Goal: Task Accomplishment & Management: Manage account settings

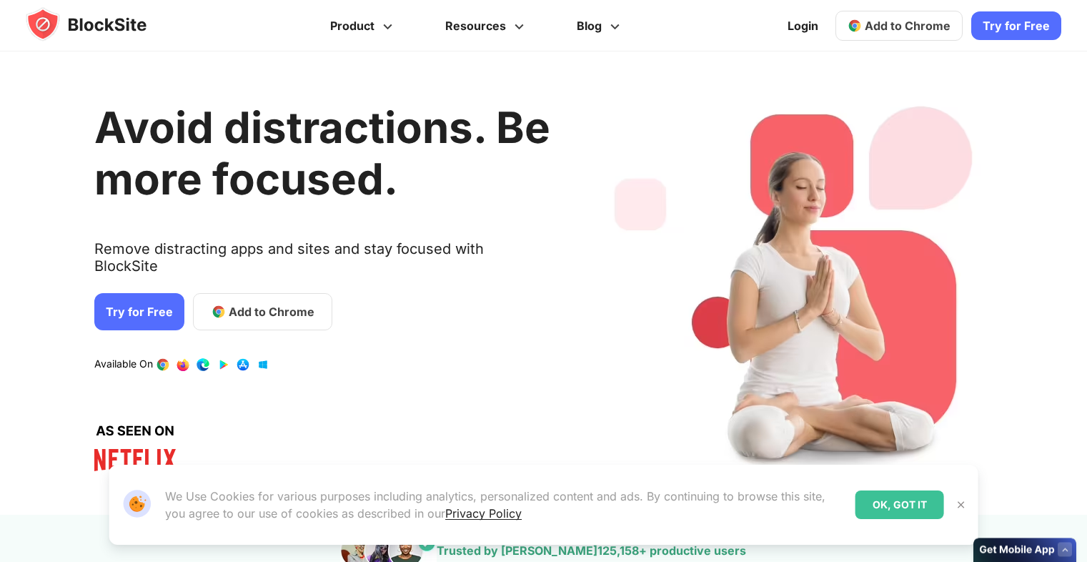
click at [909, 24] on span "Add to Chrome" at bounding box center [908, 26] width 86 height 14
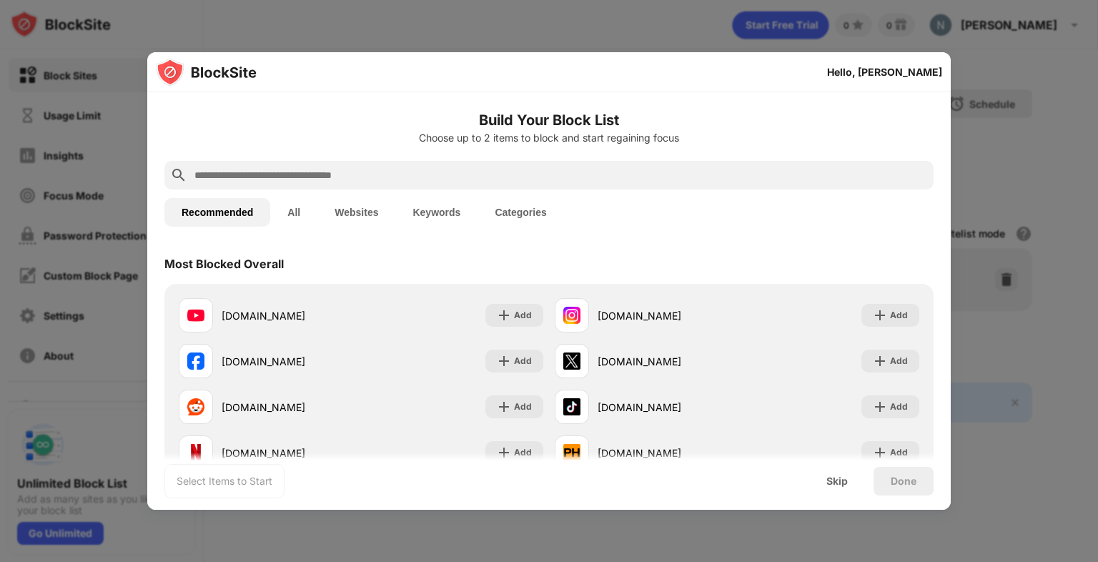
click at [904, 76] on div "Hello, Nathan" at bounding box center [884, 71] width 115 height 11
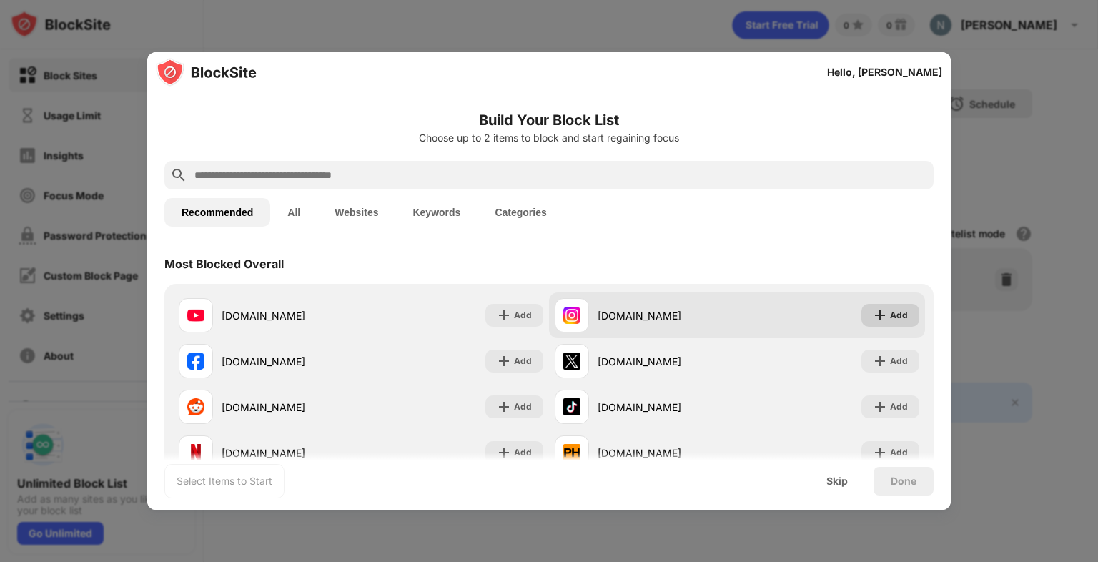
click at [890, 322] on div "Add" at bounding box center [899, 315] width 18 height 14
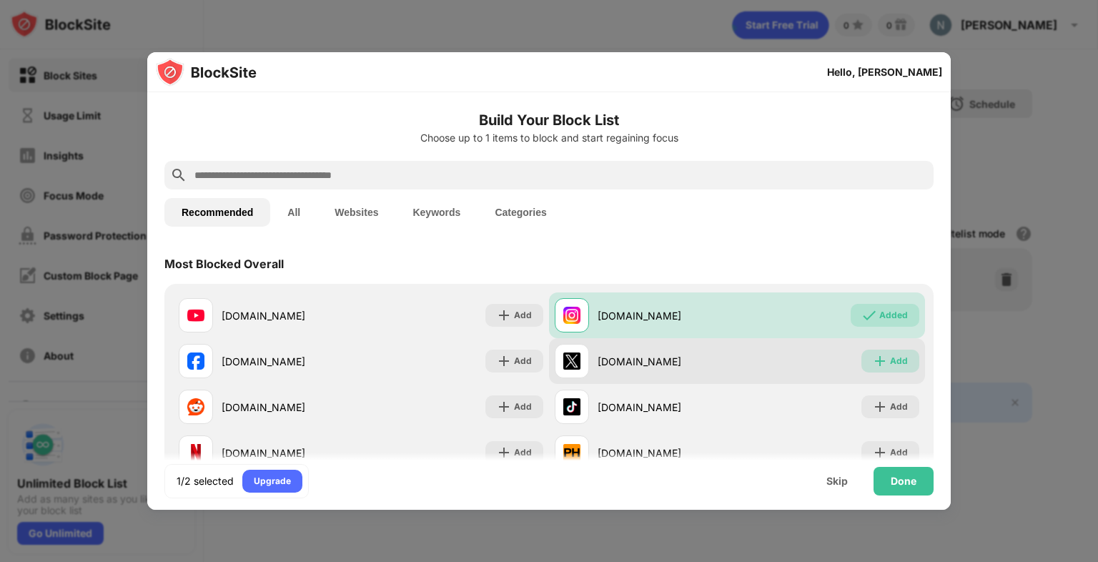
click at [874, 372] on div "Add" at bounding box center [890, 361] width 58 height 23
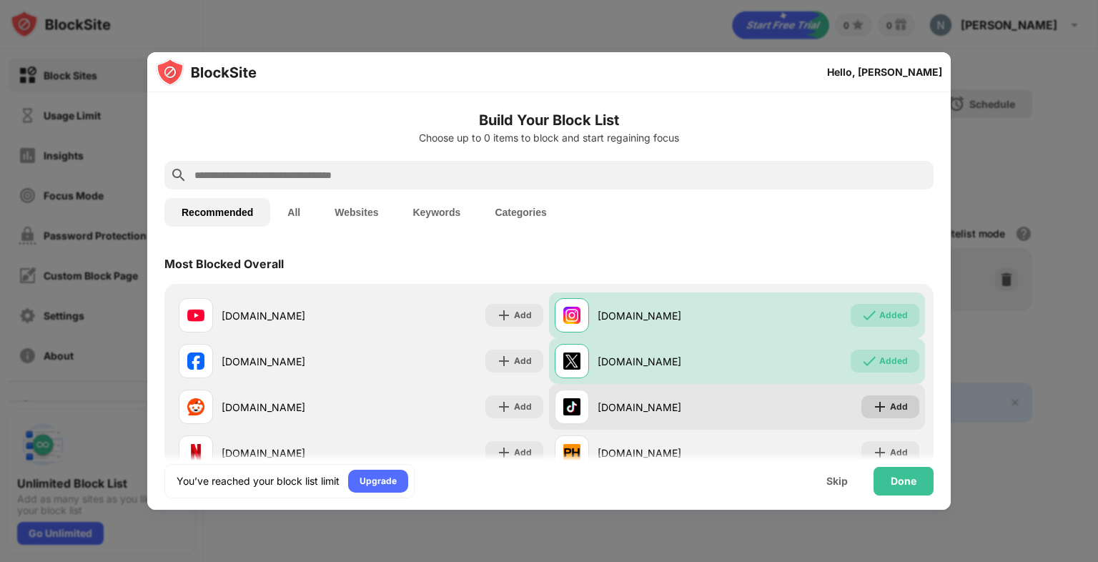
click at [877, 408] on img at bounding box center [880, 407] width 14 height 14
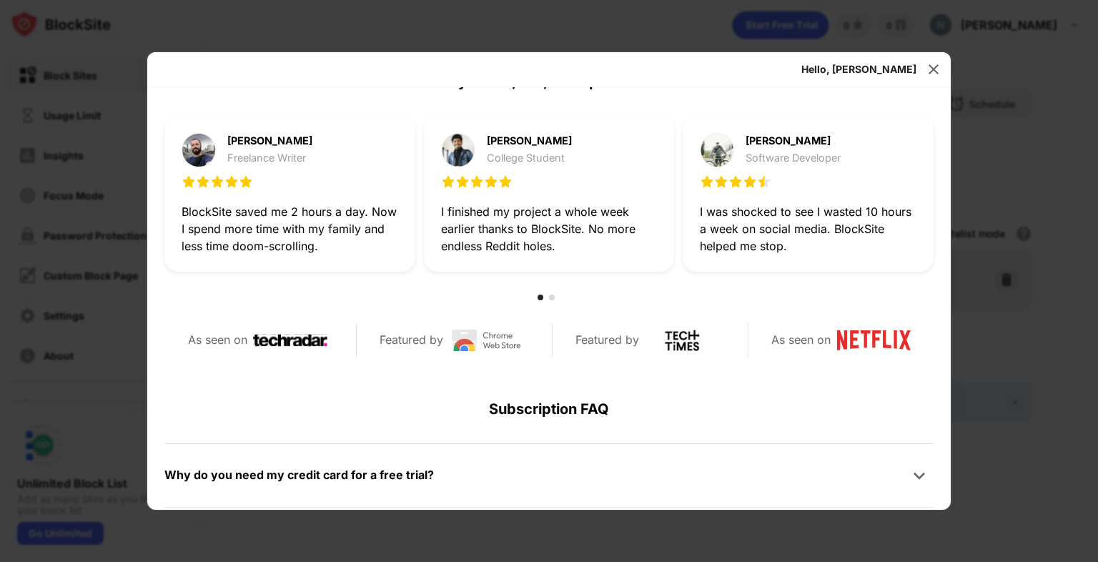
scroll to position [681, 0]
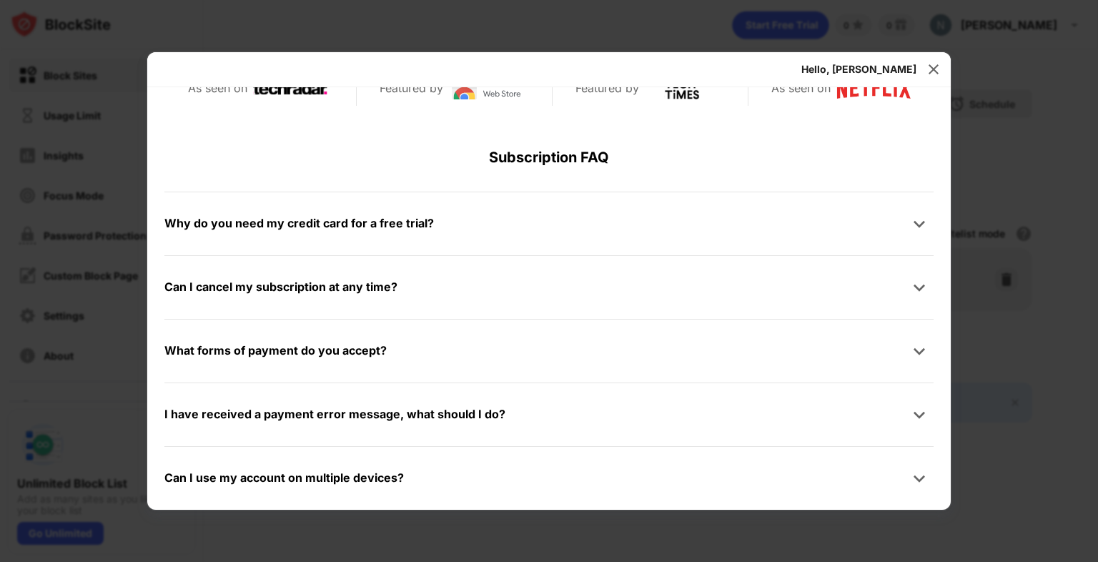
click at [226, 477] on div "Can I use my account on multiple devices?" at bounding box center [283, 478] width 239 height 21
click at [912, 475] on img at bounding box center [919, 478] width 14 height 14
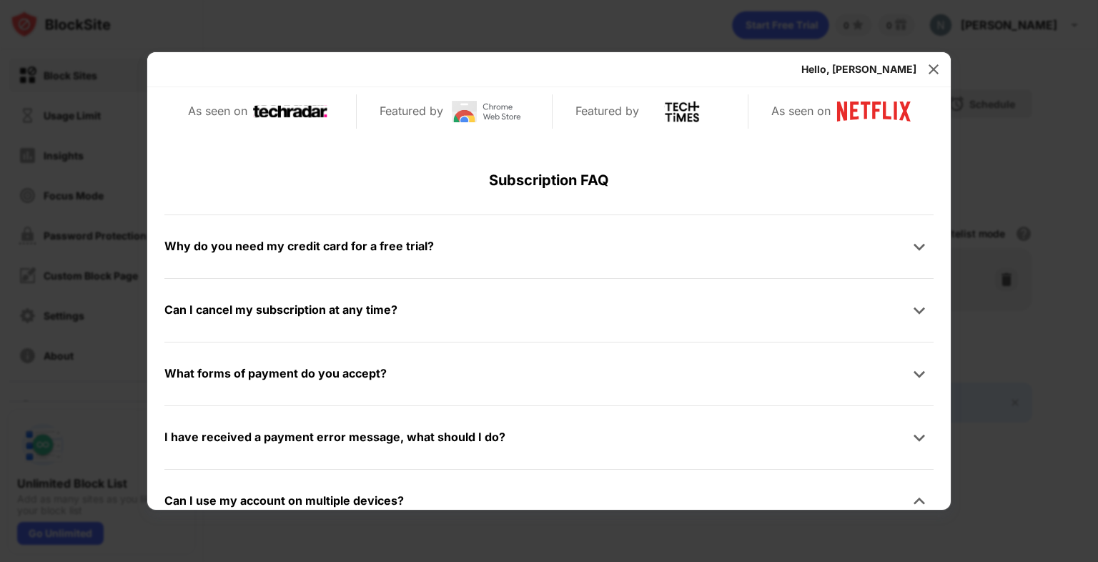
scroll to position [642, 0]
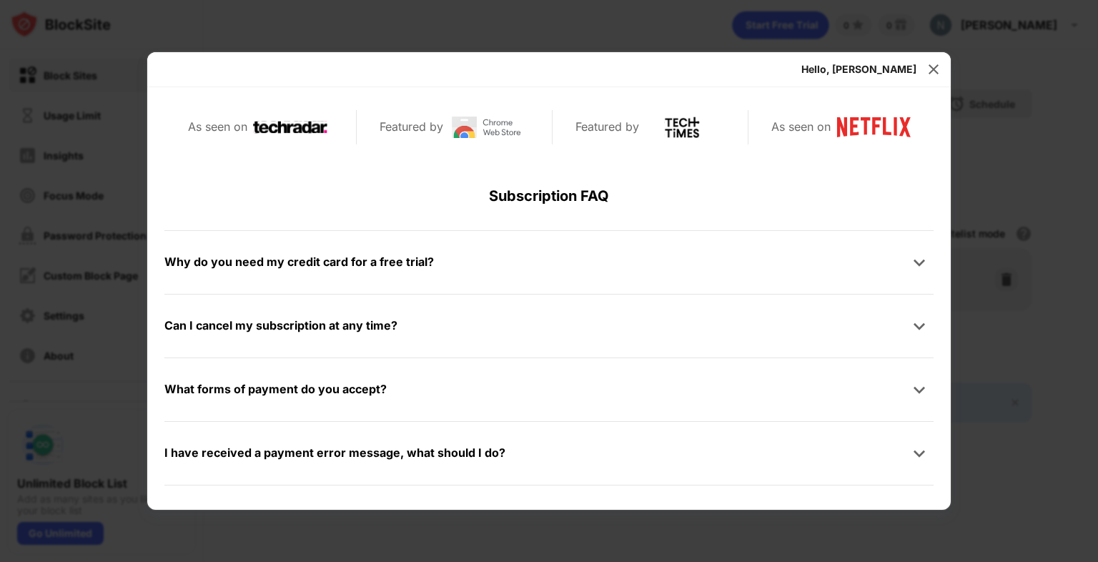
click at [905, 69] on div "Hello, Nathan" at bounding box center [858, 69] width 115 height 11
click at [929, 69] on img at bounding box center [933, 69] width 14 height 14
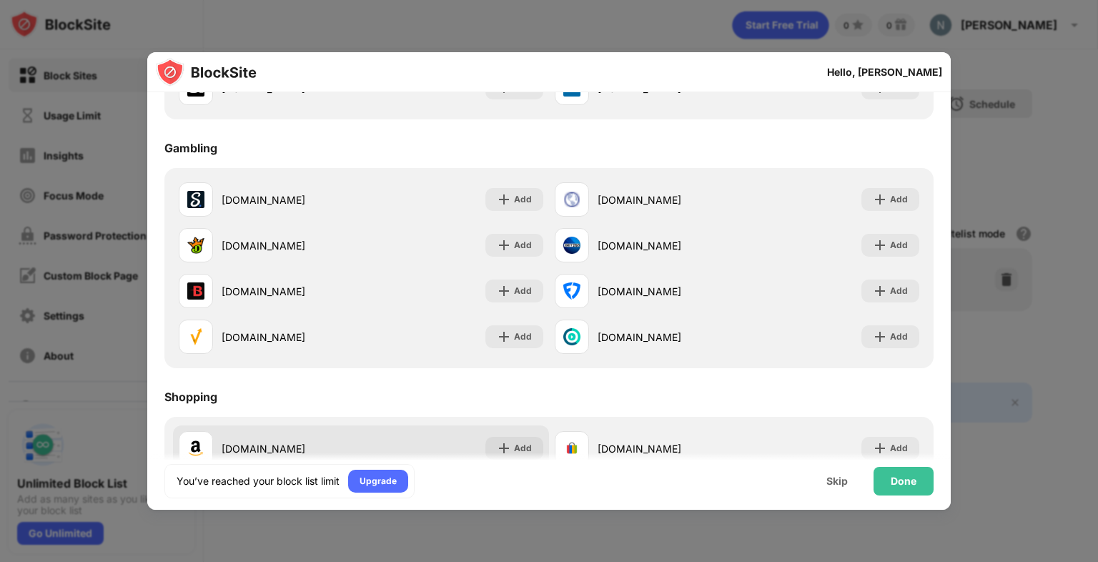
scroll to position [1358, 0]
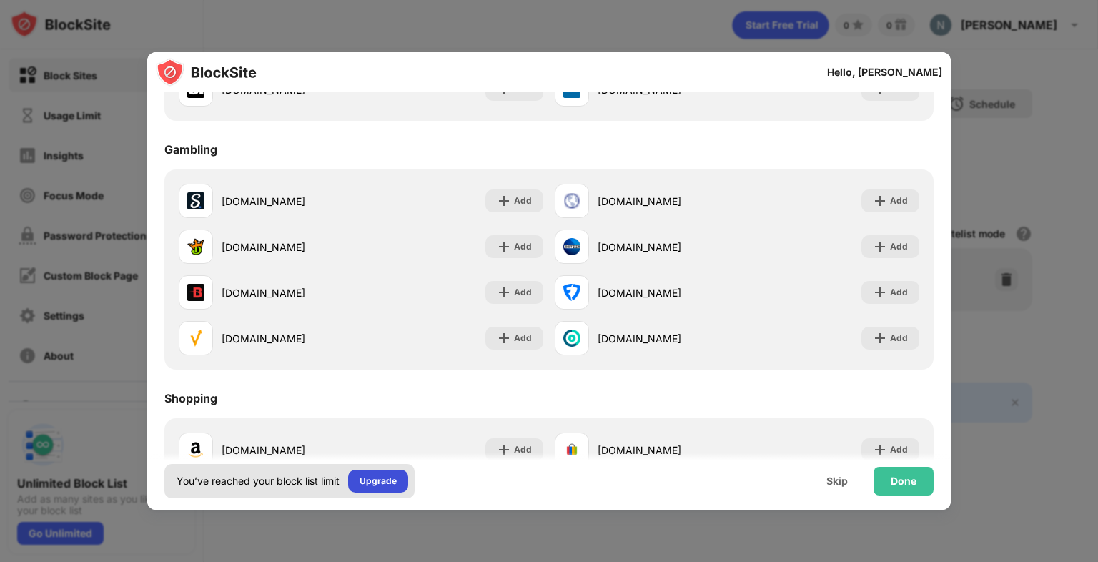
drag, startPoint x: 376, startPoint y: 481, endPoint x: 370, endPoint y: 488, distance: 9.2
click at [376, 483] on div "Upgrade" at bounding box center [378, 481] width 37 height 14
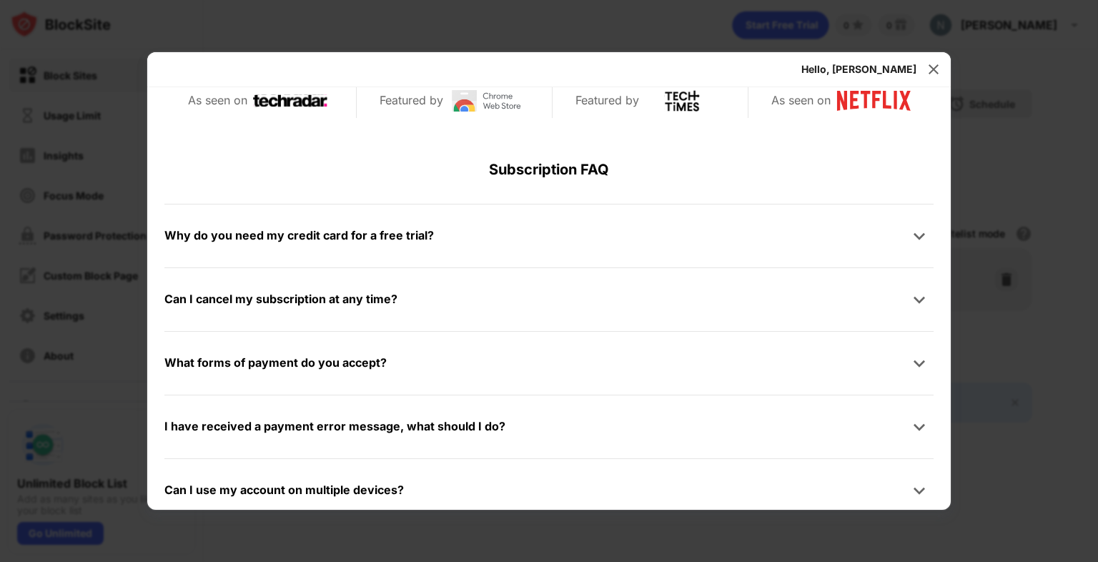
scroll to position [681, 0]
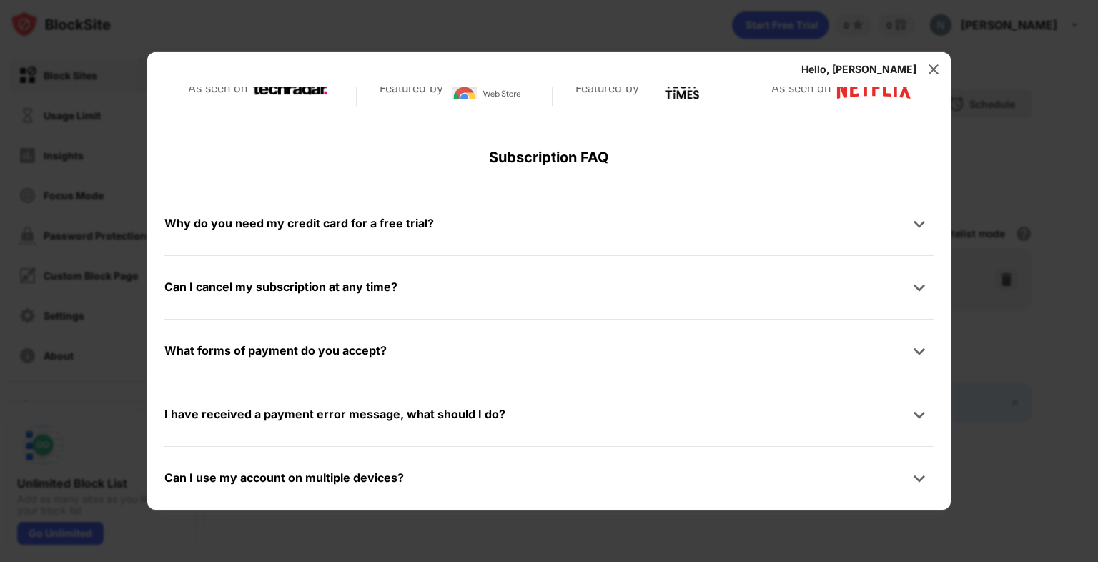
click at [1012, 159] on div at bounding box center [549, 281] width 1098 height 562
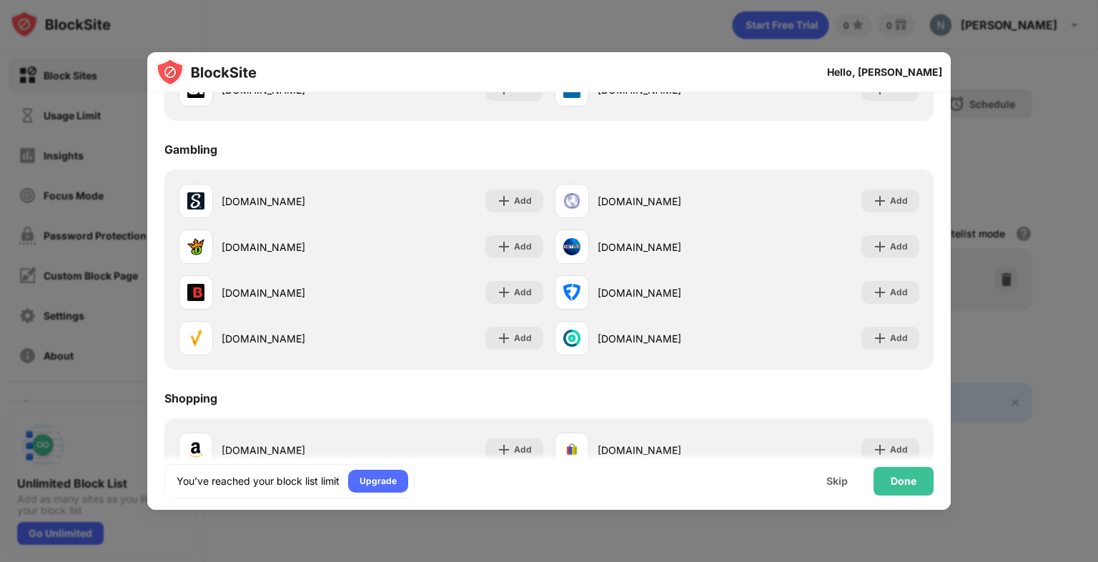
click at [924, 71] on div "Hello, Nathan" at bounding box center [884, 71] width 115 height 11
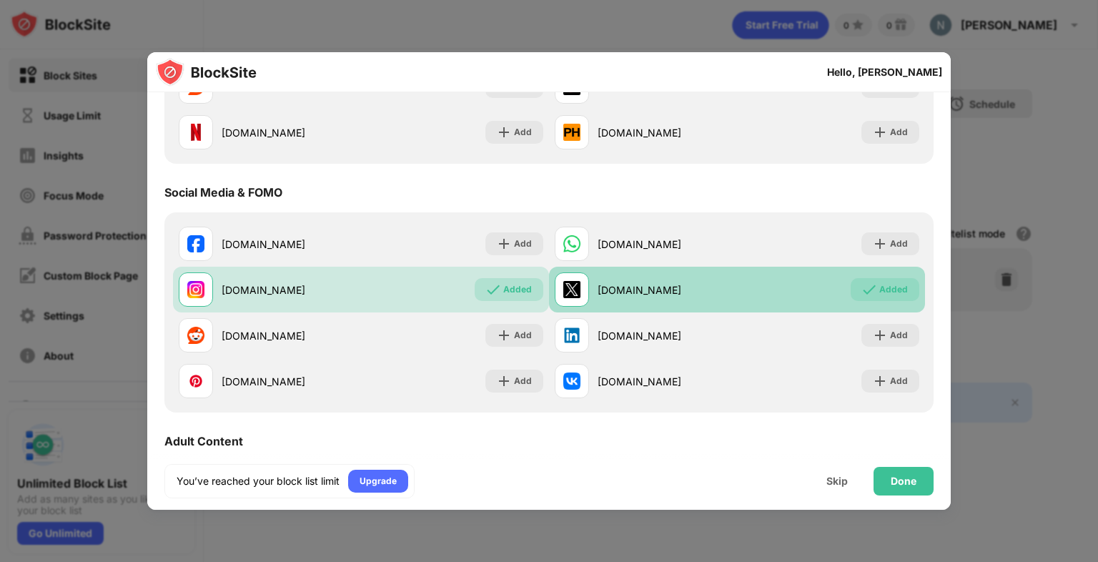
scroll to position [286, 0]
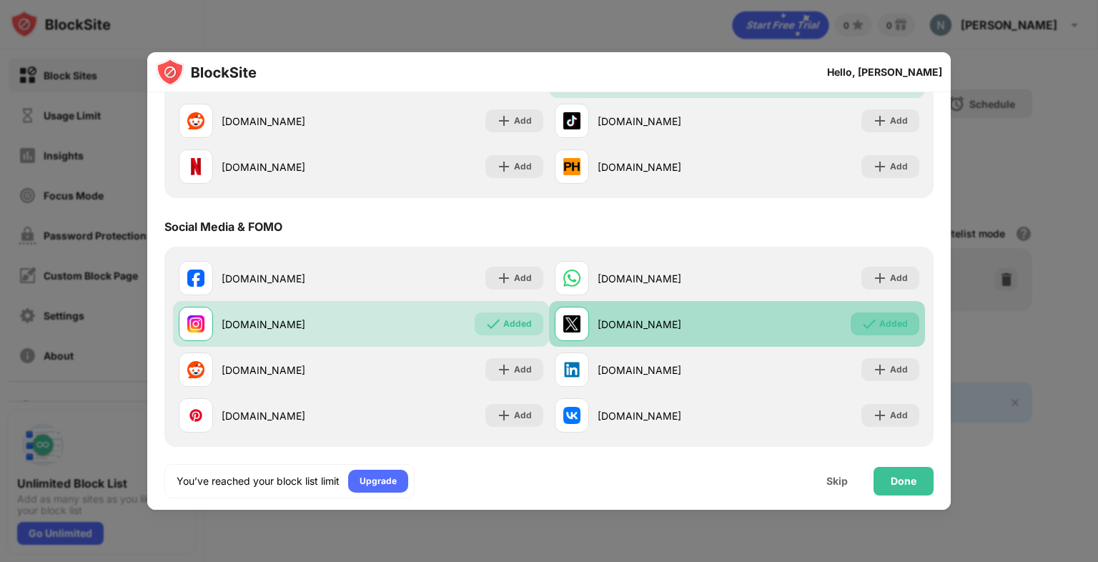
click at [886, 324] on div "Added" at bounding box center [893, 324] width 29 height 14
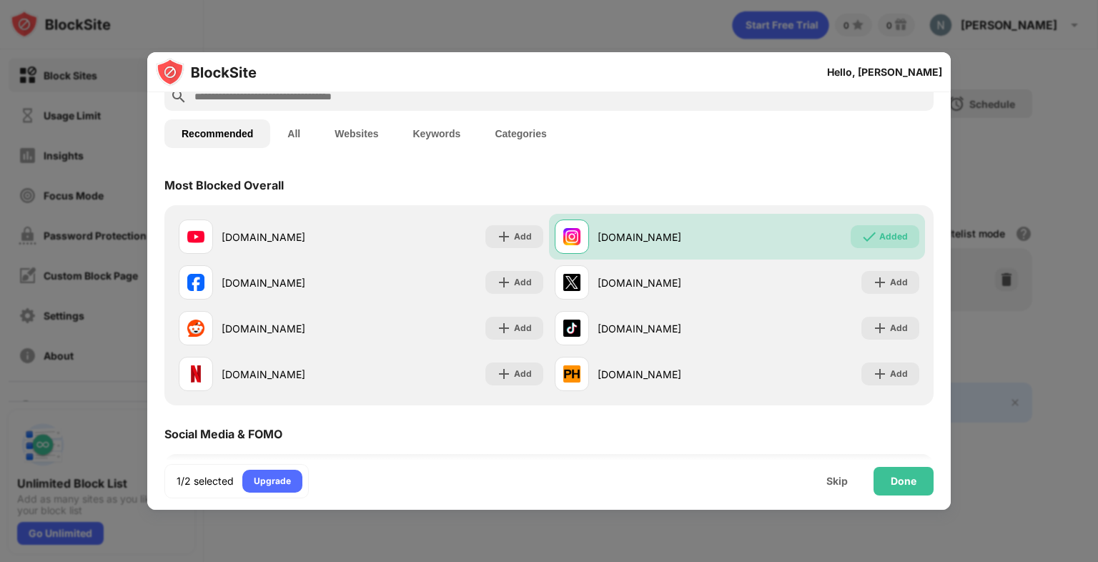
scroll to position [0, 0]
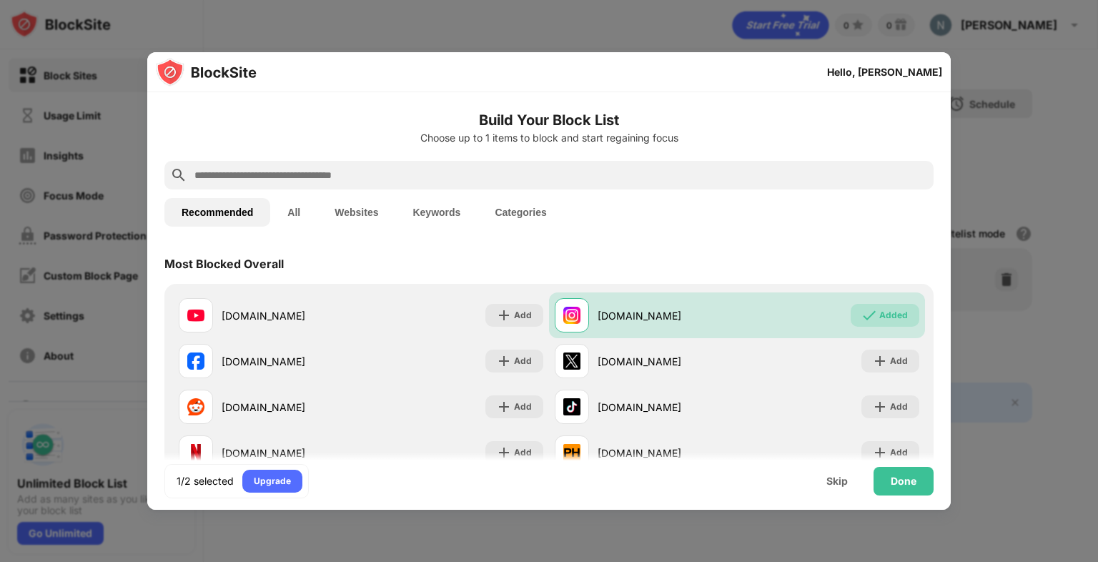
click at [342, 175] on input "text" at bounding box center [560, 175] width 735 height 17
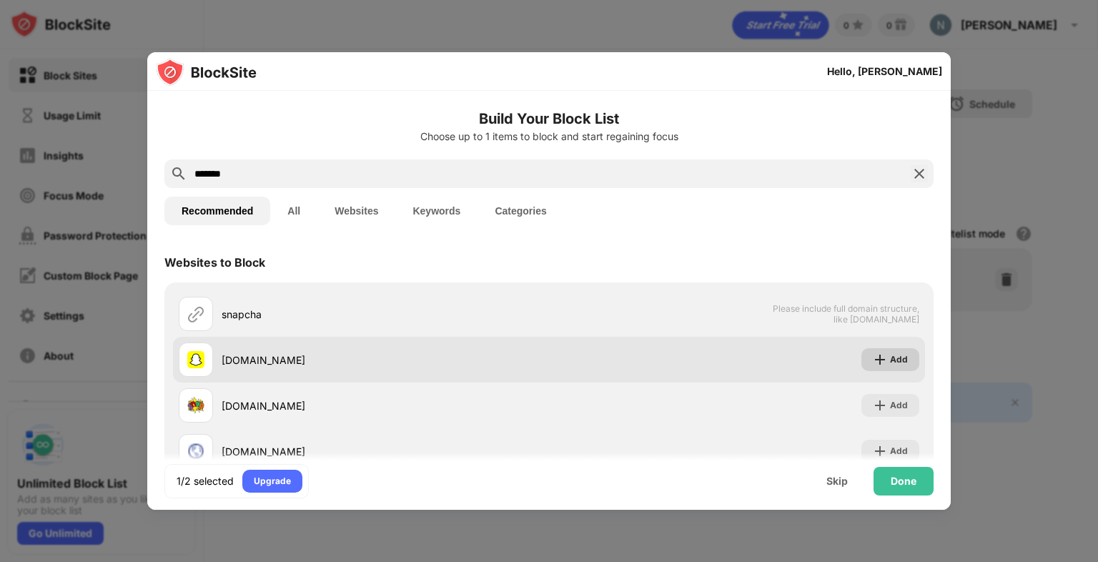
type input "*******"
click at [894, 353] on div "Add" at bounding box center [899, 359] width 18 height 14
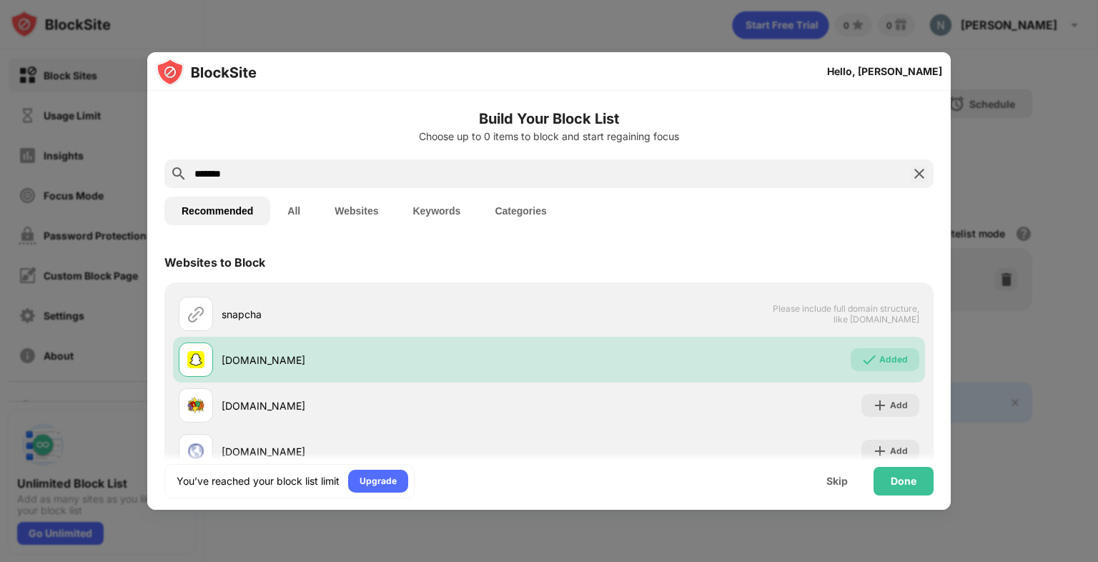
click at [911, 179] on img at bounding box center [919, 173] width 17 height 17
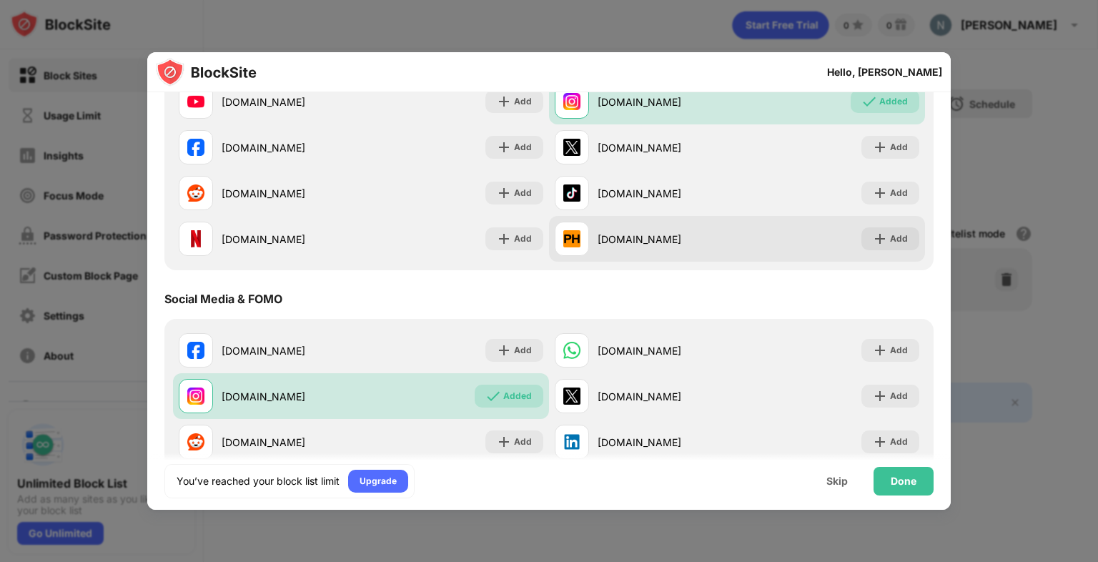
scroll to position [214, 0]
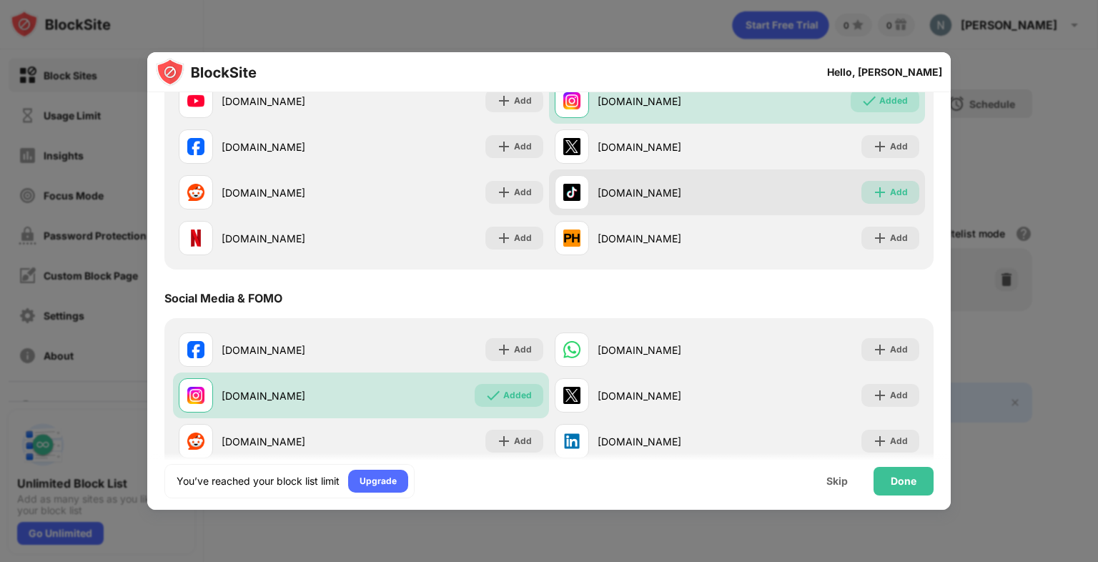
click at [899, 192] on div "Add" at bounding box center [890, 192] width 58 height 23
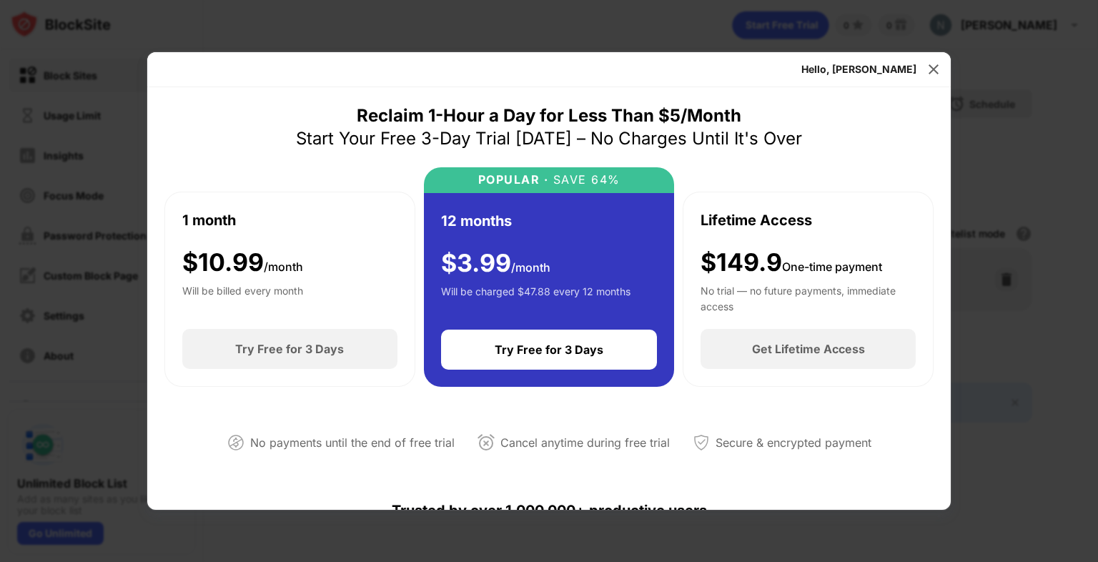
click at [896, 60] on div "Hello, Nathan" at bounding box center [858, 69] width 115 height 23
click at [900, 72] on div "Hello, Nathan" at bounding box center [858, 69] width 115 height 11
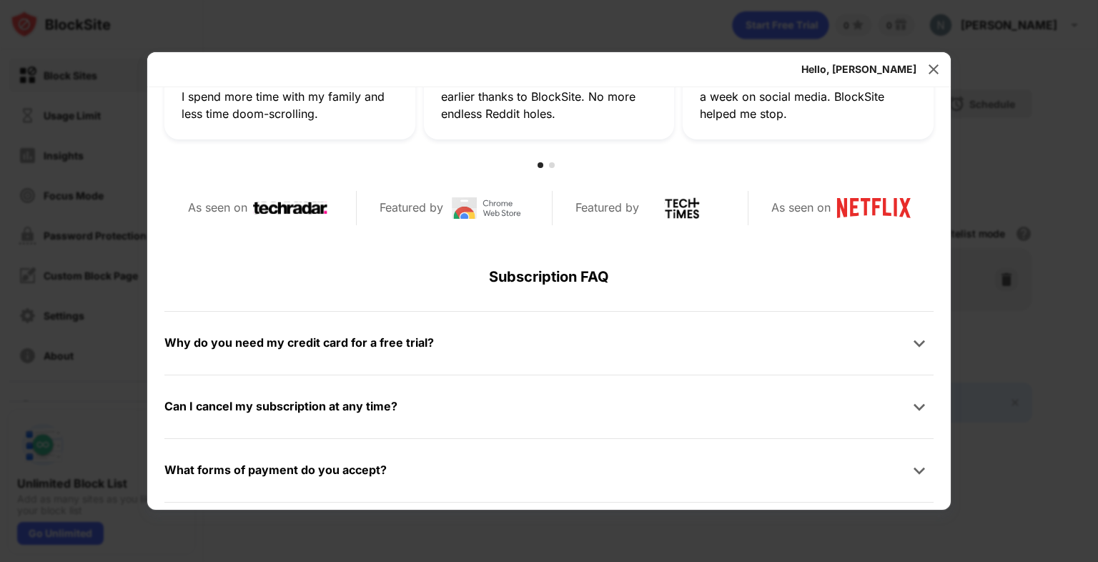
scroll to position [681, 0]
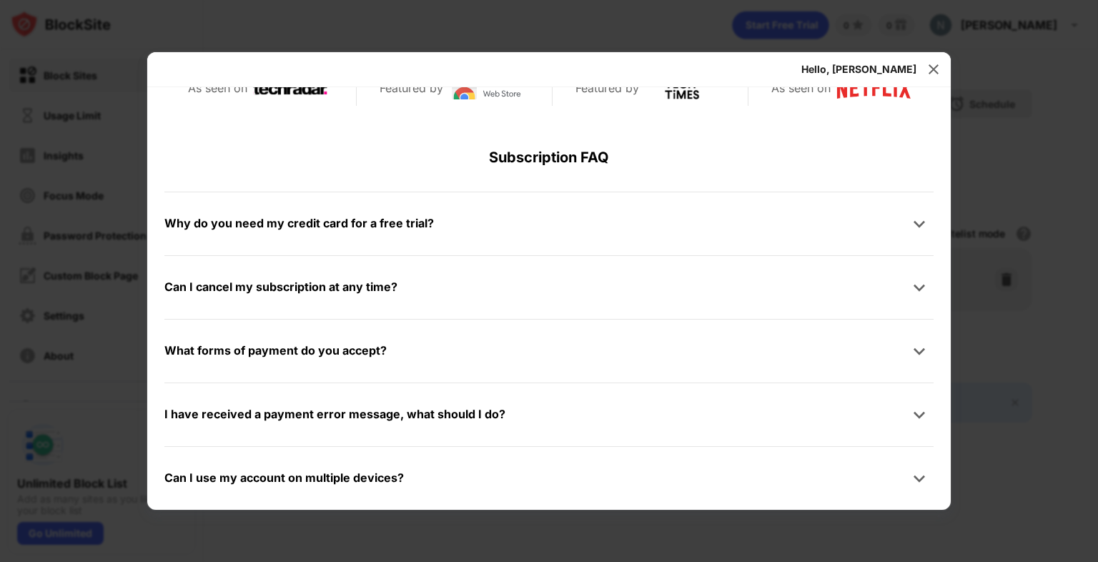
click at [1055, 186] on div at bounding box center [549, 281] width 1098 height 562
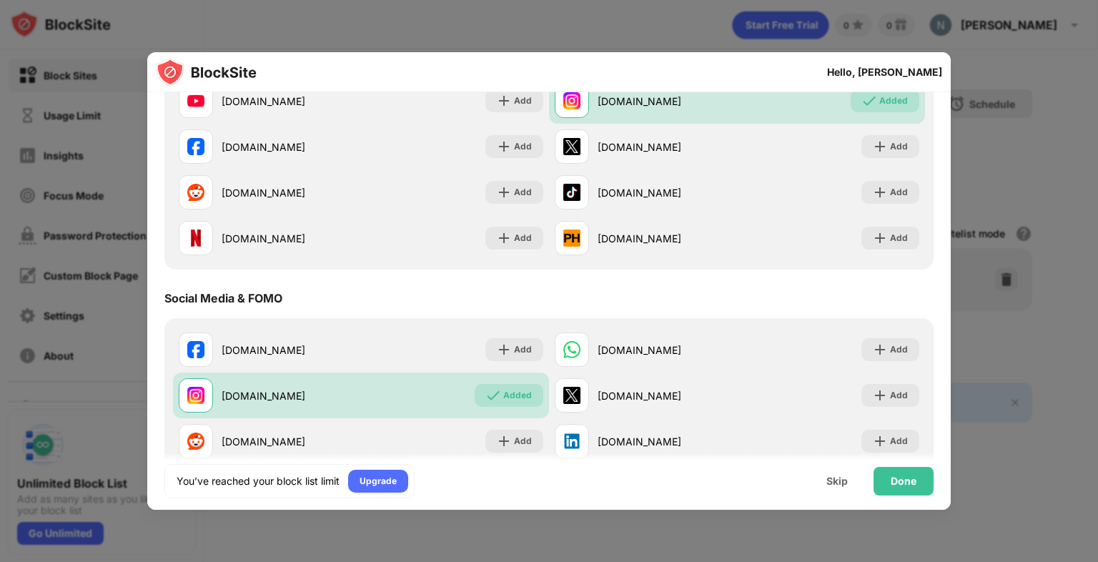
click at [1045, 5] on div at bounding box center [549, 281] width 1098 height 562
click at [1038, 18] on div at bounding box center [549, 281] width 1098 height 562
click at [890, 483] on div "Done" at bounding box center [904, 481] width 60 height 29
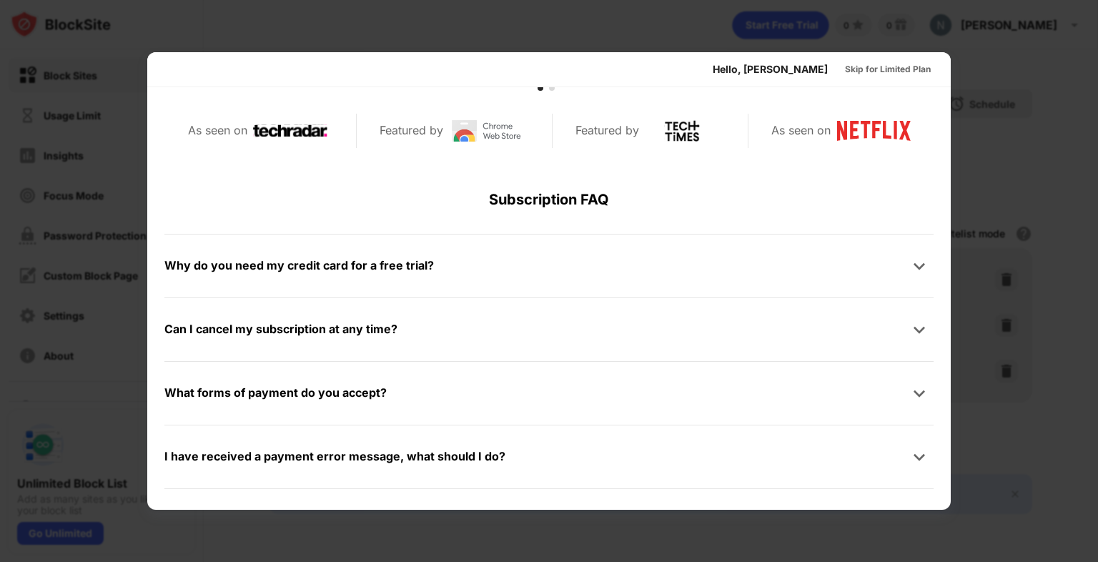
scroll to position [698, 0]
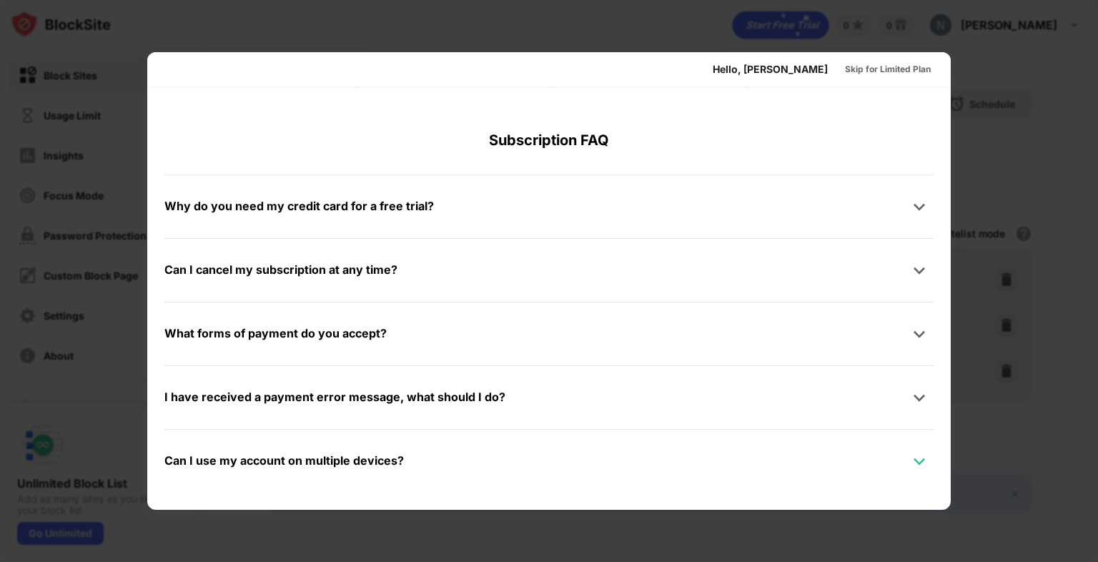
click at [912, 456] on img at bounding box center [919, 461] width 14 height 14
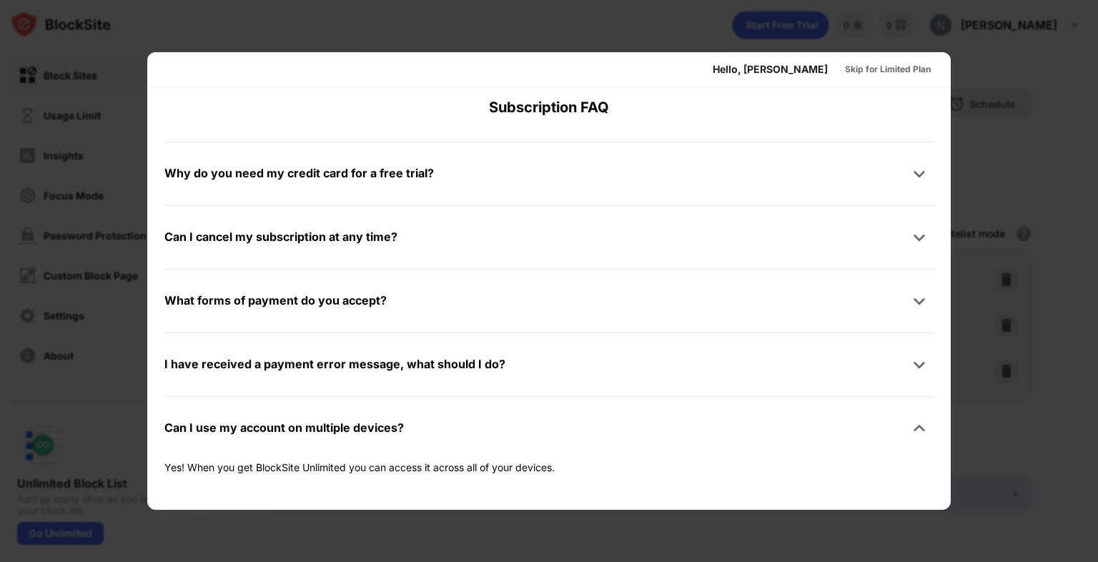
click at [1027, 91] on div at bounding box center [549, 281] width 1098 height 562
click at [1074, 54] on div at bounding box center [549, 281] width 1098 height 562
click at [912, 430] on img at bounding box center [919, 428] width 14 height 14
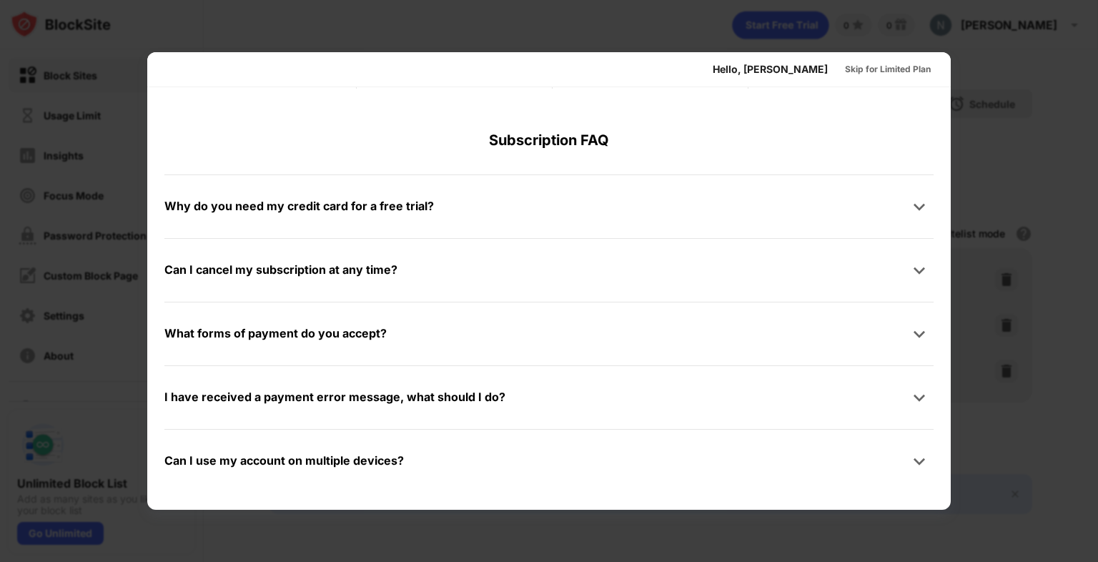
scroll to position [698, 0]
click at [845, 75] on div "Skip for Limited Plan" at bounding box center [888, 69] width 86 height 14
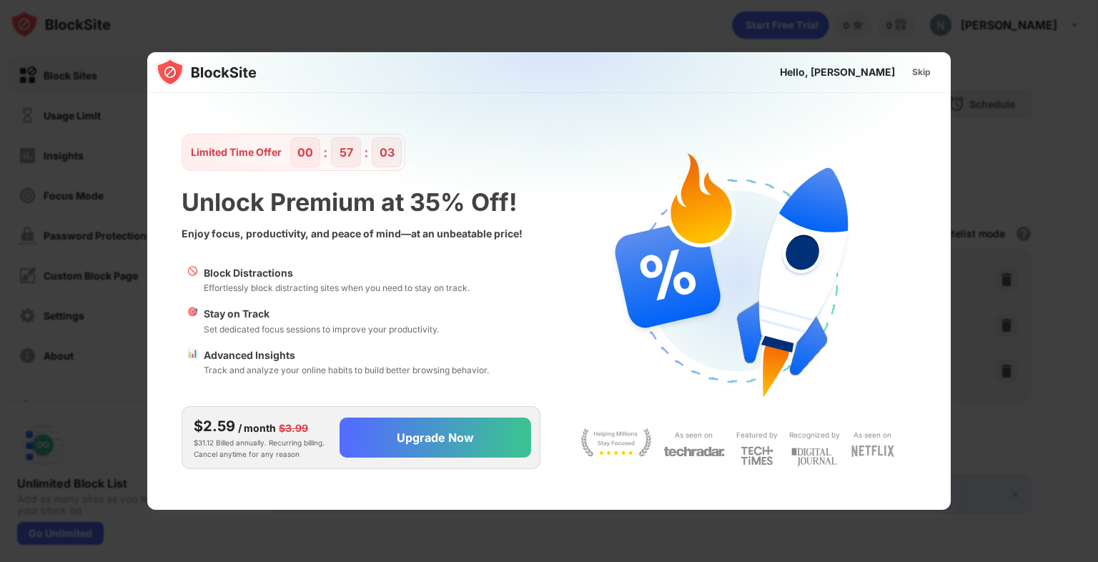
scroll to position [0, 0]
click at [927, 71] on div "Skip" at bounding box center [921, 72] width 19 height 14
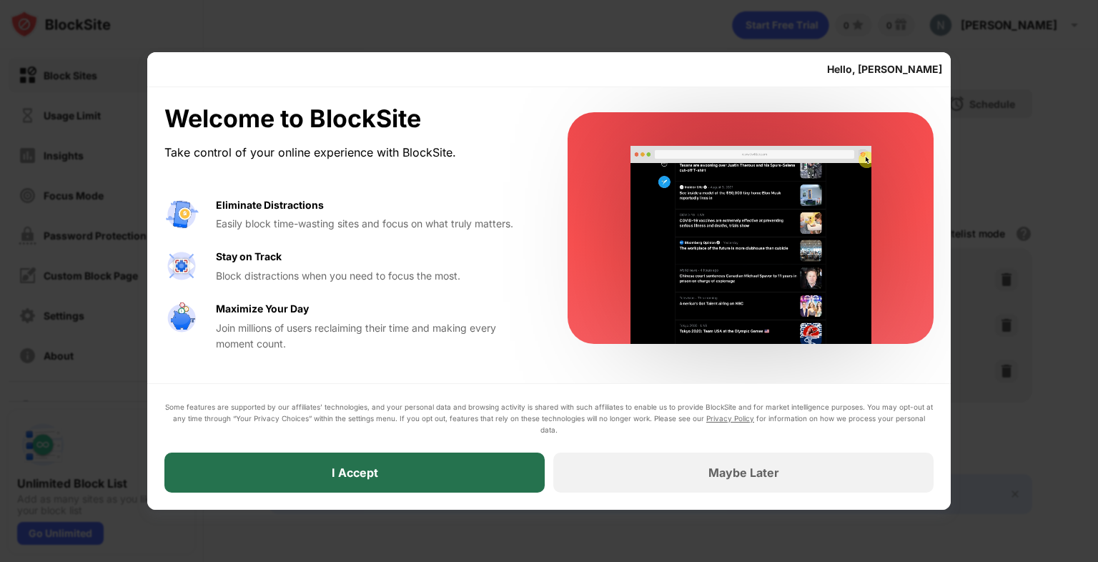
click at [523, 478] on div "I Accept" at bounding box center [354, 473] width 380 height 40
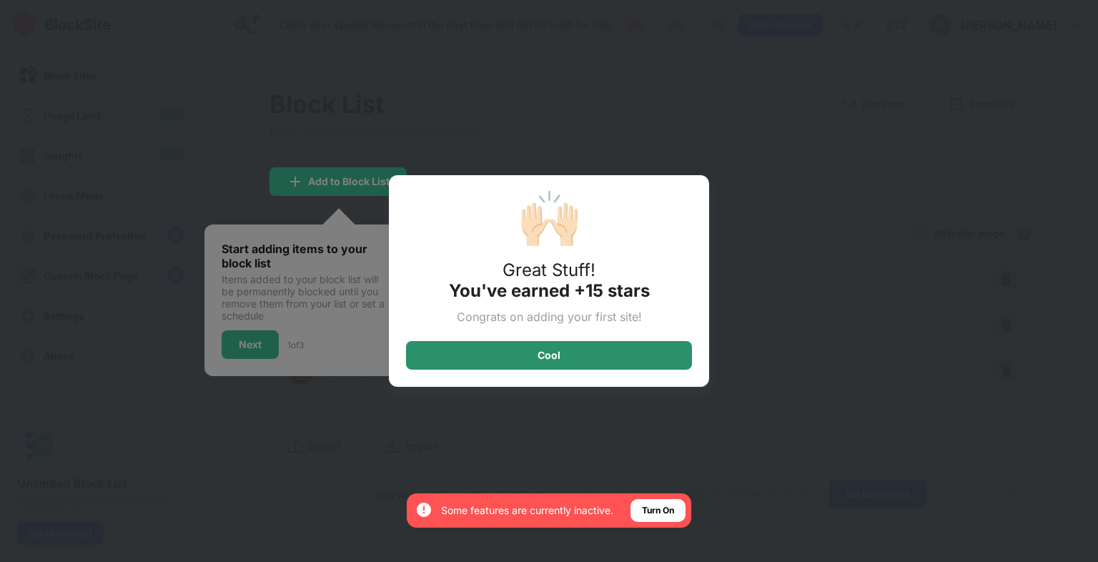
click at [446, 344] on div "Cool" at bounding box center [549, 355] width 286 height 29
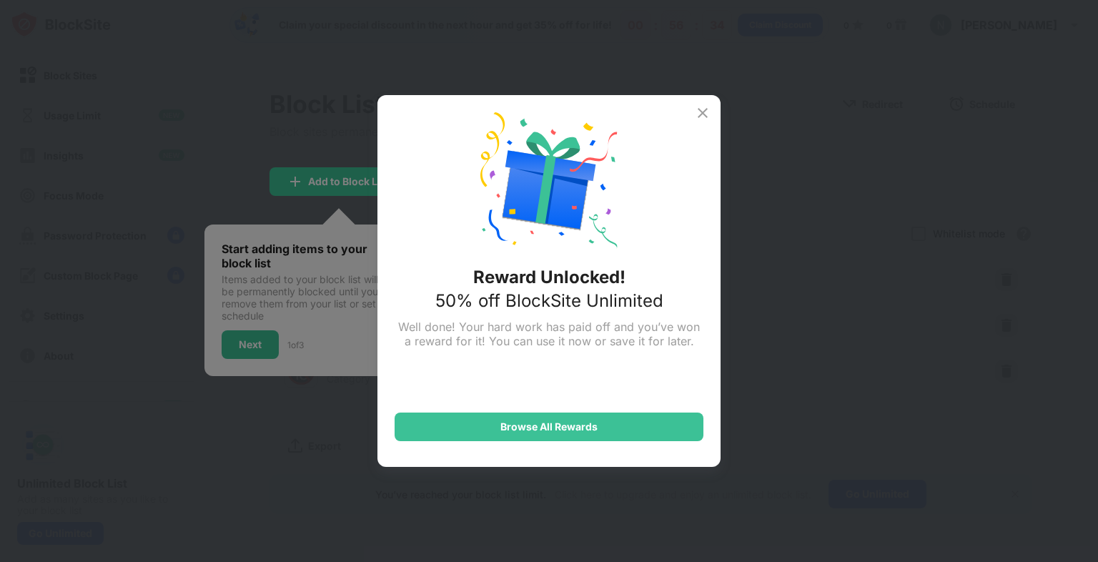
click at [702, 112] on img at bounding box center [702, 112] width 17 height 17
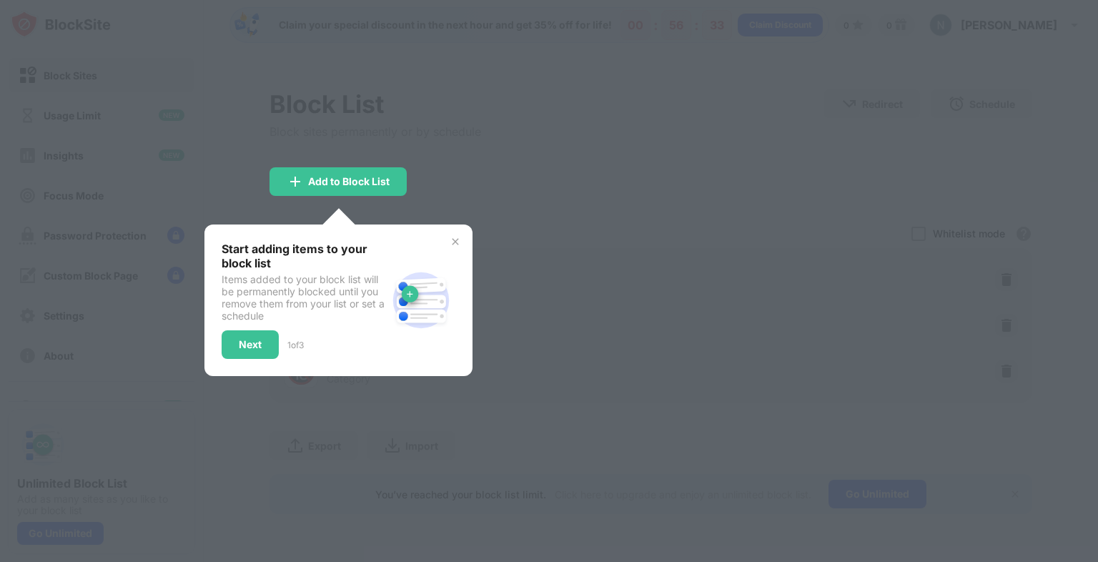
click at [458, 242] on img at bounding box center [455, 241] width 11 height 11
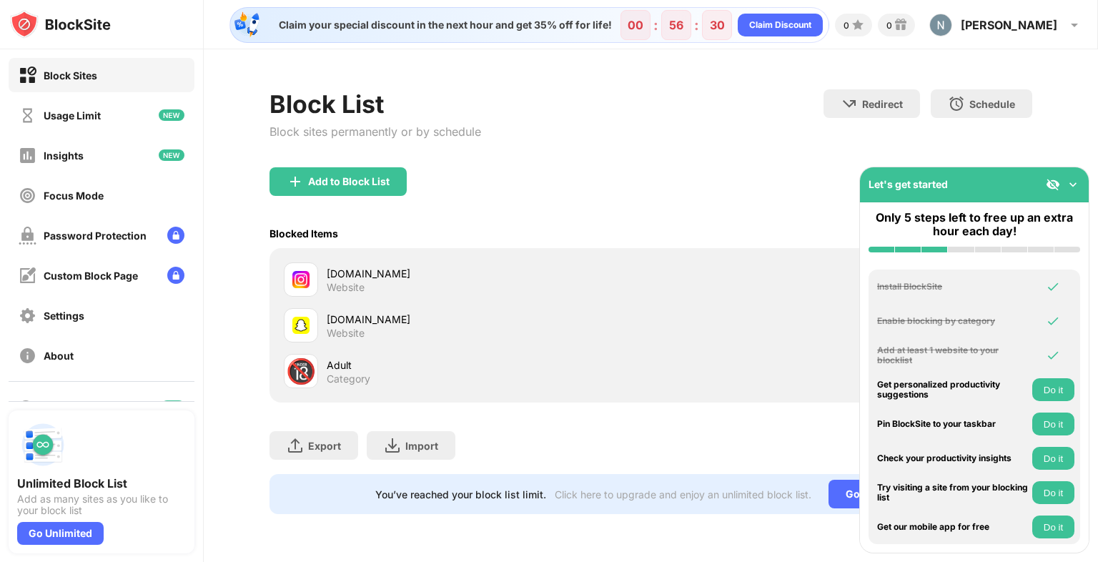
click at [1075, 183] on img at bounding box center [1073, 184] width 14 height 14
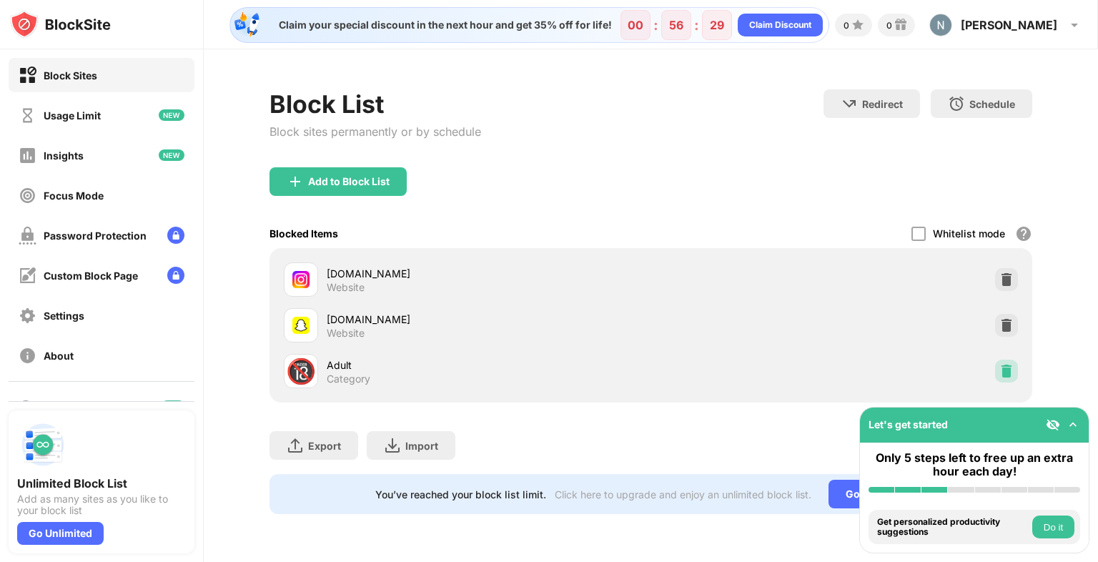
click at [1005, 369] on img at bounding box center [1006, 371] width 14 height 14
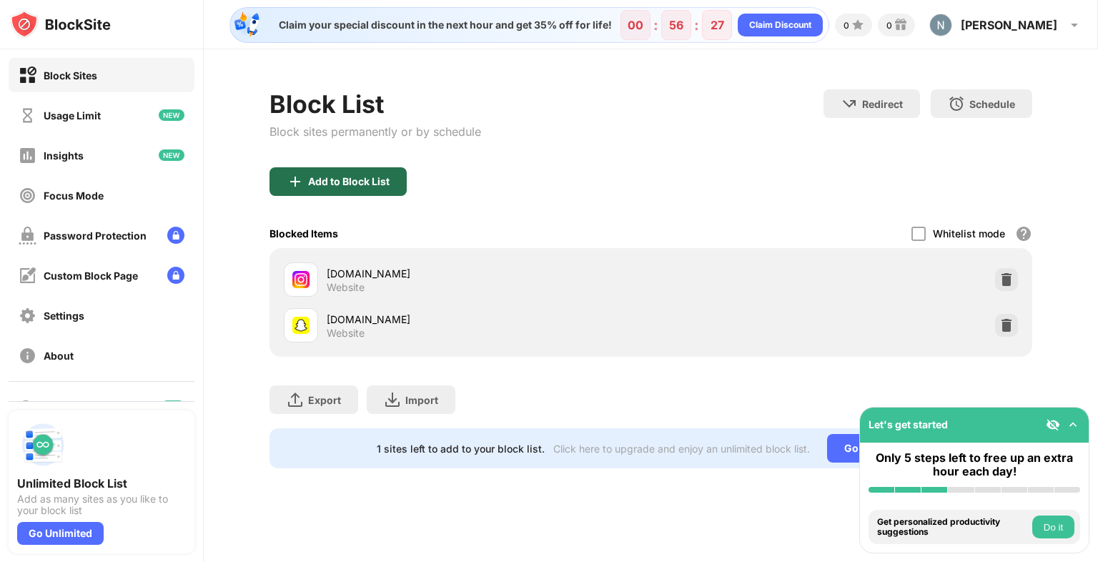
click at [366, 180] on div "Add to Block List" at bounding box center [348, 181] width 81 height 11
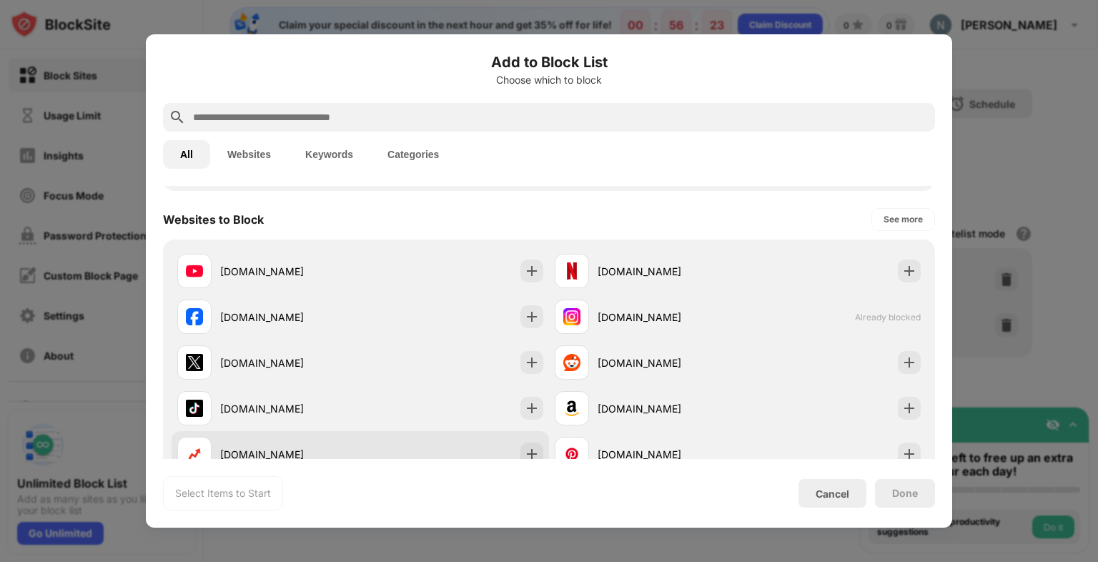
scroll to position [214, 0]
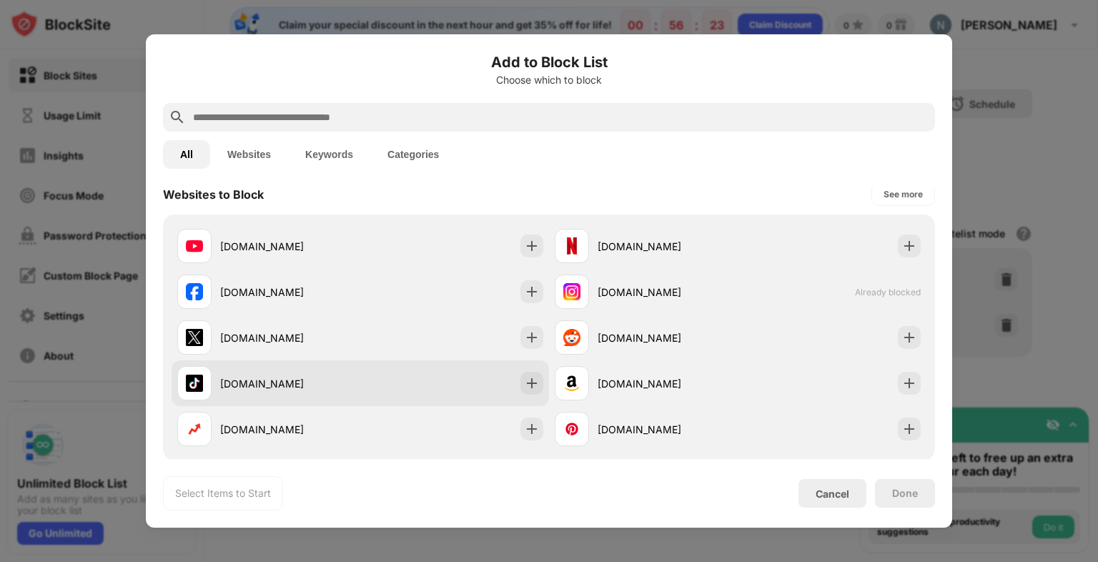
click at [254, 394] on div "tiktok.com" at bounding box center [268, 383] width 183 height 34
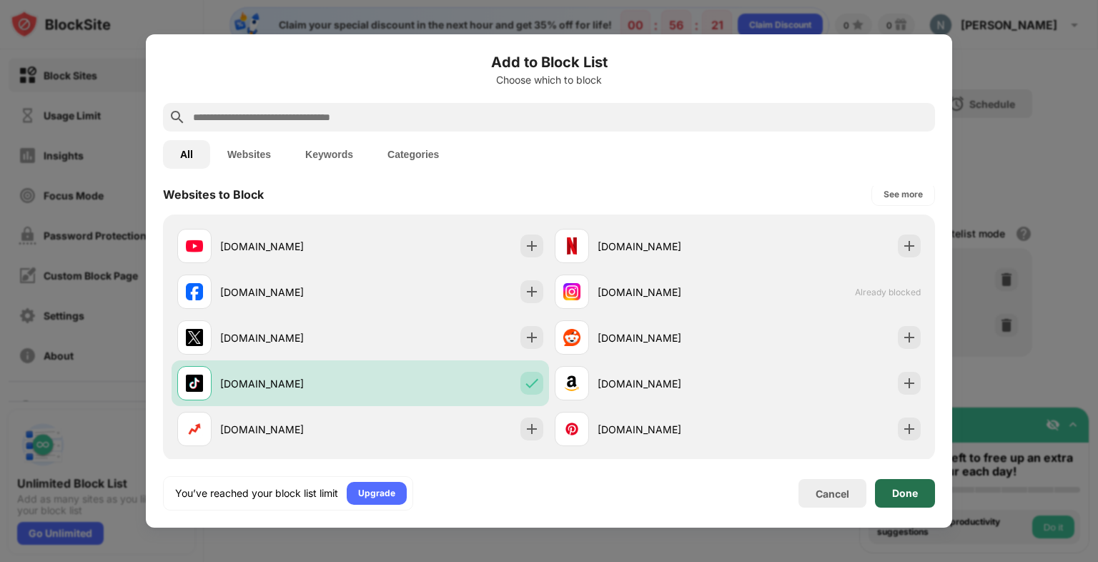
click at [909, 490] on div "Done" at bounding box center [905, 493] width 26 height 11
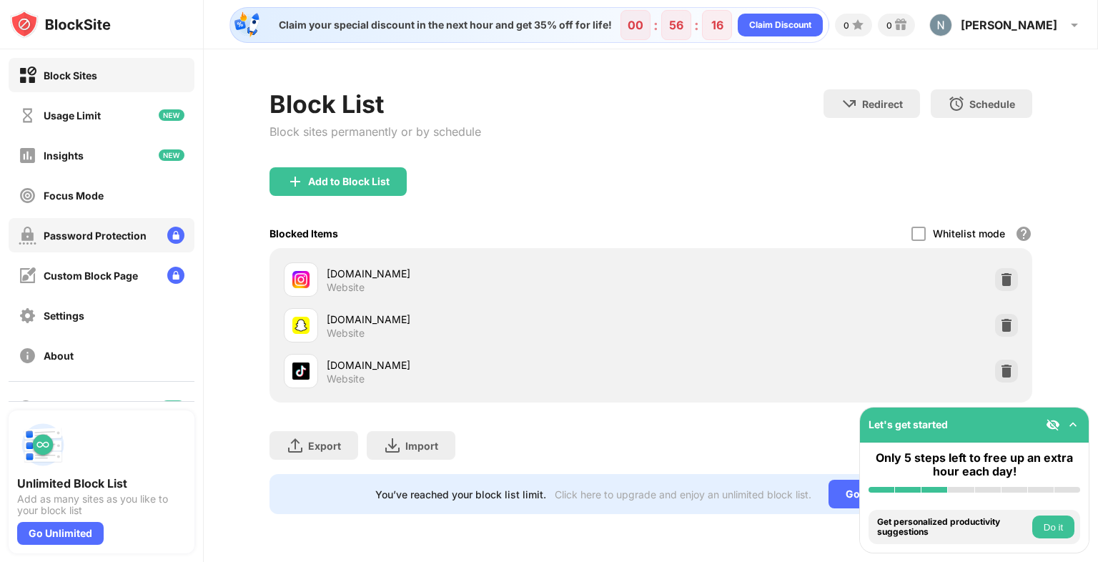
click at [69, 240] on div "Password Protection" at bounding box center [95, 235] width 103 height 12
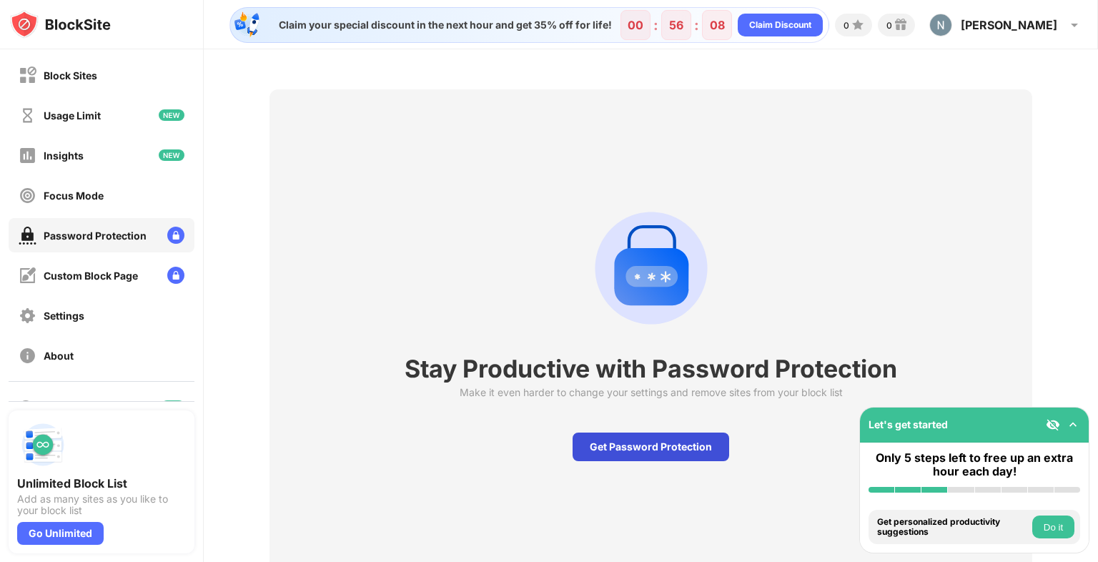
click at [598, 455] on div "Get Password Protection" at bounding box center [651, 446] width 157 height 29
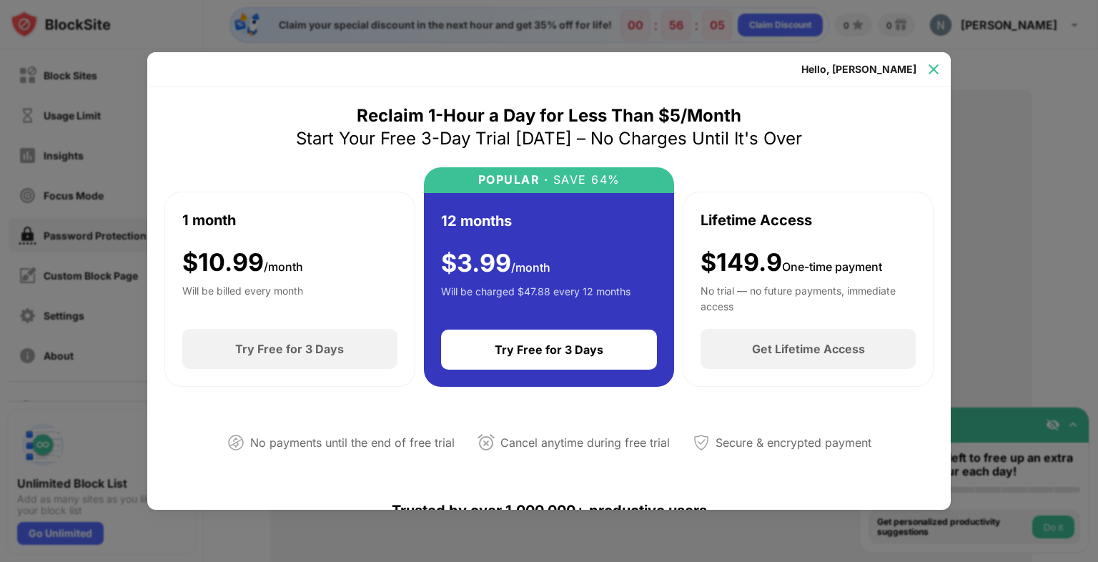
click at [931, 64] on img at bounding box center [933, 69] width 14 height 14
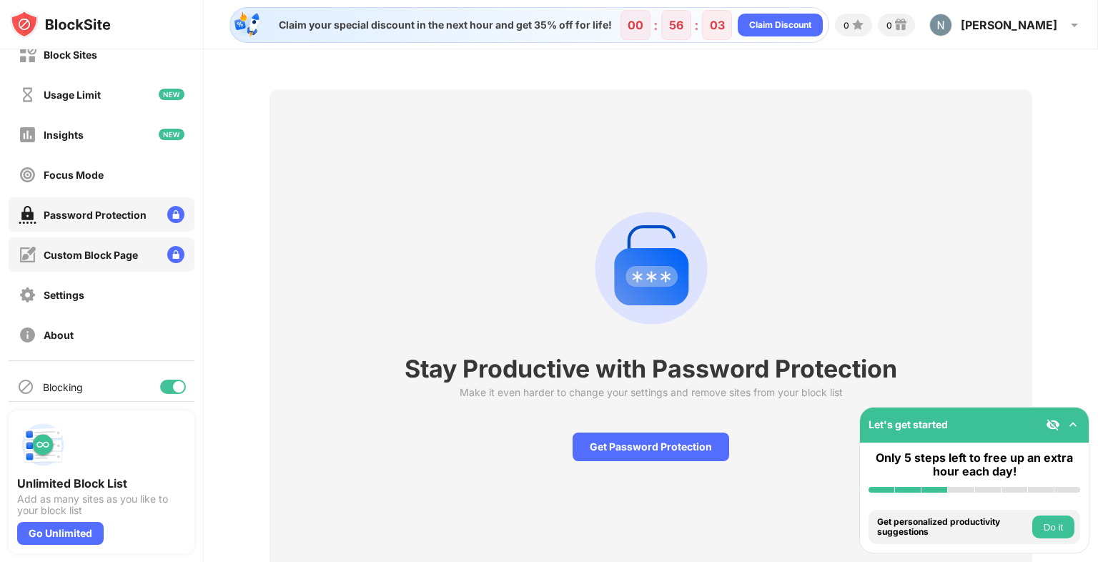
scroll to position [32, 0]
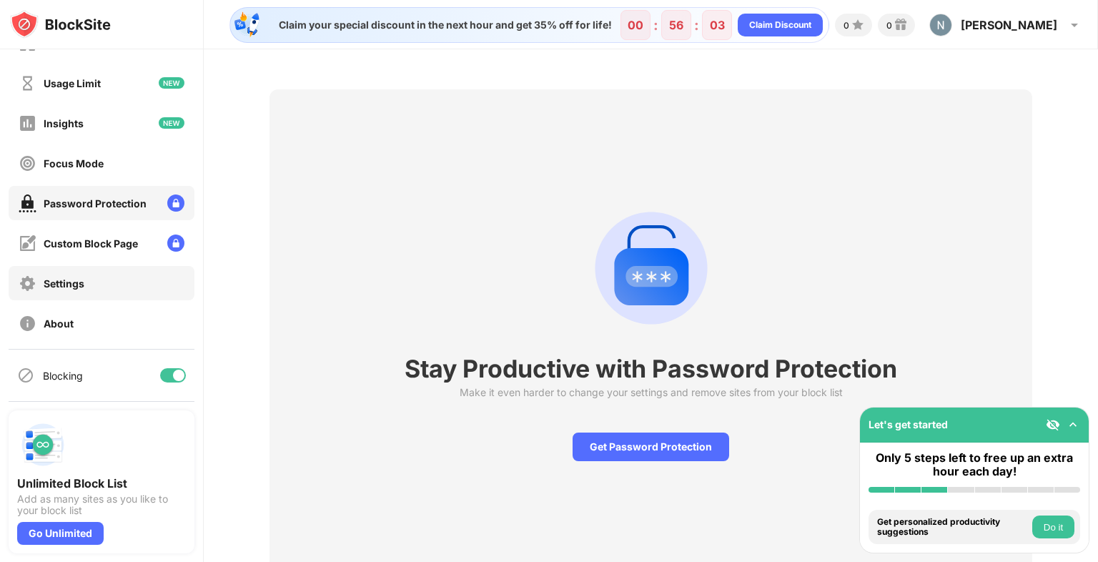
click at [59, 287] on div "Settings" at bounding box center [64, 283] width 41 height 12
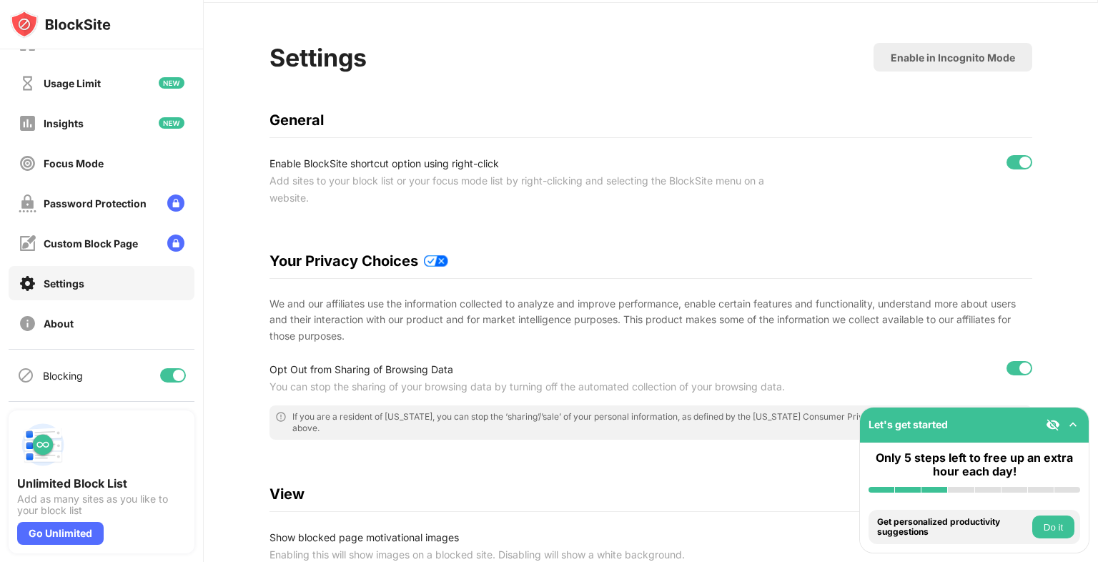
scroll to position [71, 0]
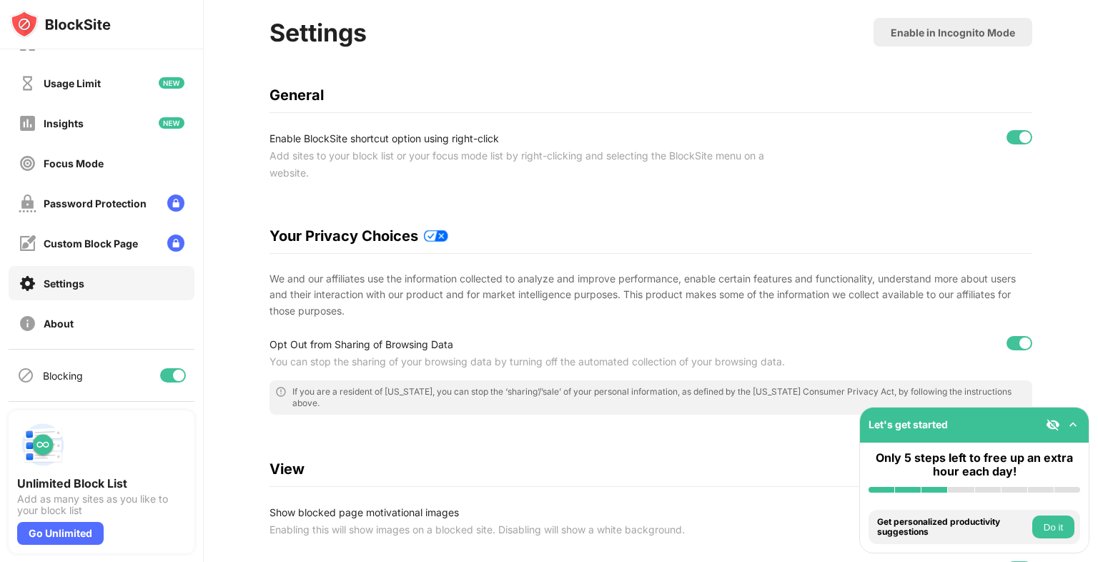
click at [1073, 425] on img at bounding box center [1073, 424] width 14 height 14
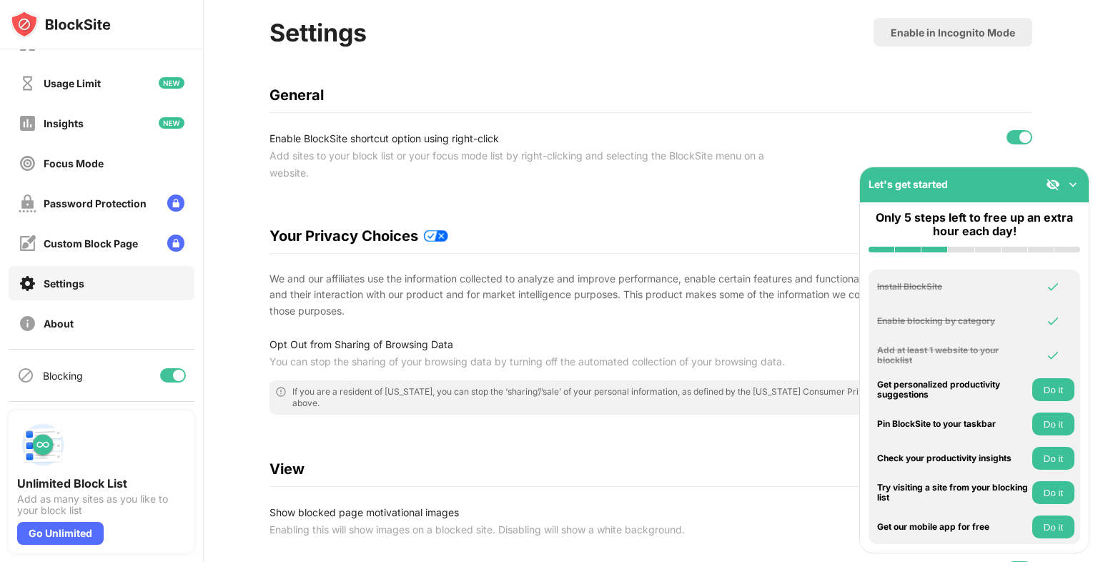
click at [1073, 186] on img at bounding box center [1073, 184] width 14 height 14
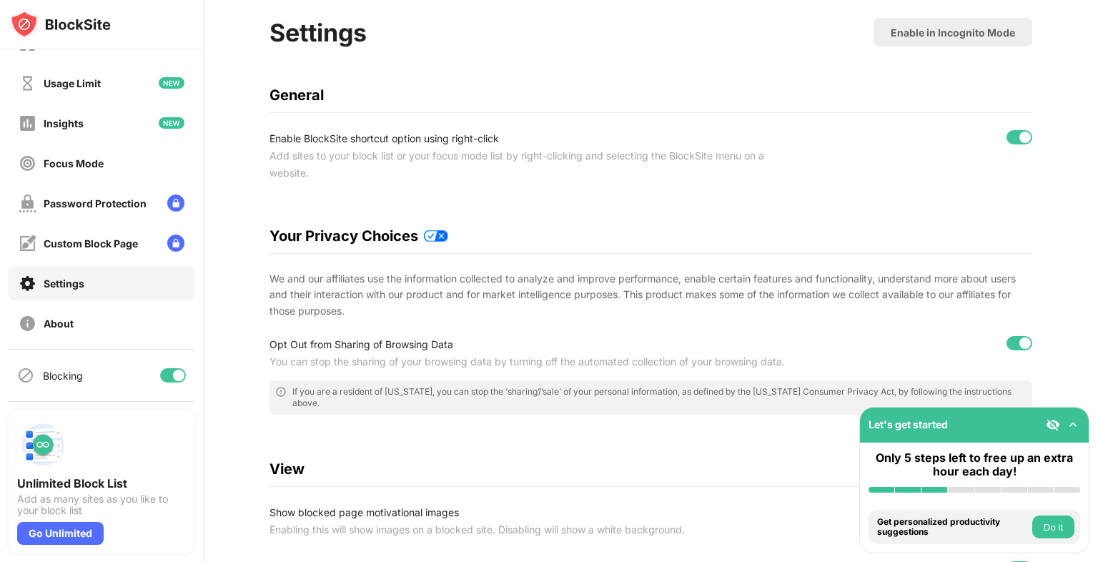
click at [790, 471] on div "View" at bounding box center [651, 468] width 763 height 17
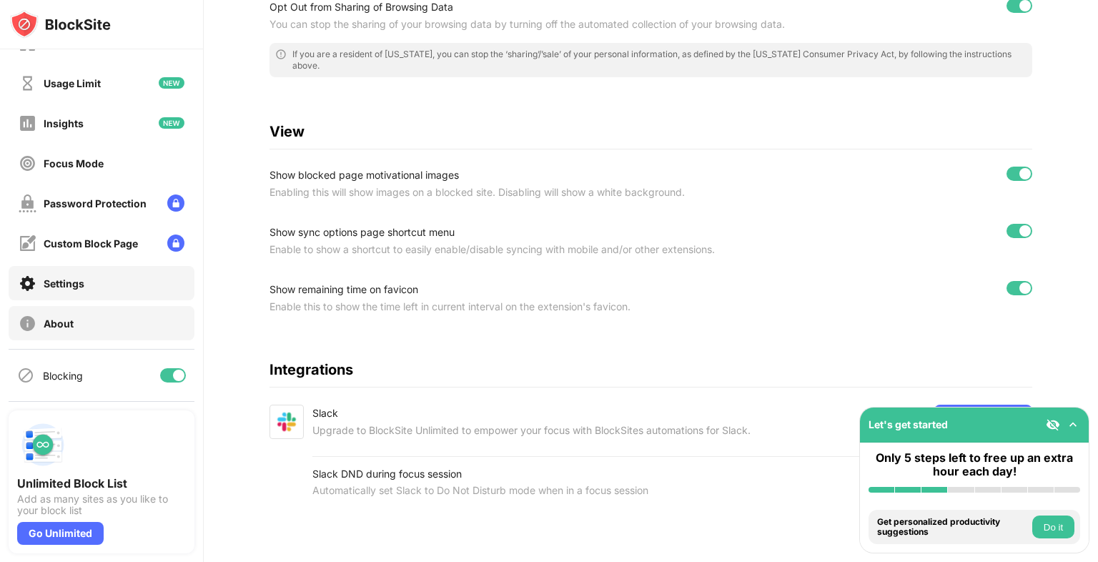
scroll to position [0, 0]
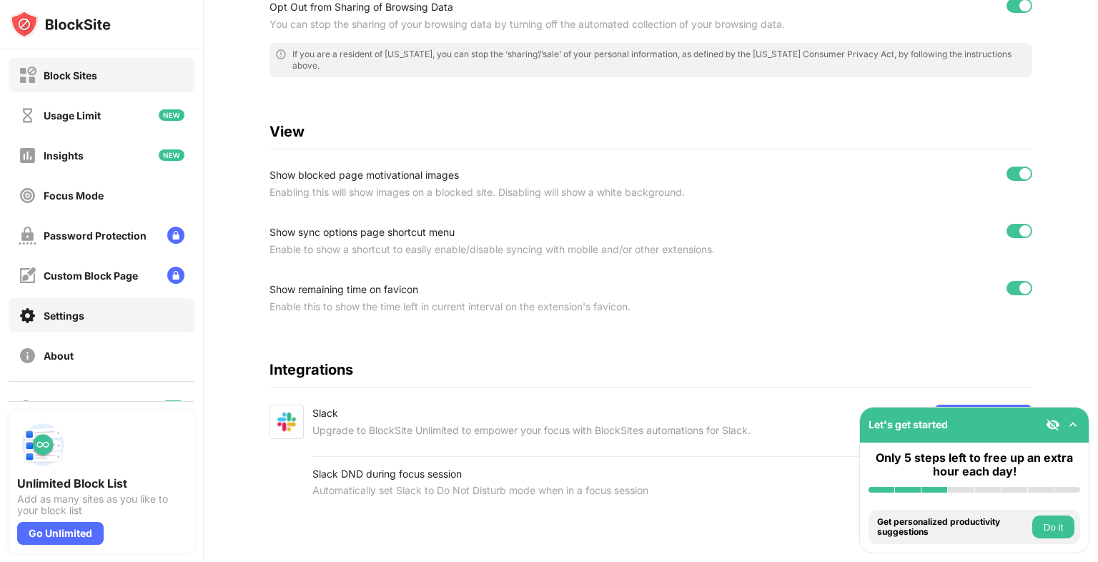
click at [65, 75] on div "Block Sites" at bounding box center [71, 75] width 54 height 12
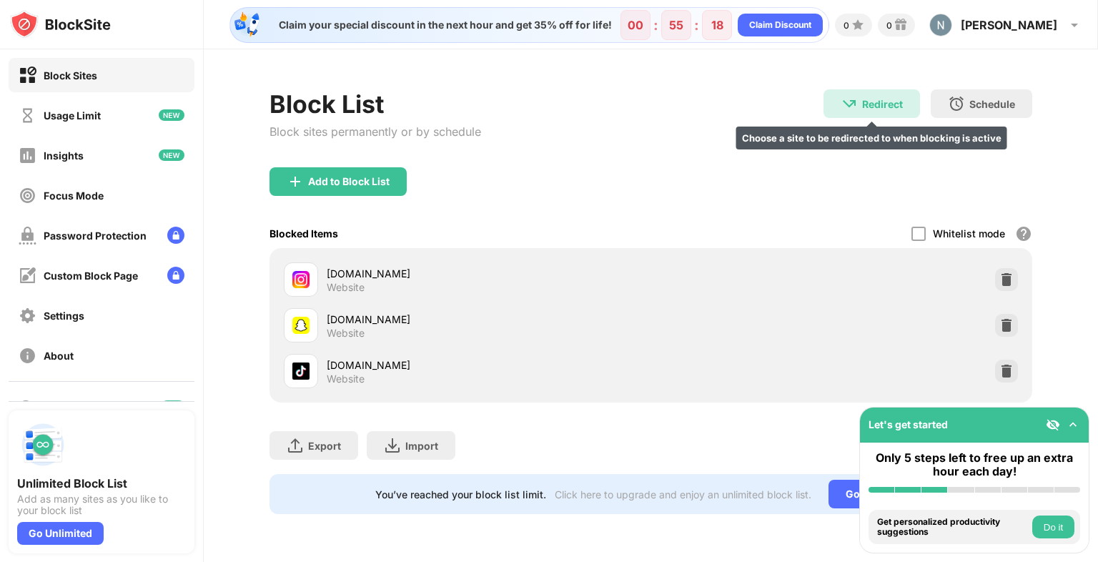
click at [908, 107] on div "Redirect Choose a site to be redirected to when blocking is active" at bounding box center [872, 103] width 97 height 29
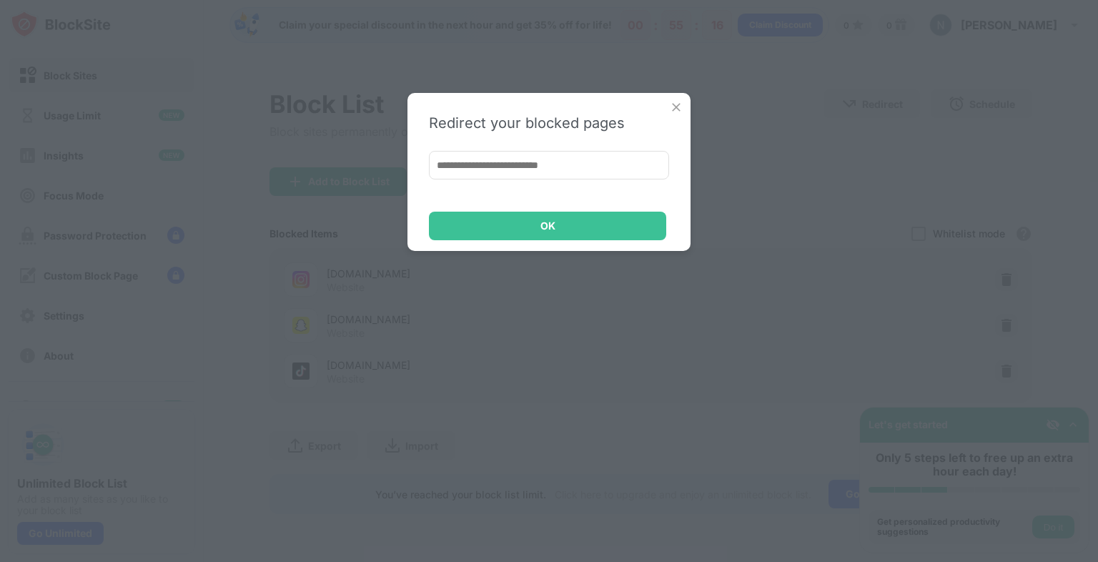
click at [835, 166] on div "Redirect your blocked pages OK" at bounding box center [549, 281] width 1098 height 562
click at [554, 167] on input at bounding box center [549, 165] width 240 height 29
paste input "**********"
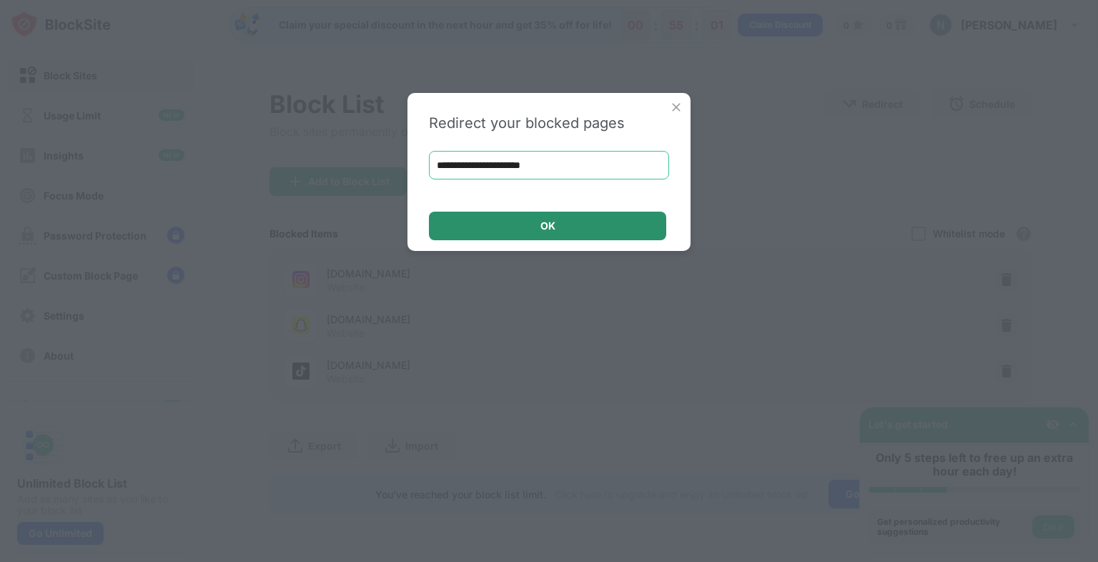
type input "**********"
click at [535, 227] on div "OK" at bounding box center [547, 226] width 237 height 29
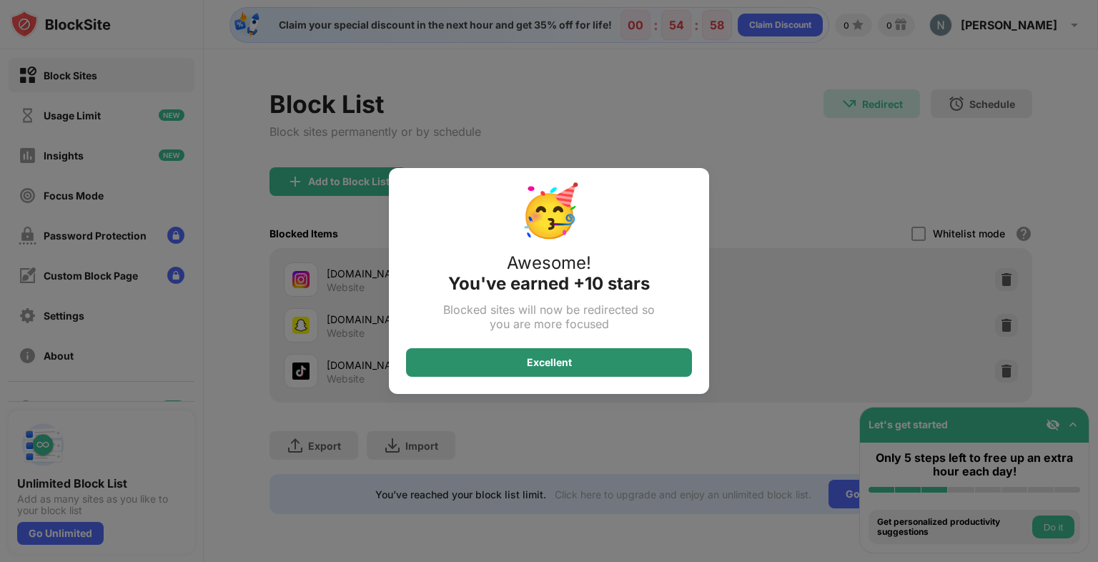
click at [604, 359] on div "Excellent" at bounding box center [549, 362] width 286 height 29
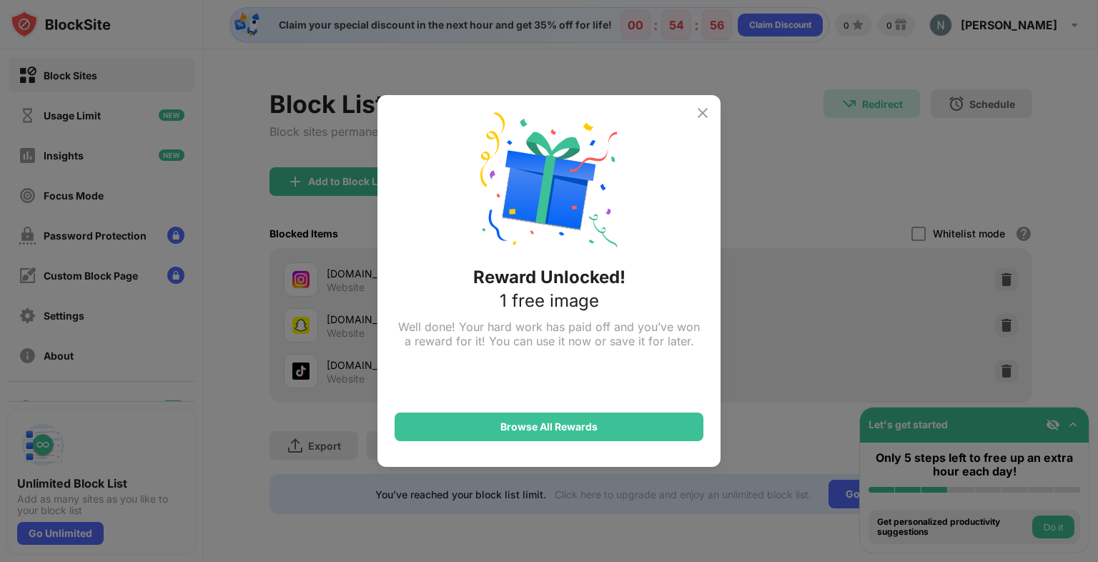
click at [701, 115] on img at bounding box center [702, 112] width 17 height 17
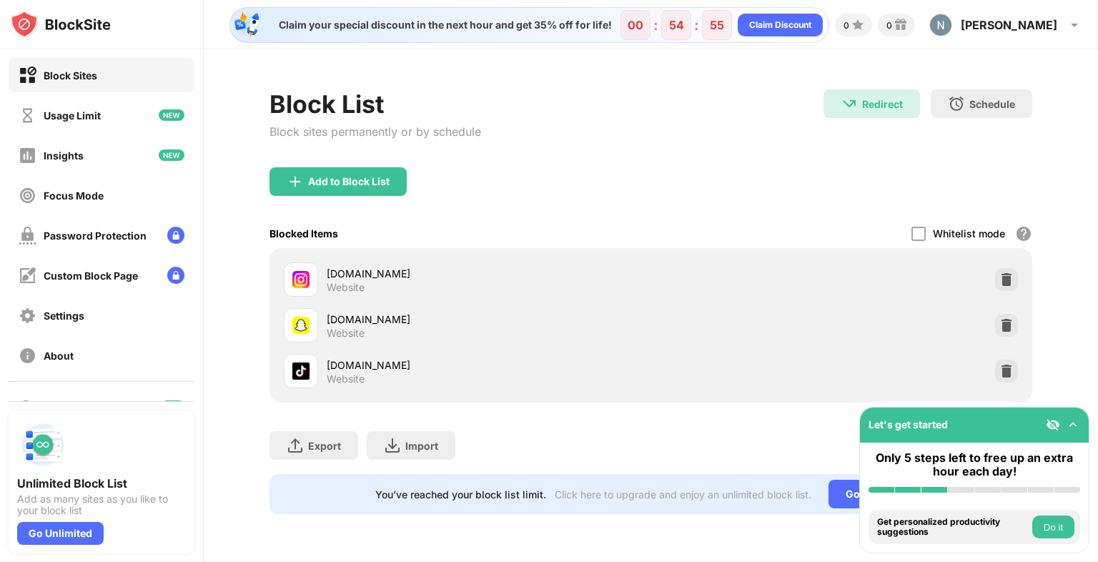
click at [729, 125] on div "Block List Block sites permanently or by schedule Redirect Redirect to google.c…" at bounding box center [651, 128] width 763 height 78
click at [952, 19] on img at bounding box center [940, 25] width 23 height 23
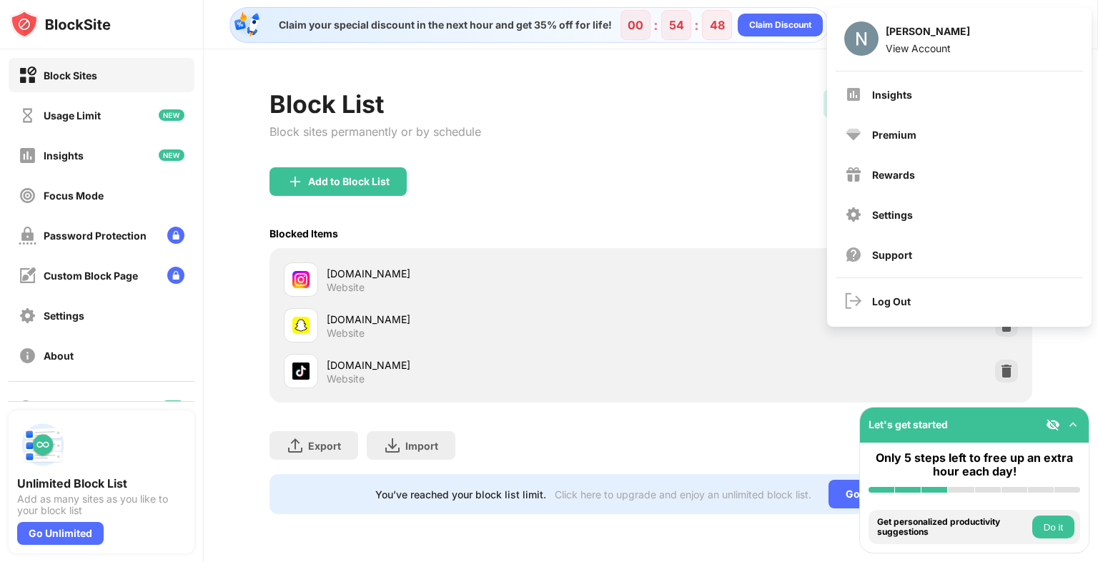
click at [923, 218] on div "Settings" at bounding box center [959, 214] width 247 height 34
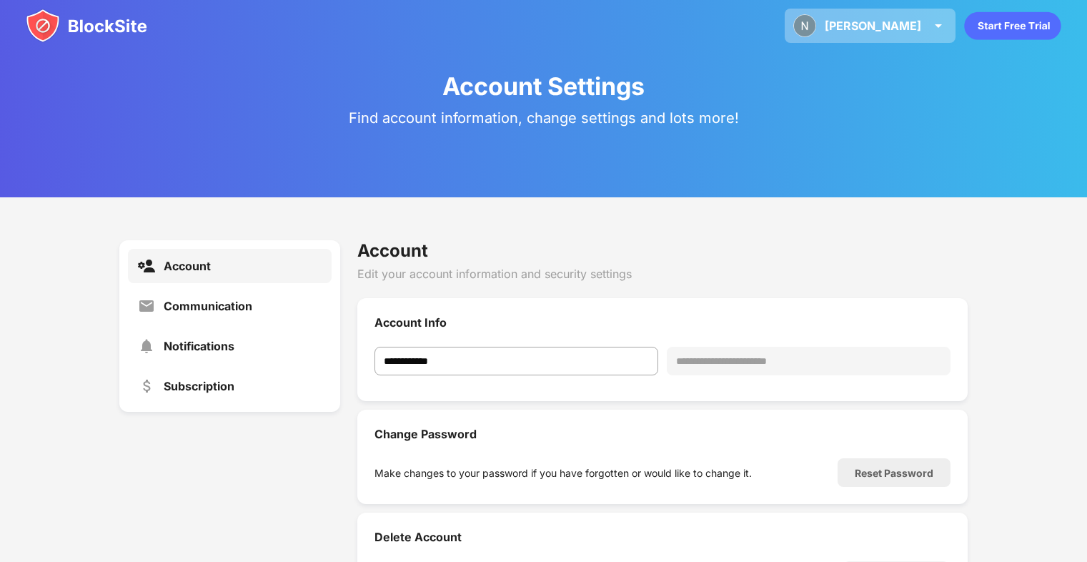
click at [944, 29] on img at bounding box center [938, 25] width 17 height 17
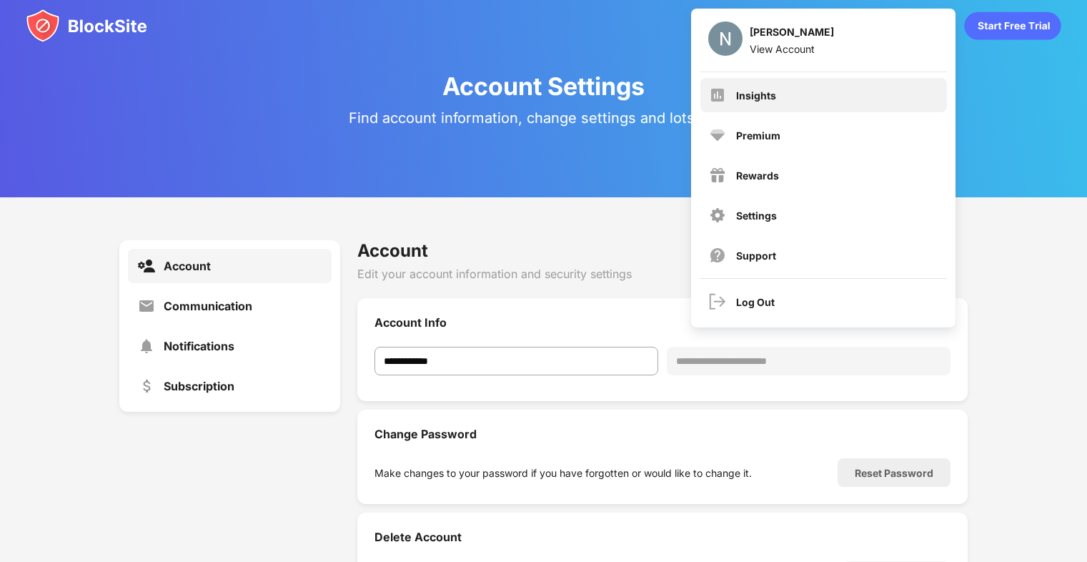
click at [861, 99] on div "Insights" at bounding box center [824, 95] width 247 height 34
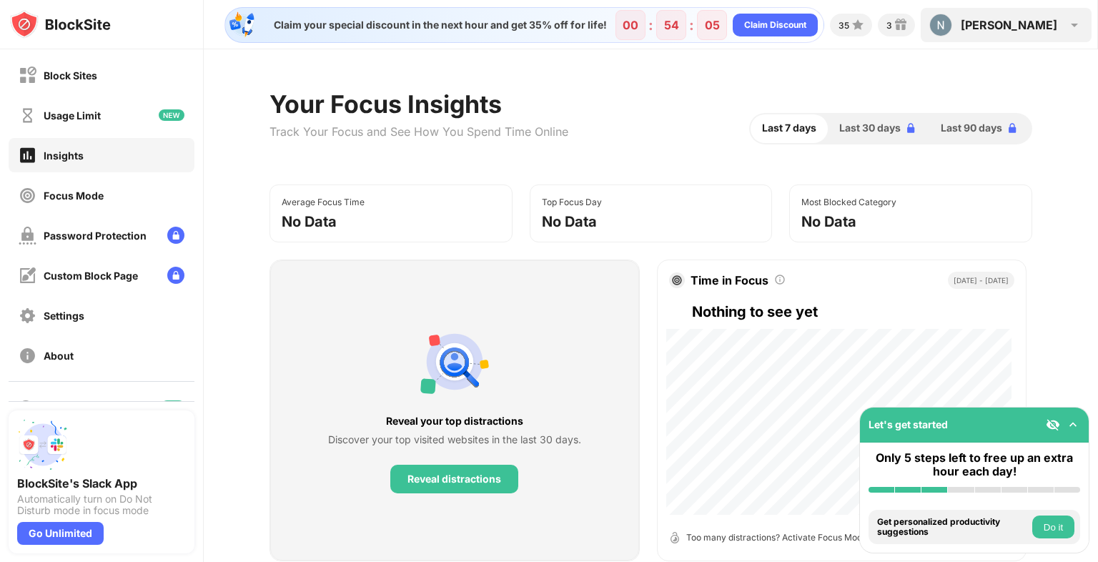
click at [1033, 26] on div "Nathan" at bounding box center [1009, 25] width 97 height 14
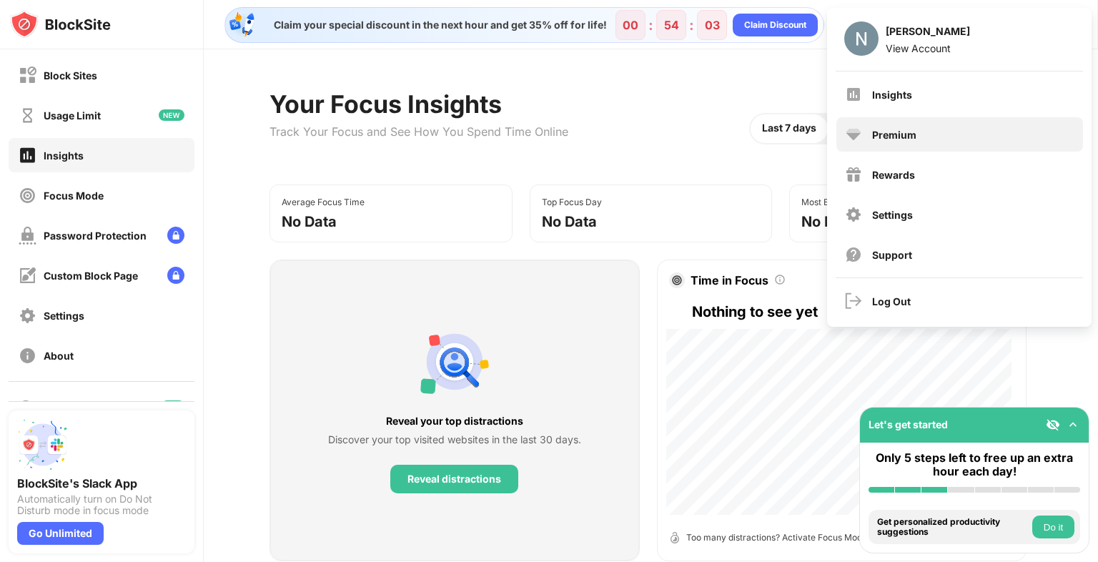
click at [909, 138] on div "Premium" at bounding box center [894, 135] width 44 height 12
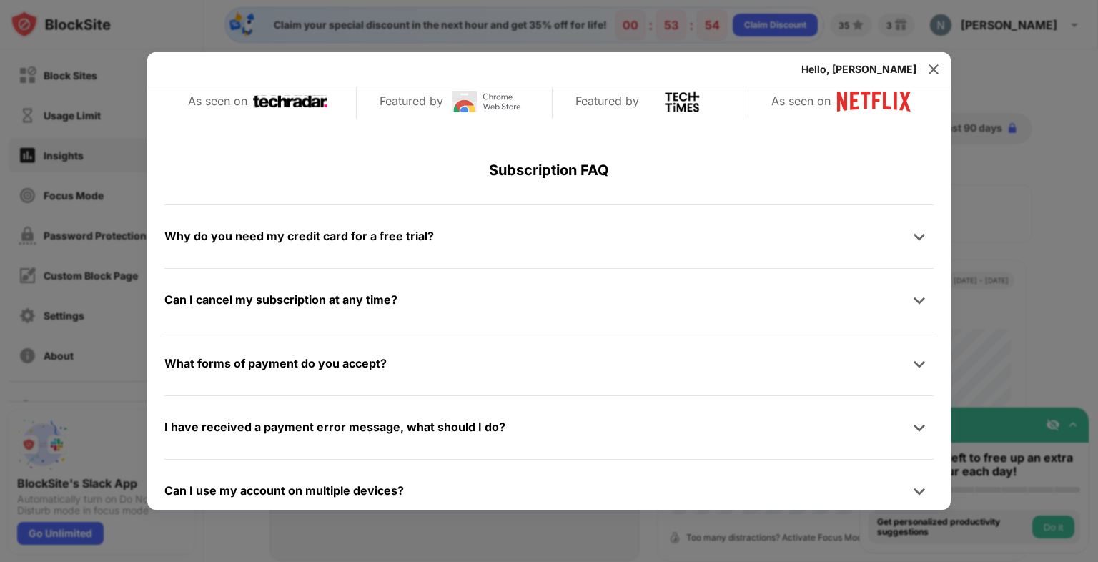
scroll to position [681, 0]
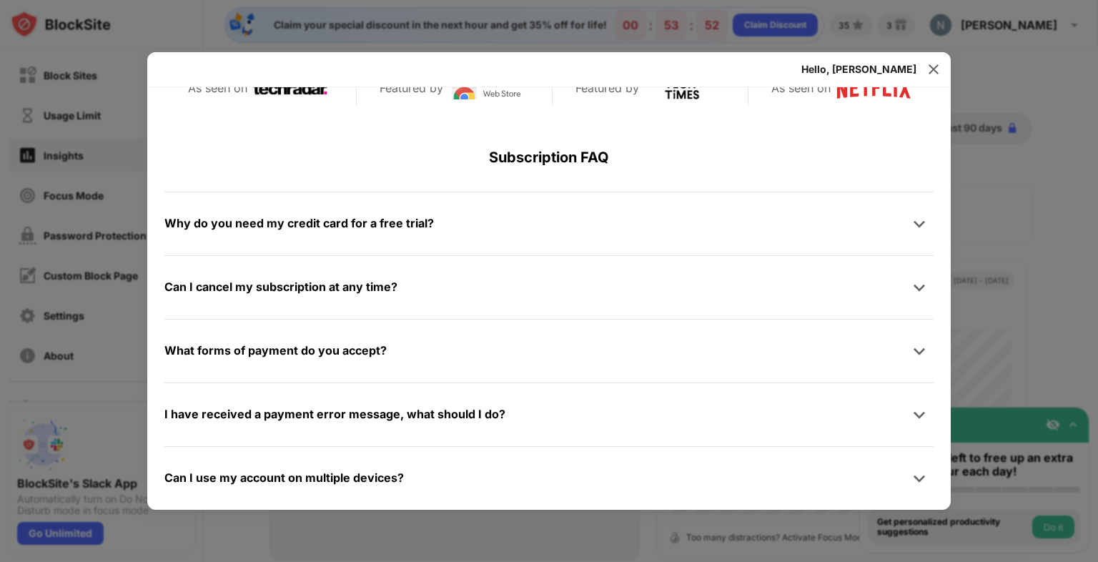
click at [331, 475] on div "Can I use my account on multiple devices?" at bounding box center [283, 478] width 239 height 21
drag, startPoint x: 913, startPoint y: 475, endPoint x: 857, endPoint y: 478, distance: 55.8
click at [912, 475] on img at bounding box center [919, 478] width 14 height 14
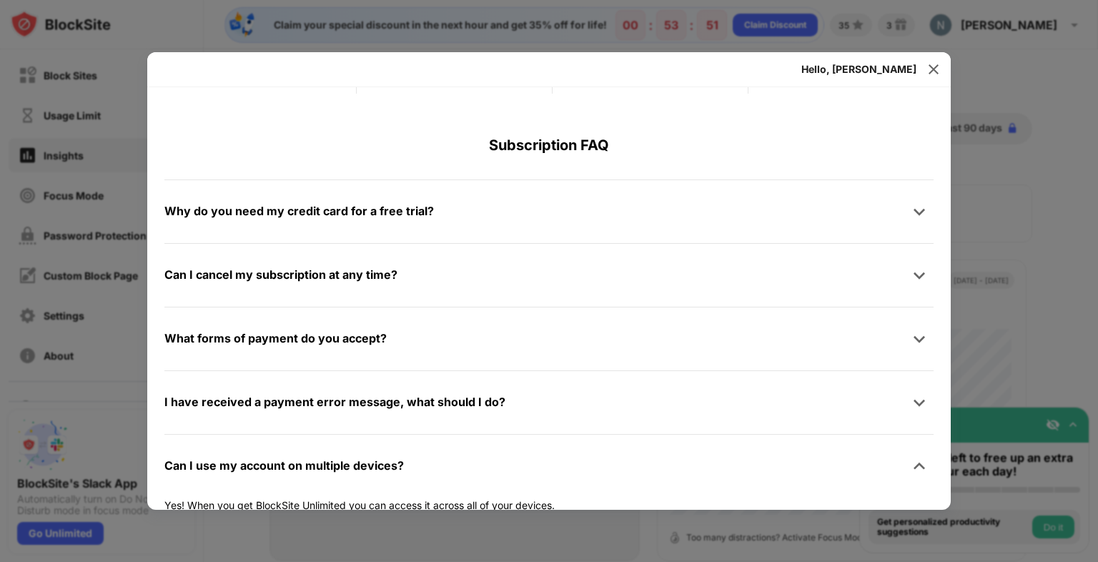
scroll to position [713, 0]
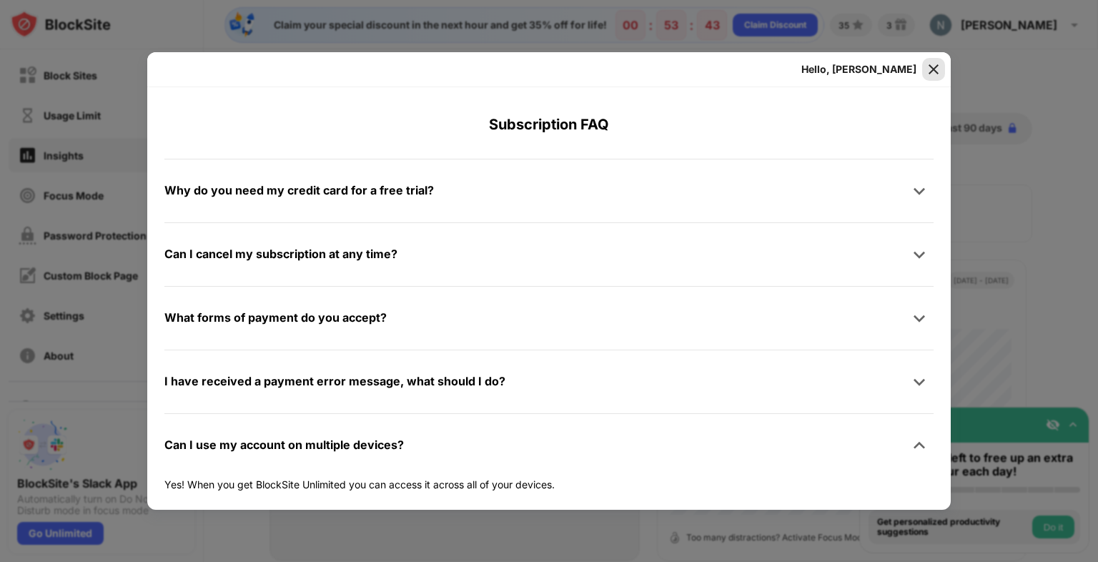
click at [934, 69] on img at bounding box center [933, 69] width 14 height 14
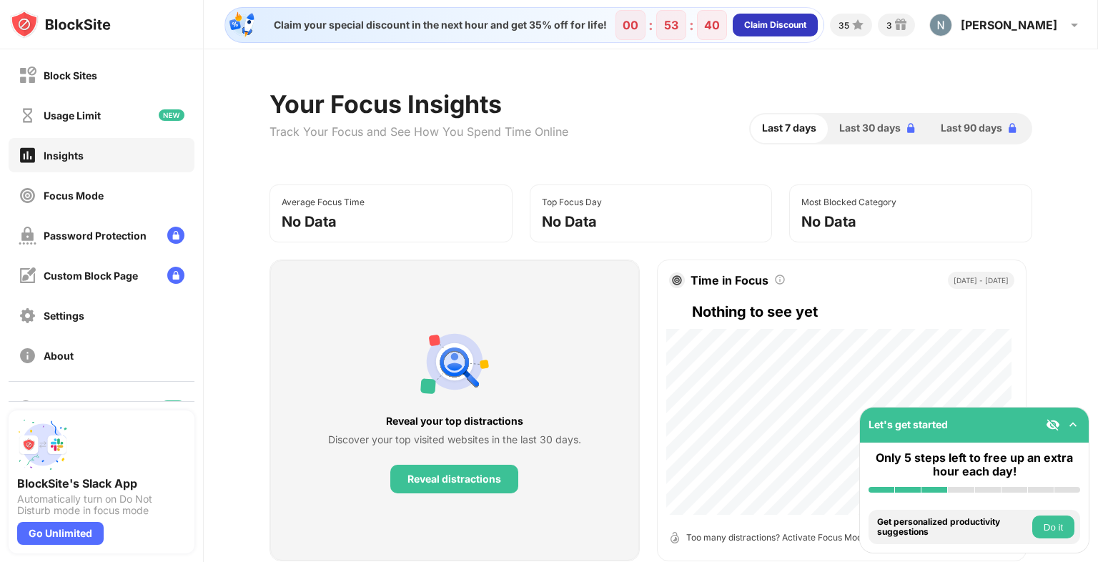
click at [806, 19] on div "Claim Discount" at bounding box center [775, 25] width 62 height 14
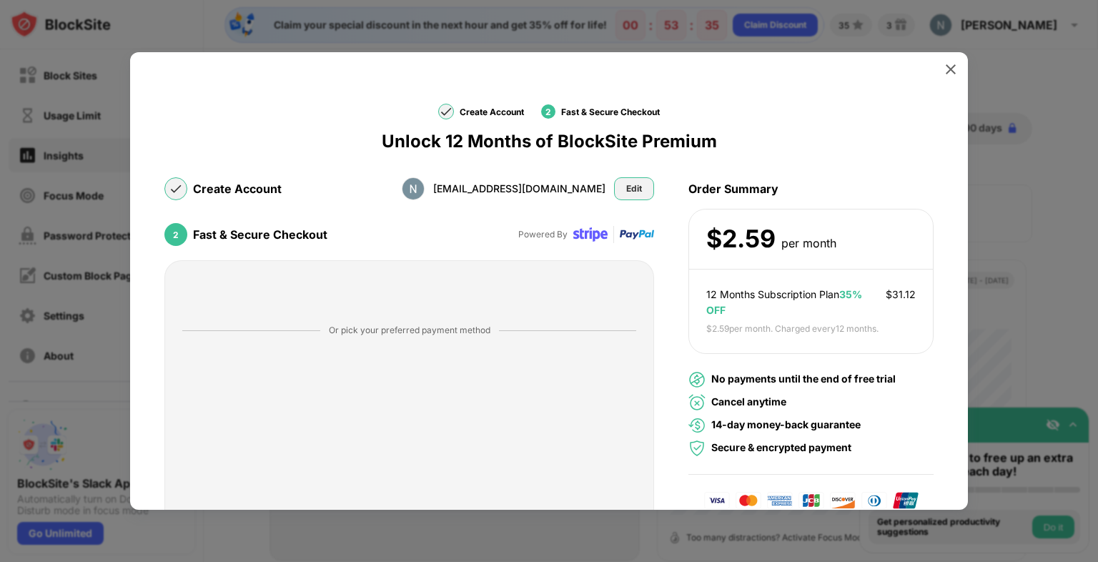
click at [641, 194] on div "Edit" at bounding box center [634, 188] width 40 height 23
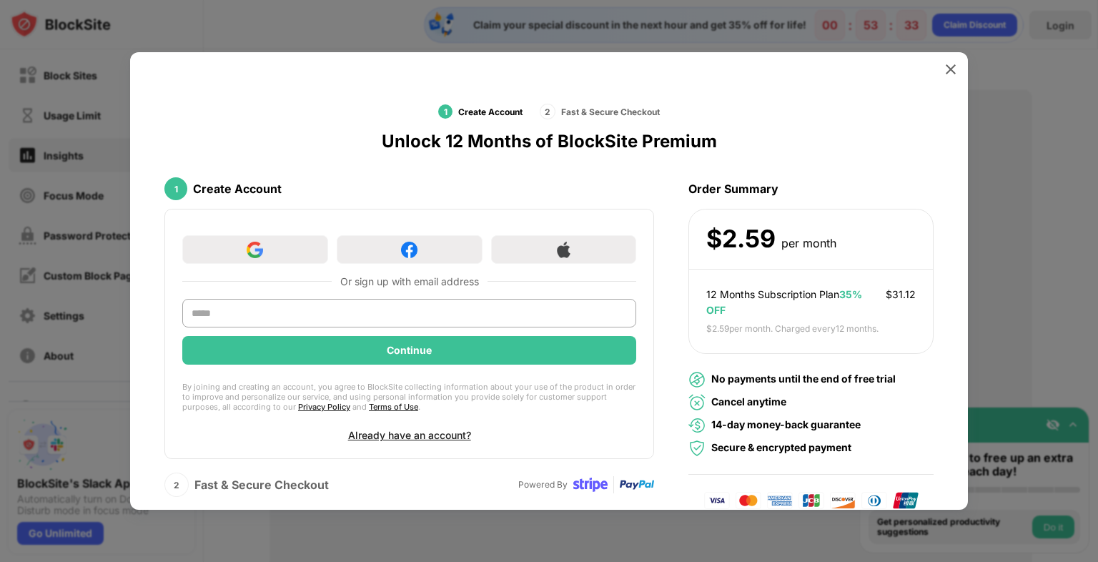
scroll to position [51, 0]
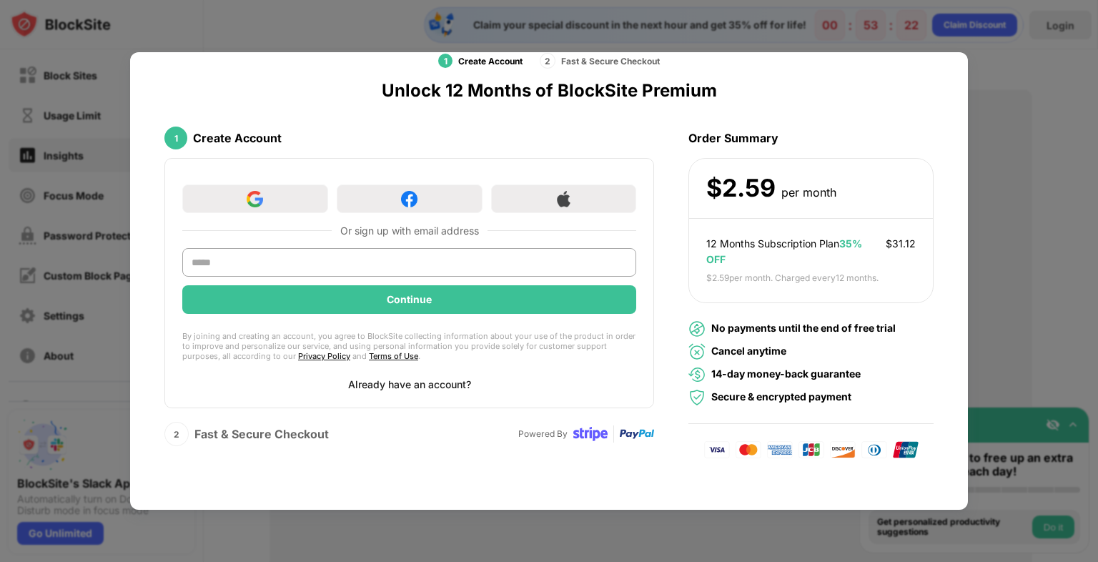
click at [427, 381] on div "Already have an account?" at bounding box center [409, 384] width 123 height 12
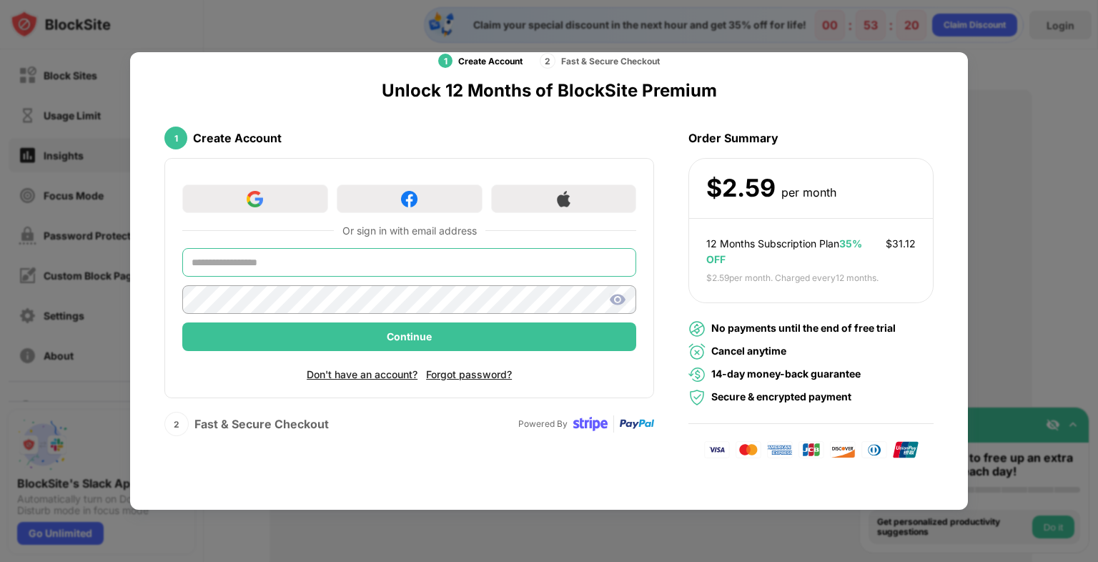
click at [244, 257] on input "text" at bounding box center [409, 262] width 454 height 29
type input "**********"
click at [613, 300] on img at bounding box center [617, 299] width 17 height 17
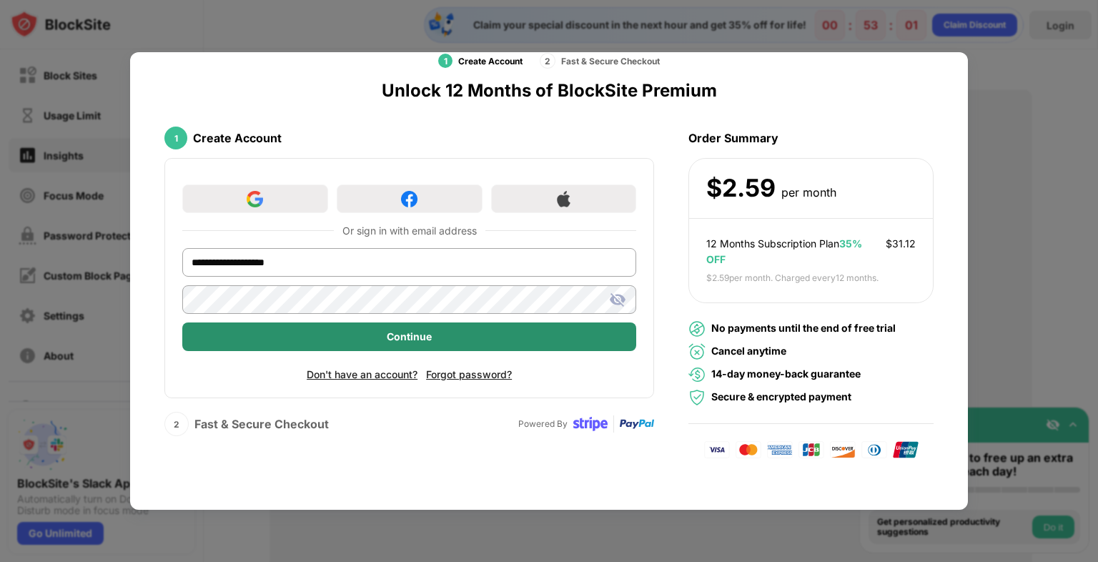
click at [254, 336] on div "Continue" at bounding box center [409, 336] width 454 height 29
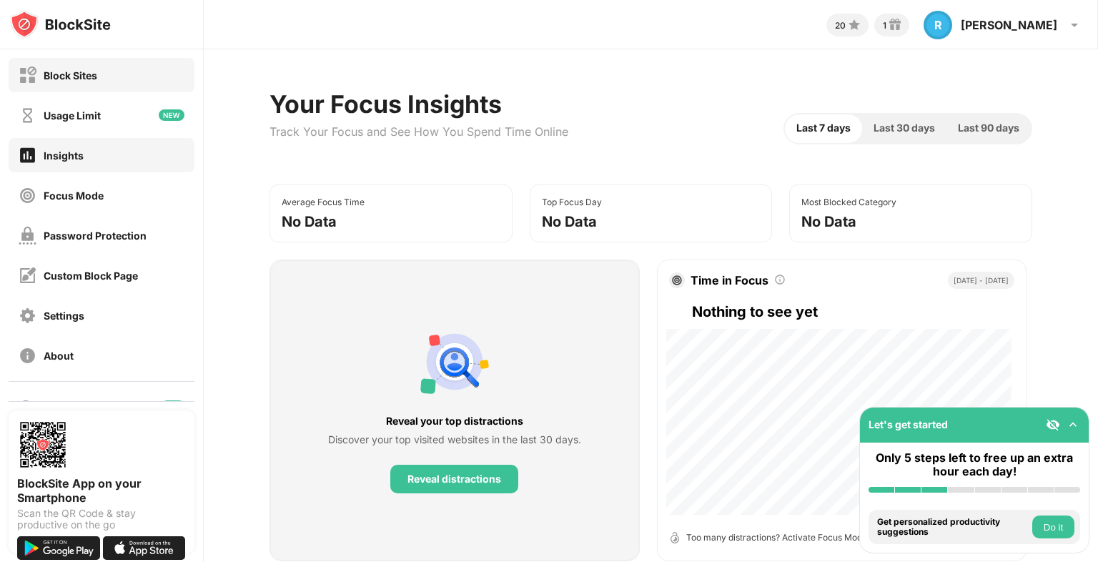
click at [82, 76] on div "Block Sites" at bounding box center [71, 75] width 54 height 12
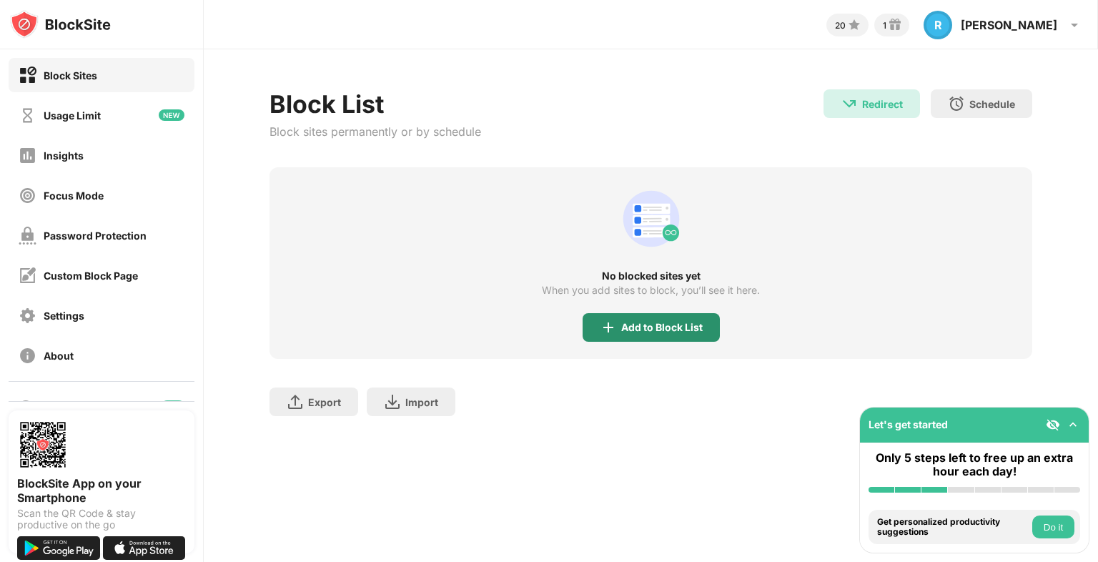
click at [649, 322] on div "Add to Block List" at bounding box center [661, 327] width 81 height 11
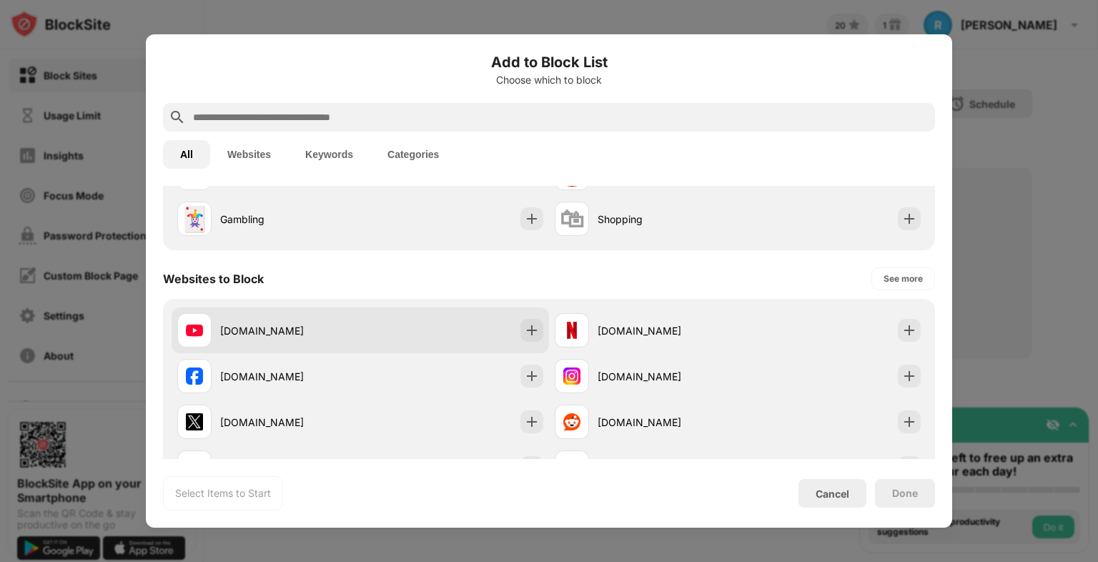
scroll to position [143, 0]
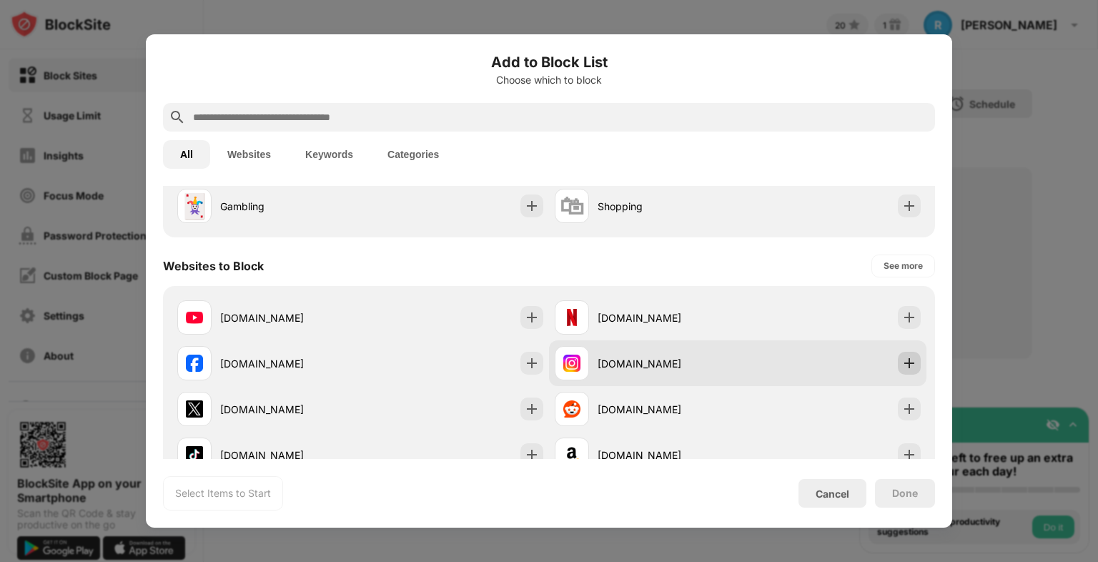
click at [902, 356] on img at bounding box center [909, 363] width 14 height 14
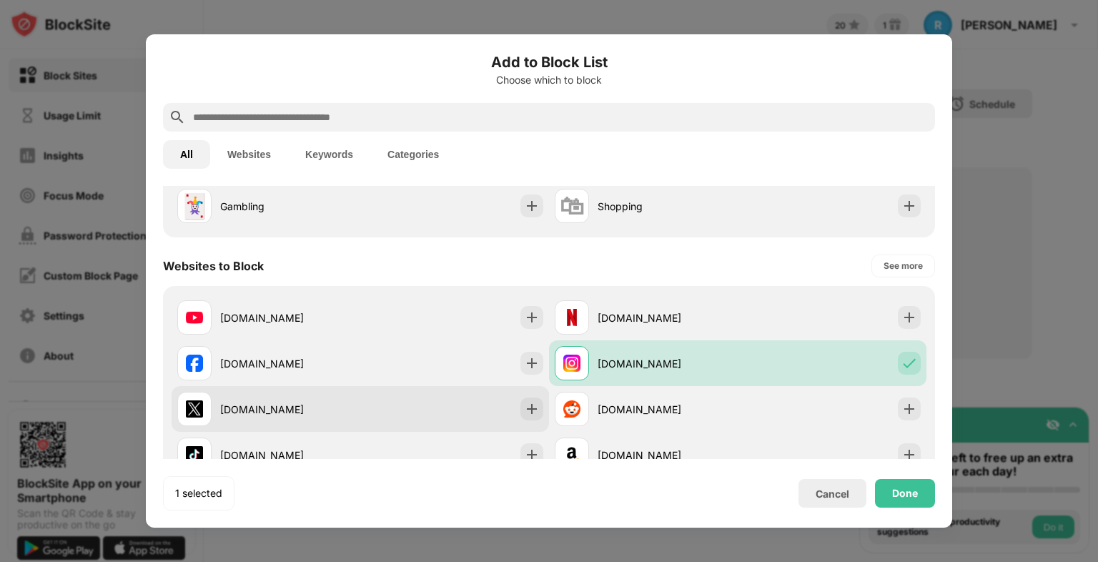
click at [282, 406] on div "x.com" at bounding box center [290, 409] width 140 height 15
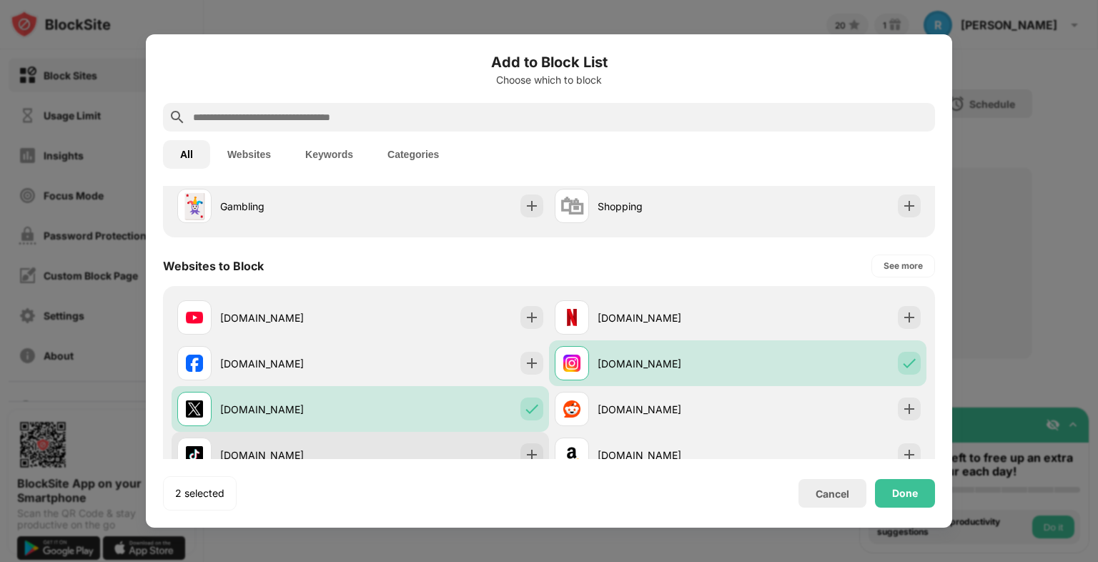
click at [248, 445] on div "tiktok.com" at bounding box center [268, 455] width 183 height 34
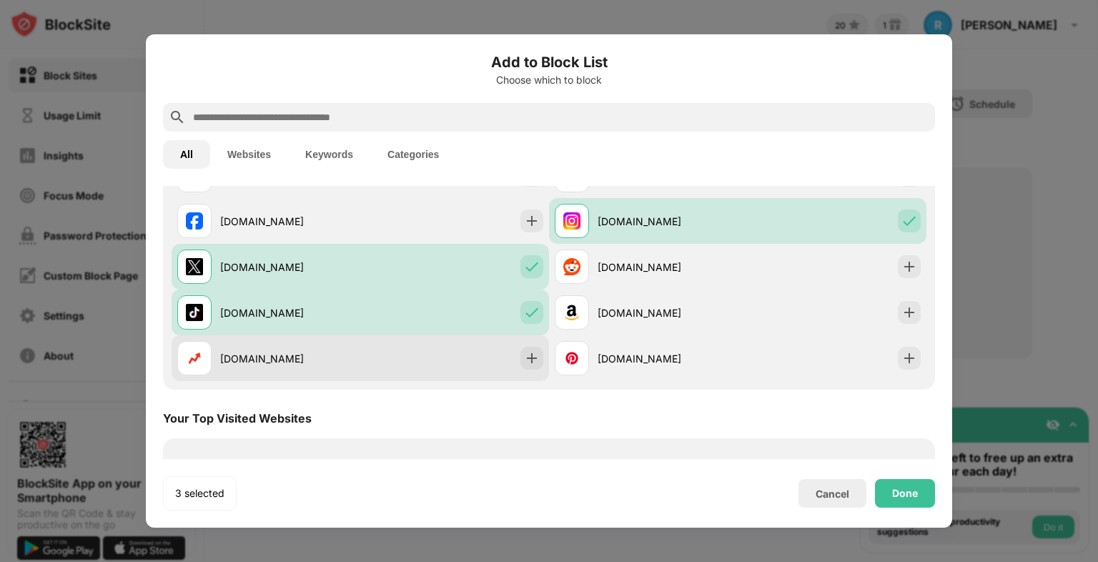
scroll to position [286, 0]
drag, startPoint x: 343, startPoint y: 362, endPoint x: 428, endPoint y: 370, distance: 85.4
click at [343, 362] on div "buzzfeed.com" at bounding box center [290, 357] width 140 height 15
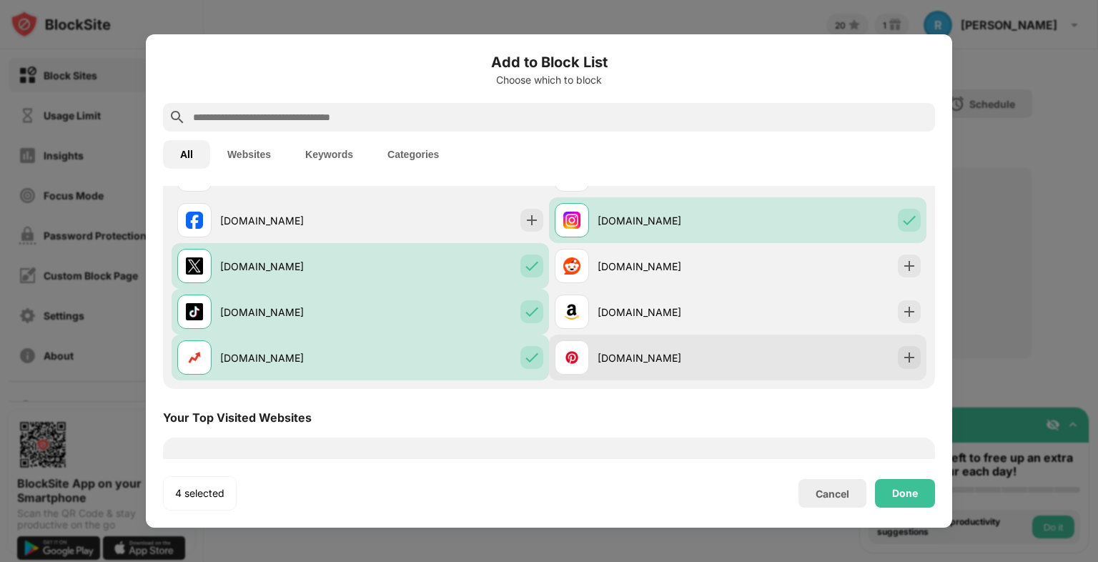
click at [646, 359] on div "pinterest.com" at bounding box center [668, 357] width 140 height 15
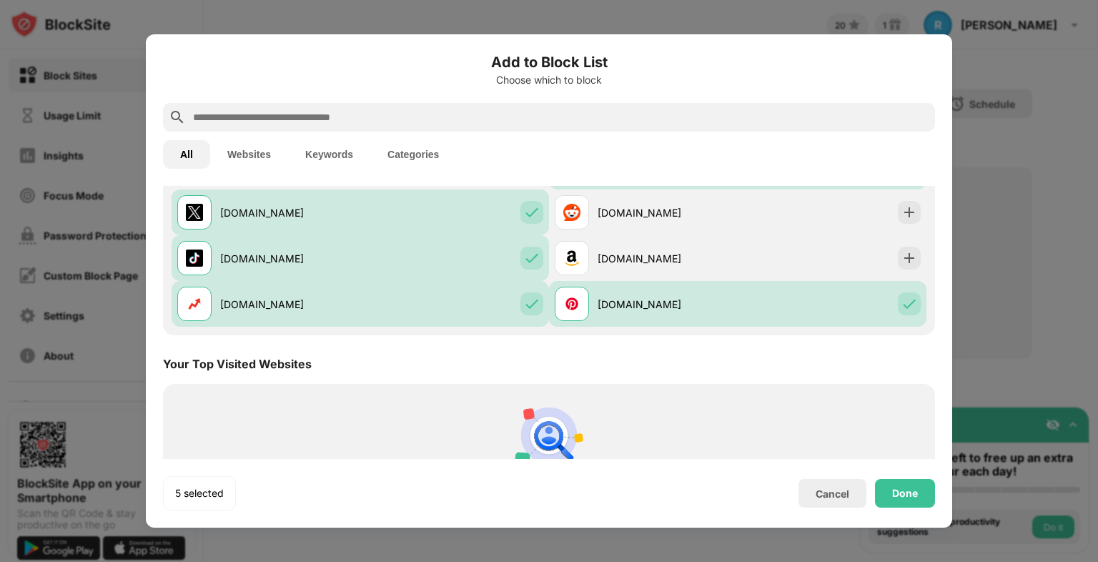
scroll to position [214, 0]
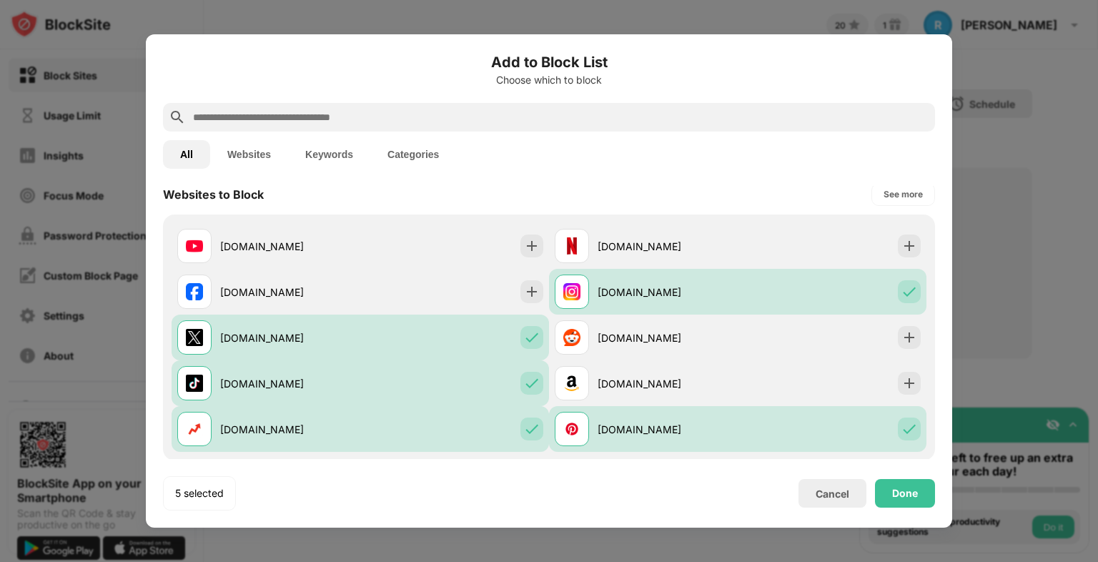
click at [283, 124] on input "text" at bounding box center [561, 117] width 738 height 17
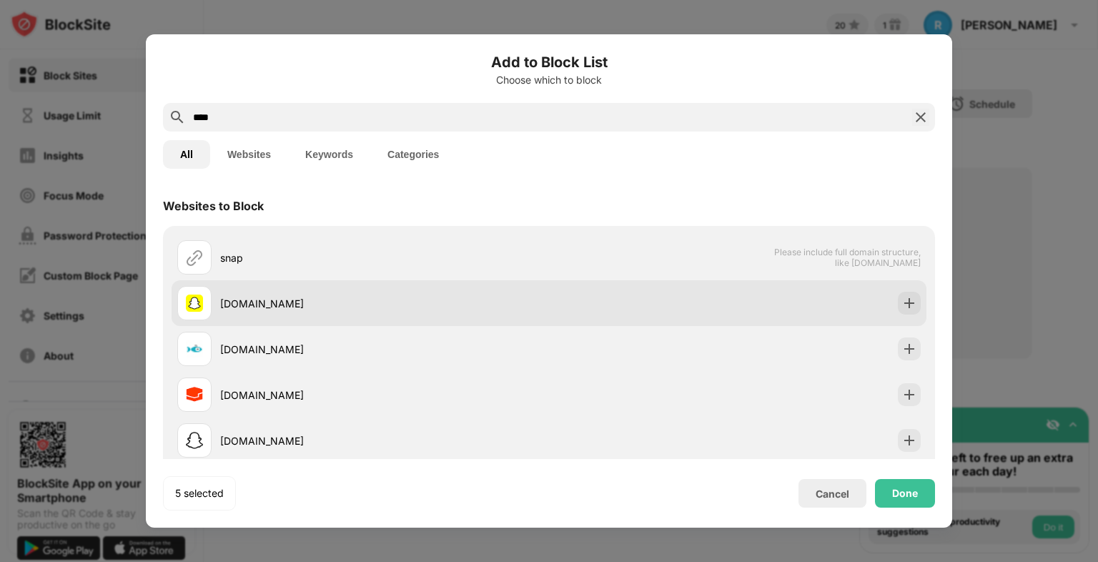
click at [286, 309] on div "snapchat.com" at bounding box center [384, 303] width 329 height 15
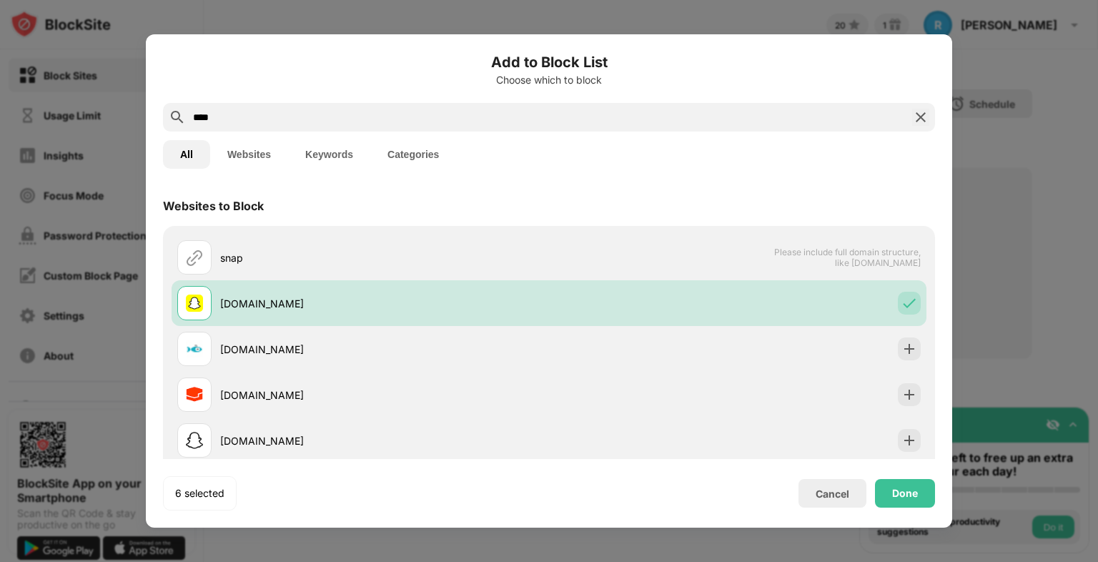
drag, startPoint x: 253, startPoint y: 119, endPoint x: 92, endPoint y: 94, distance: 162.9
click at [92, 561] on div "Add to Block List Choose which to block **** All Websites Keywords Categories W…" at bounding box center [549, 562] width 1098 height 0
paste input "**********"
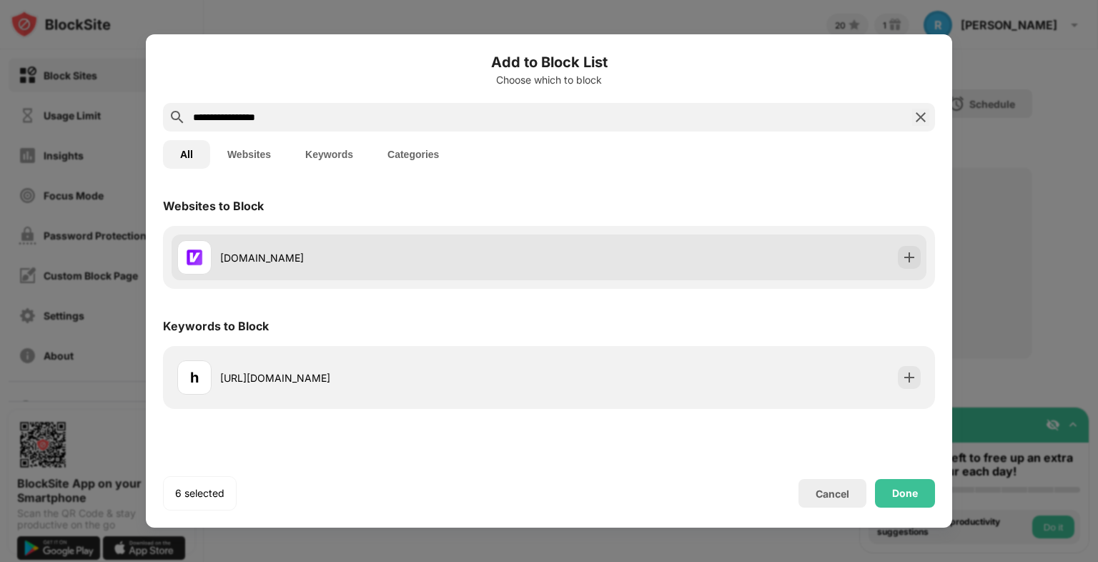
type input "**********"
click at [911, 255] on img at bounding box center [909, 257] width 14 height 14
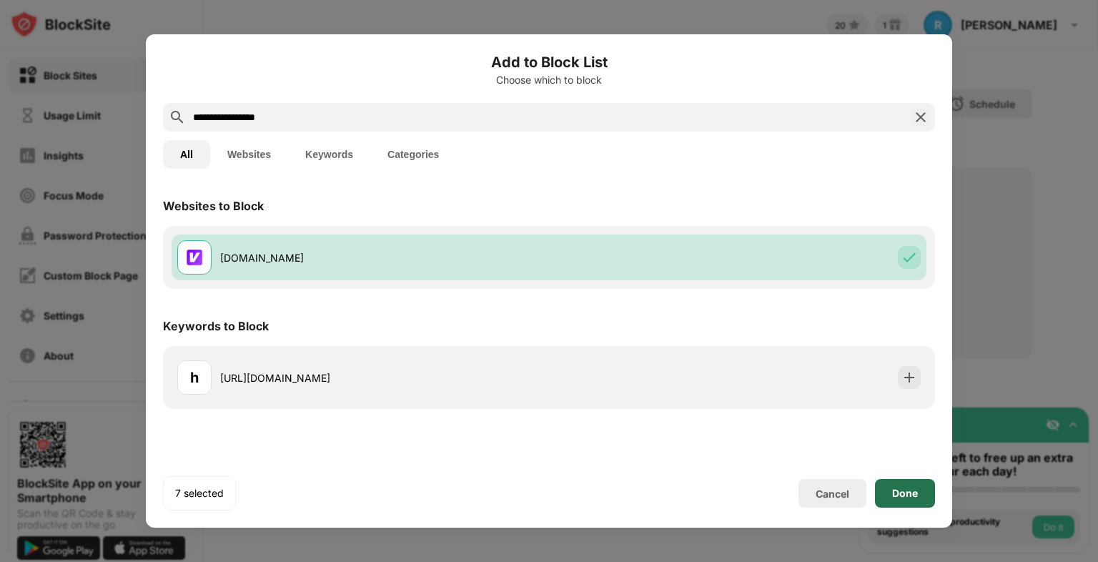
click at [904, 495] on div "Done" at bounding box center [905, 493] width 26 height 11
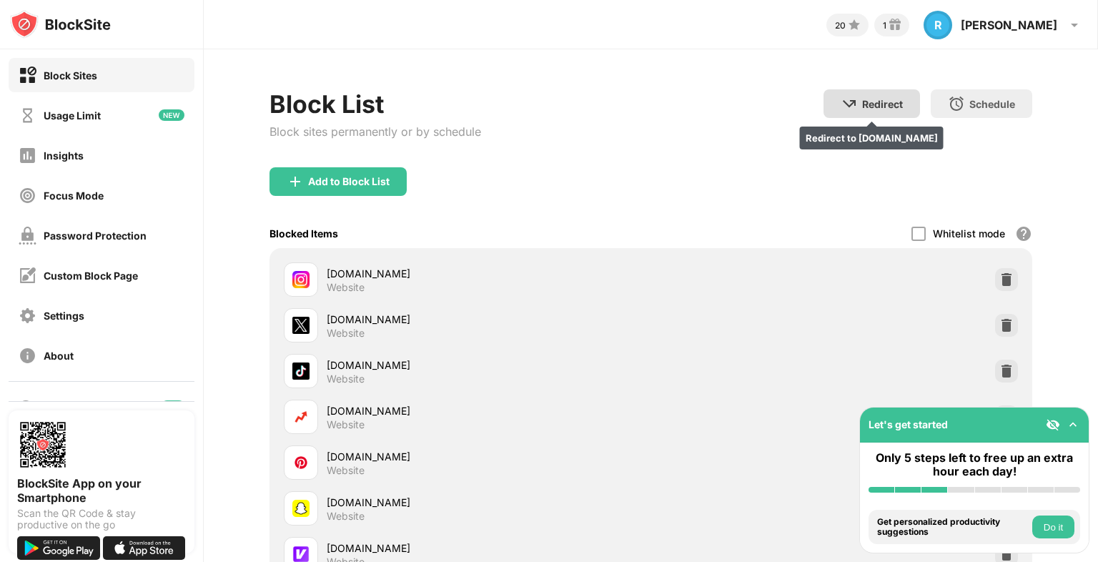
click at [862, 102] on div "Redirect" at bounding box center [882, 104] width 41 height 12
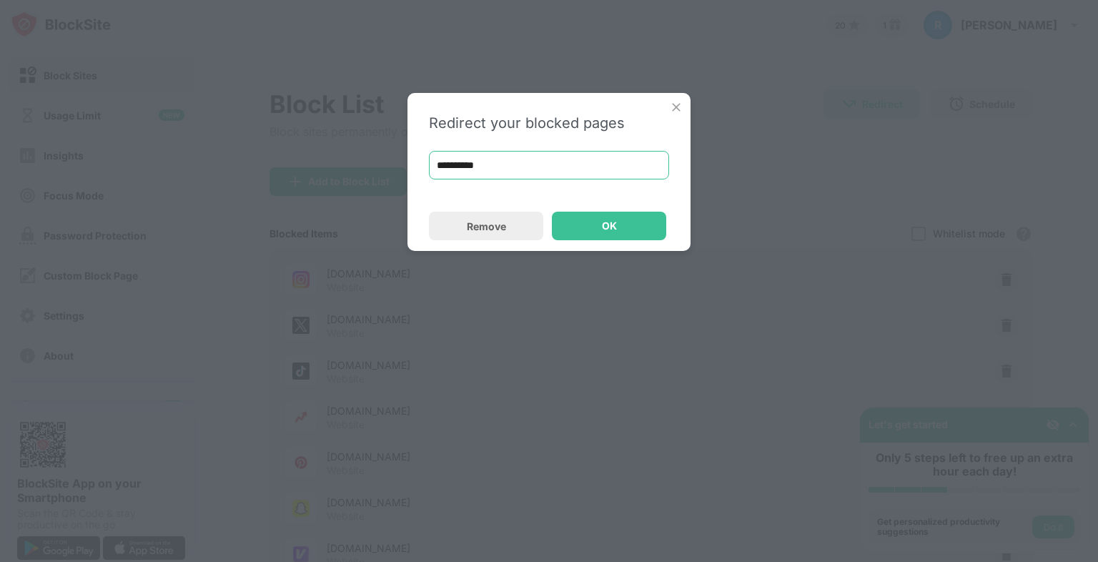
drag, startPoint x: 494, startPoint y: 161, endPoint x: 318, endPoint y: 161, distance: 175.9
click at [318, 161] on div "**********" at bounding box center [549, 281] width 1098 height 562
paste input "**********"
type input "**********"
click at [625, 225] on div "OK" at bounding box center [609, 226] width 114 height 29
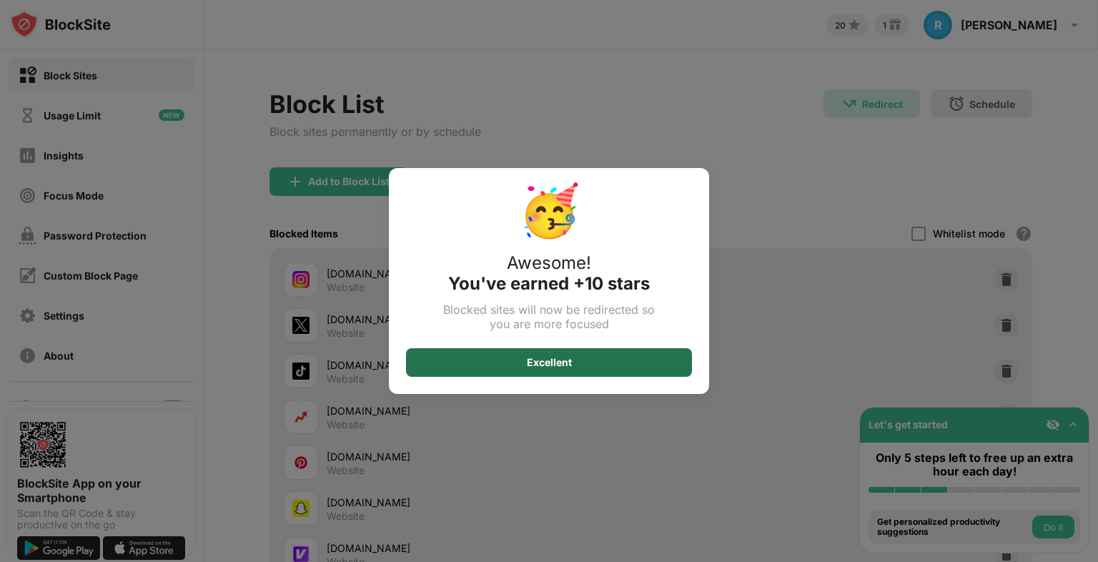
click at [687, 362] on div "Excellent" at bounding box center [549, 362] width 286 height 29
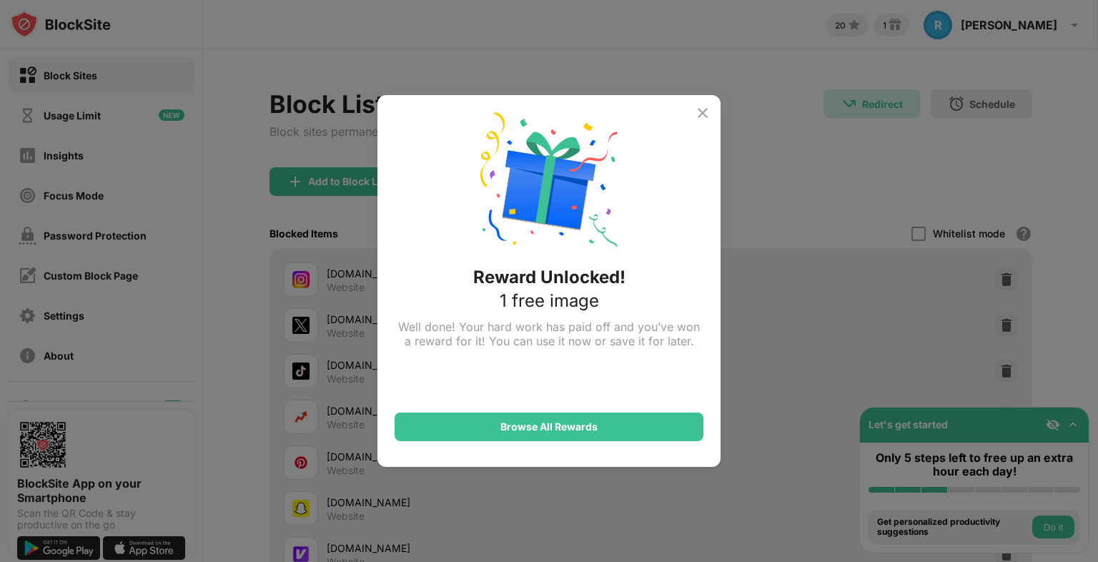
drag, startPoint x: 701, startPoint y: 113, endPoint x: 706, endPoint y: 135, distance: 22.6
click at [701, 112] on img at bounding box center [702, 112] width 17 height 17
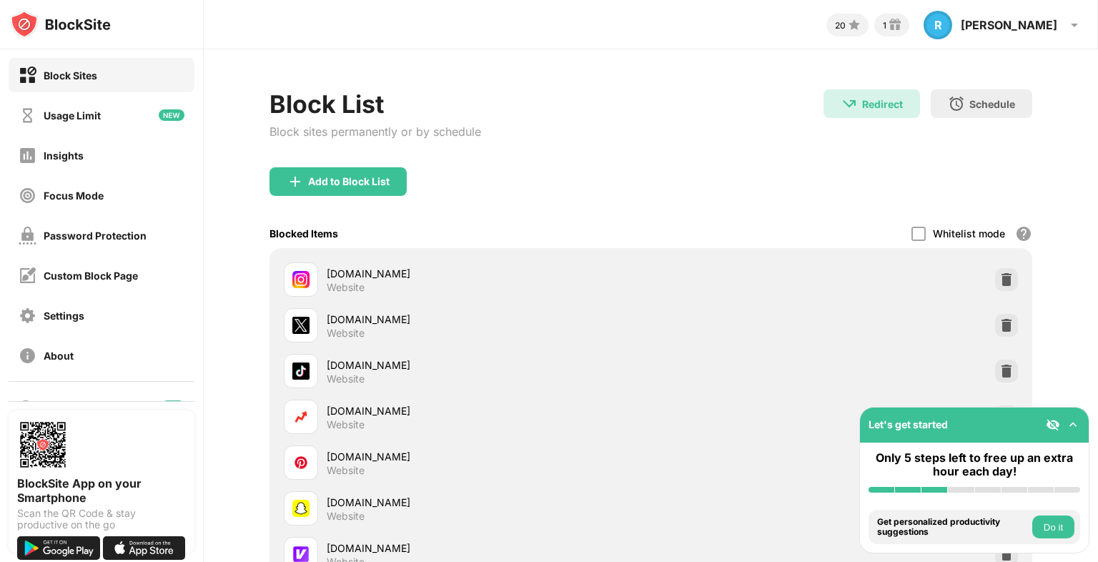
click at [1047, 425] on img at bounding box center [1053, 424] width 14 height 14
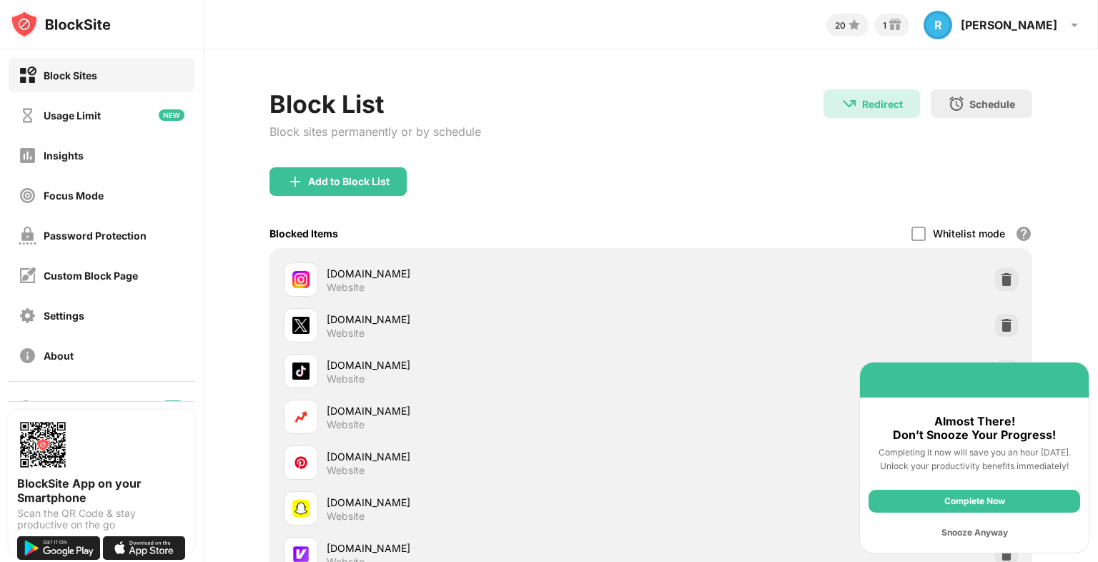
click at [992, 527] on div "Snooze Anyway" at bounding box center [975, 532] width 212 height 23
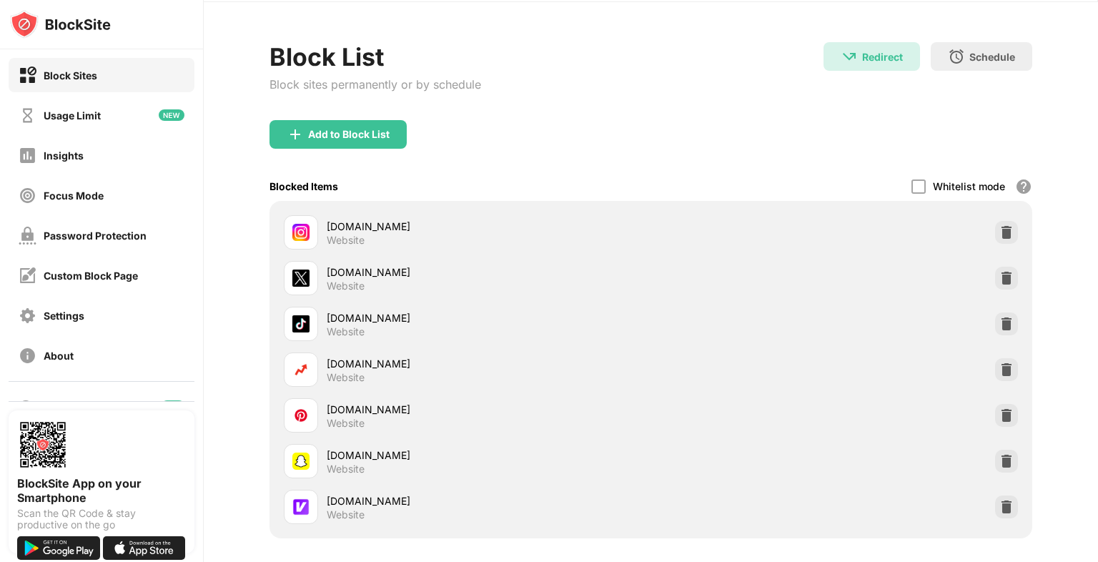
scroll to position [71, 0]
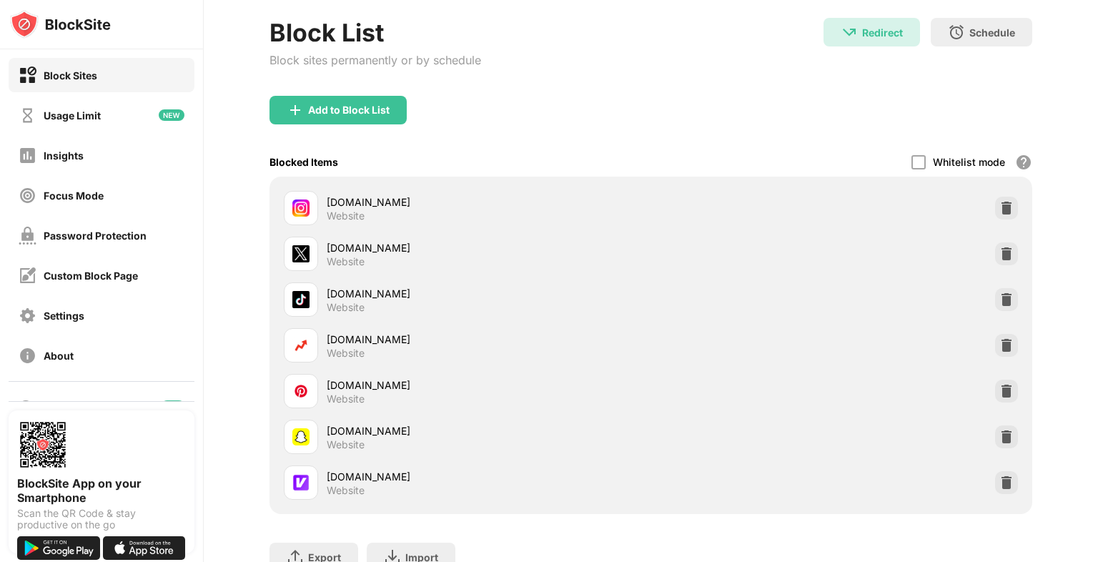
click at [48, 72] on div "Block Sites" at bounding box center [71, 75] width 54 height 12
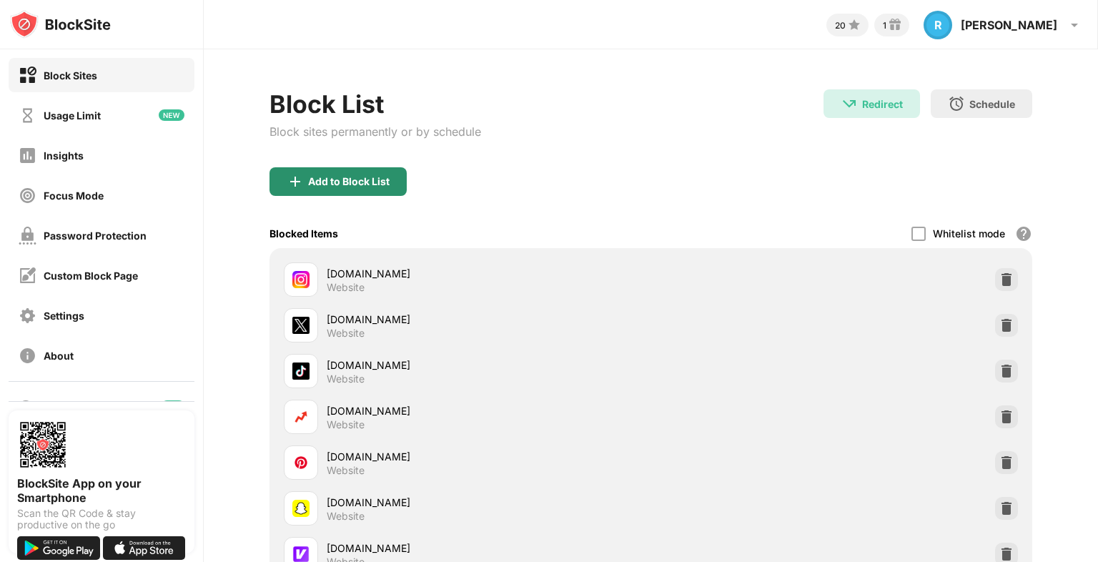
click at [383, 182] on div "Add to Block List" at bounding box center [348, 181] width 81 height 11
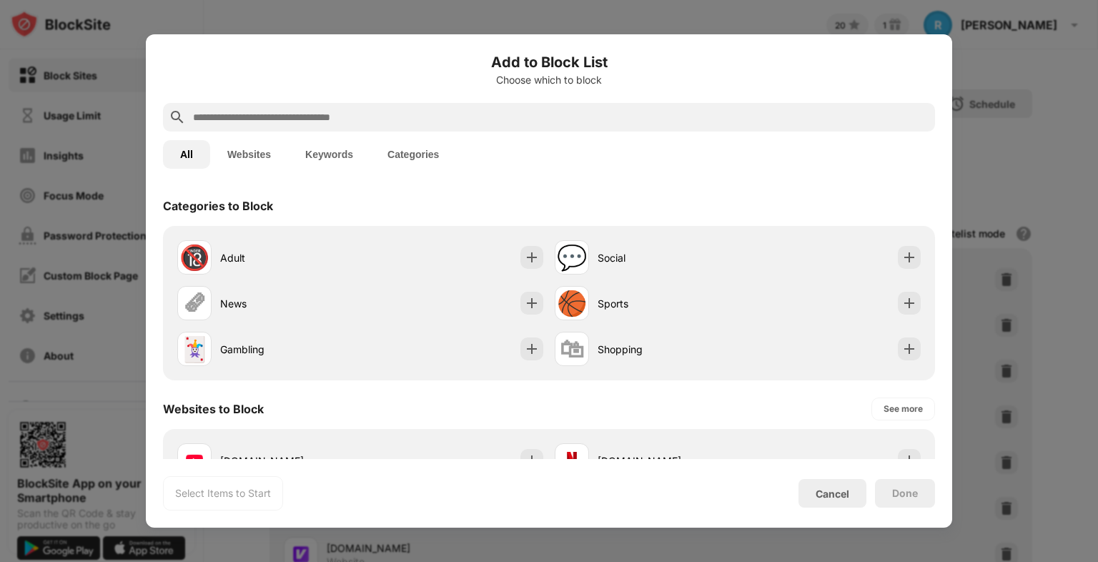
click at [251, 153] on button "Websites" at bounding box center [249, 154] width 78 height 29
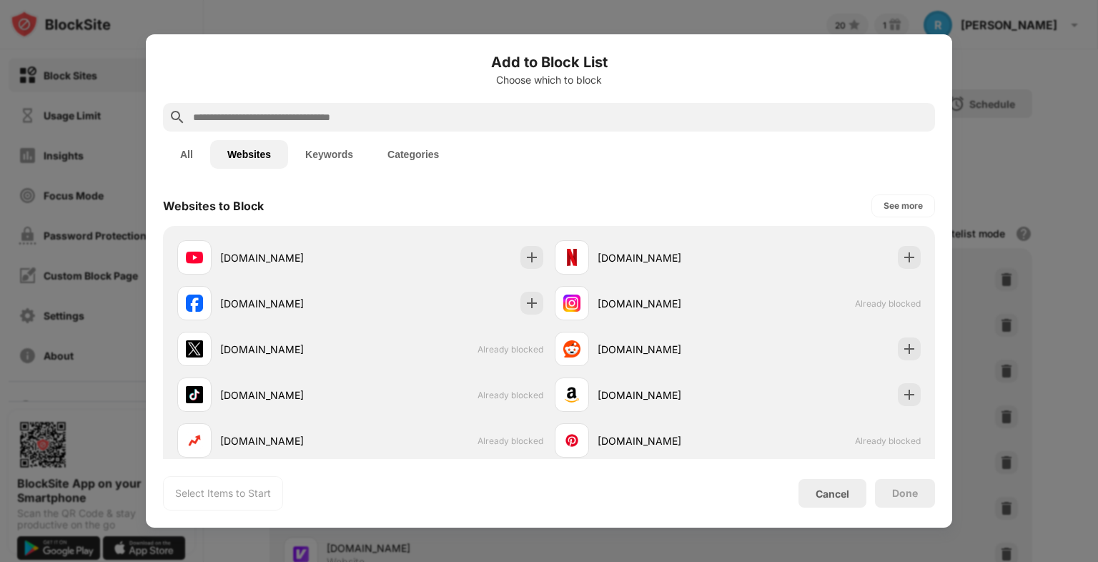
click at [191, 146] on button "All" at bounding box center [186, 154] width 47 height 29
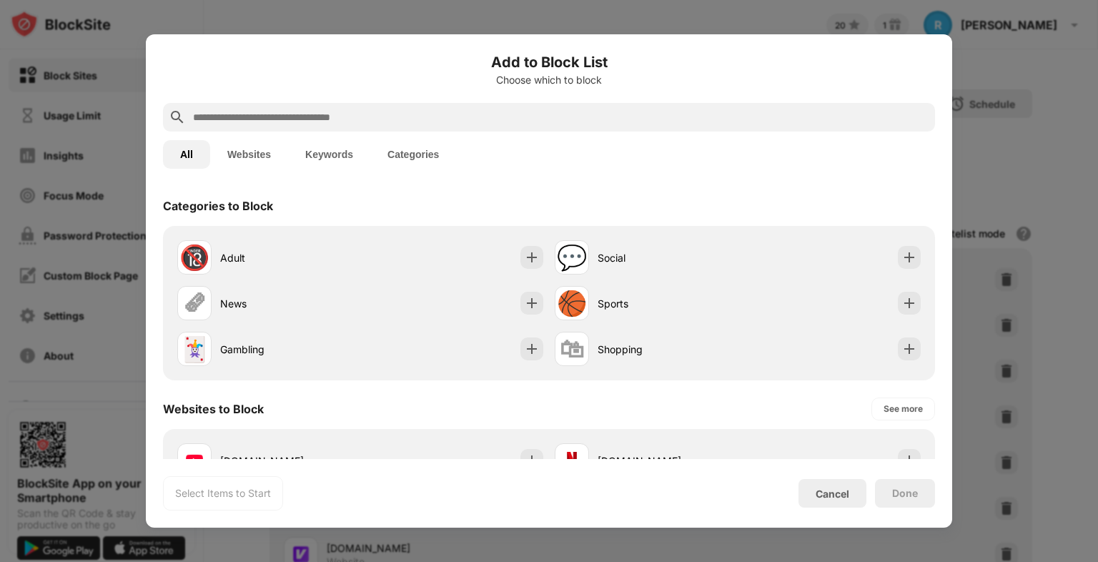
click at [395, 155] on button "Categories" at bounding box center [413, 154] width 86 height 29
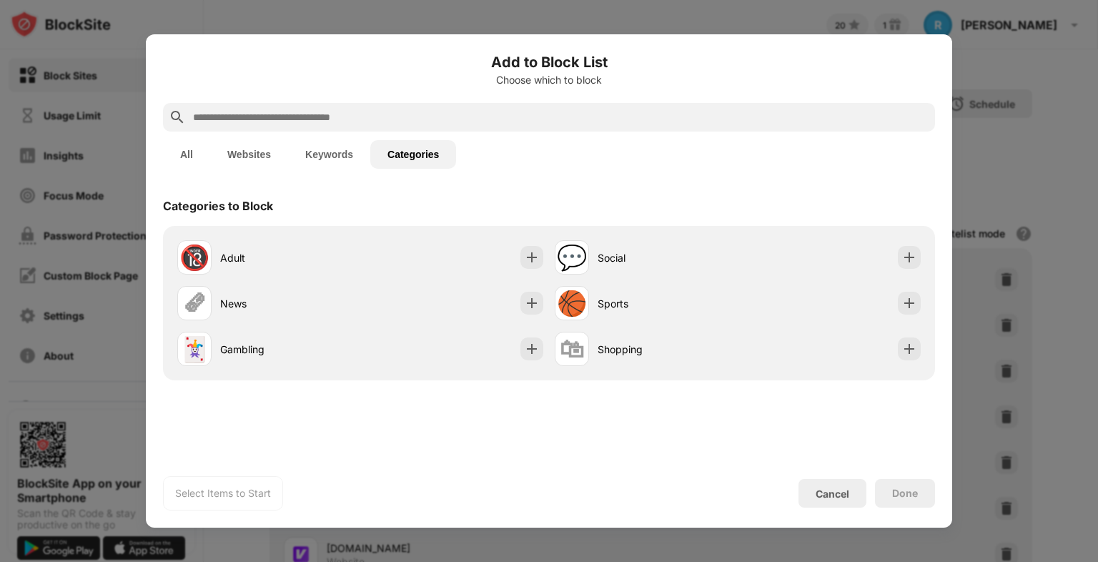
drag, startPoint x: 852, startPoint y: 500, endPoint x: 922, endPoint y: 490, distance: 70.8
click at [922, 490] on div "Cancel Done" at bounding box center [867, 493] width 137 height 29
click at [915, 495] on div "Done" at bounding box center [905, 493] width 26 height 11
click at [841, 492] on div "Cancel" at bounding box center [833, 494] width 34 height 12
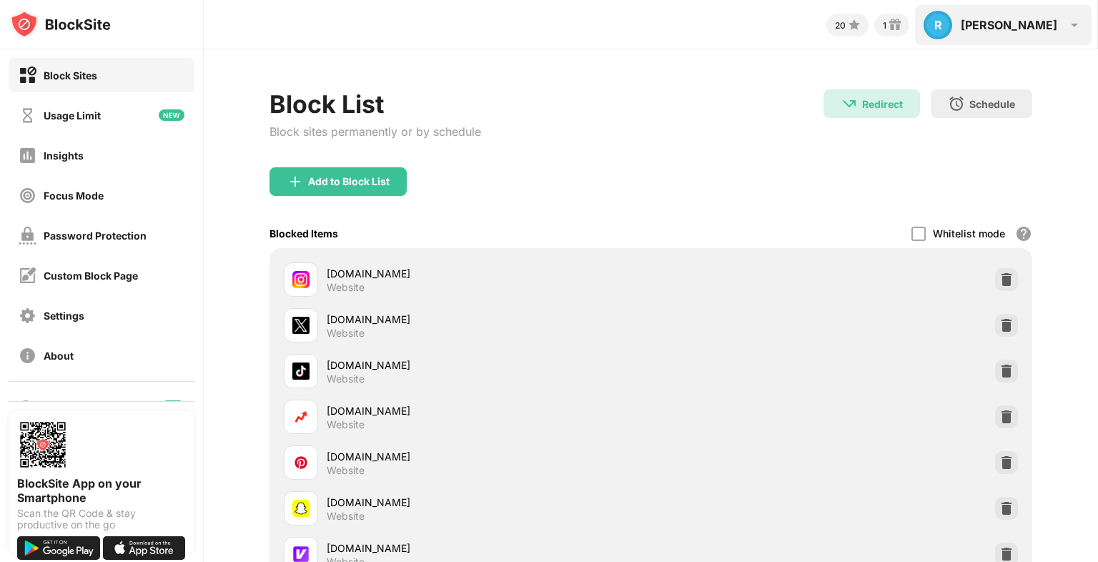
click at [1067, 21] on img at bounding box center [1074, 24] width 17 height 17
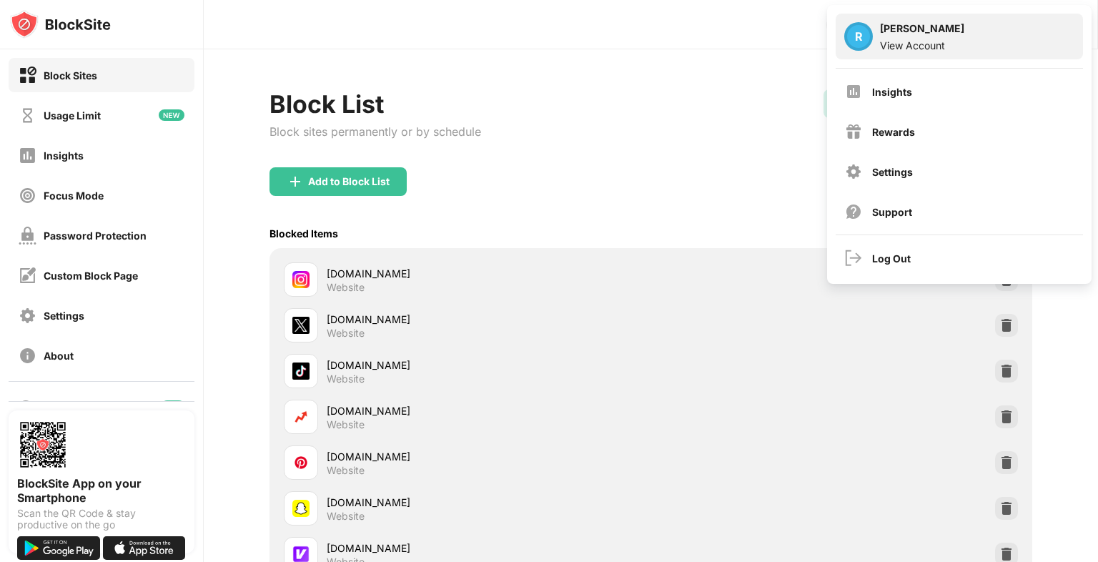
click at [910, 39] on div "View Account" at bounding box center [922, 45] width 84 height 12
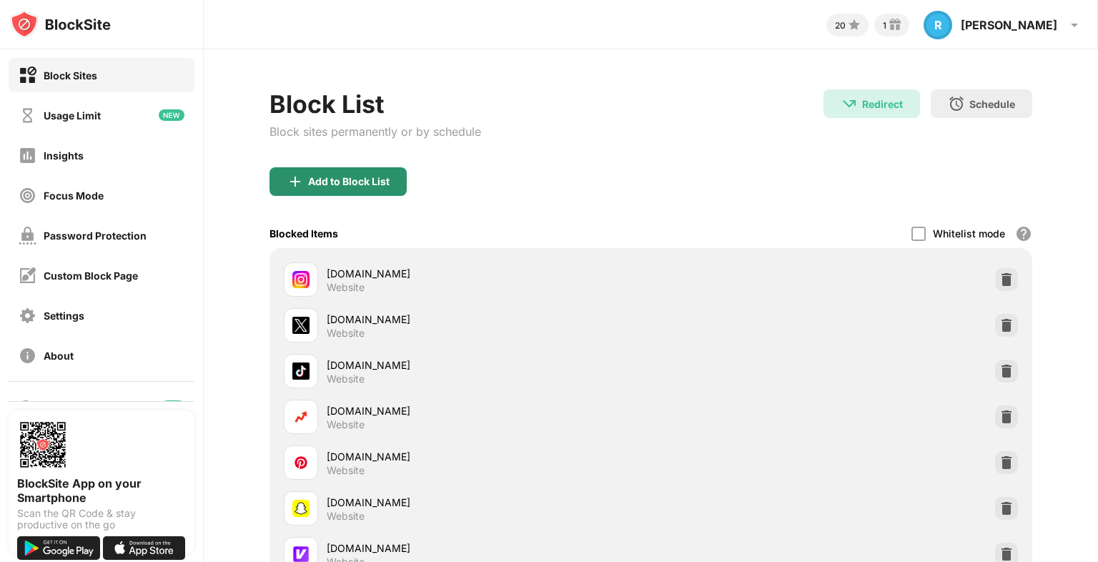
click at [334, 182] on div "Add to Block List" at bounding box center [348, 181] width 81 height 11
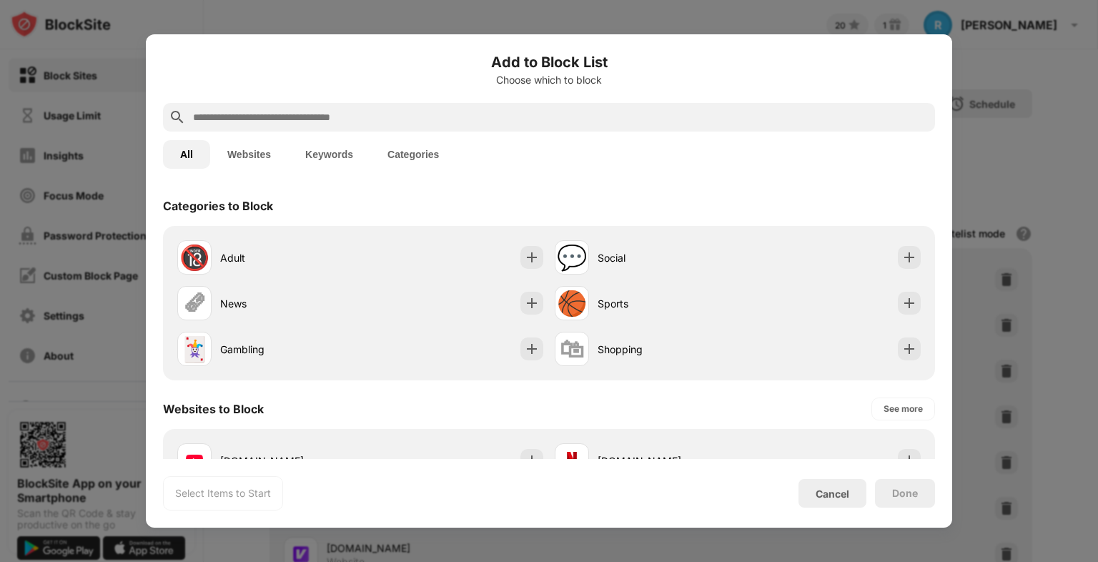
click at [415, 120] on input "text" at bounding box center [561, 117] width 738 height 17
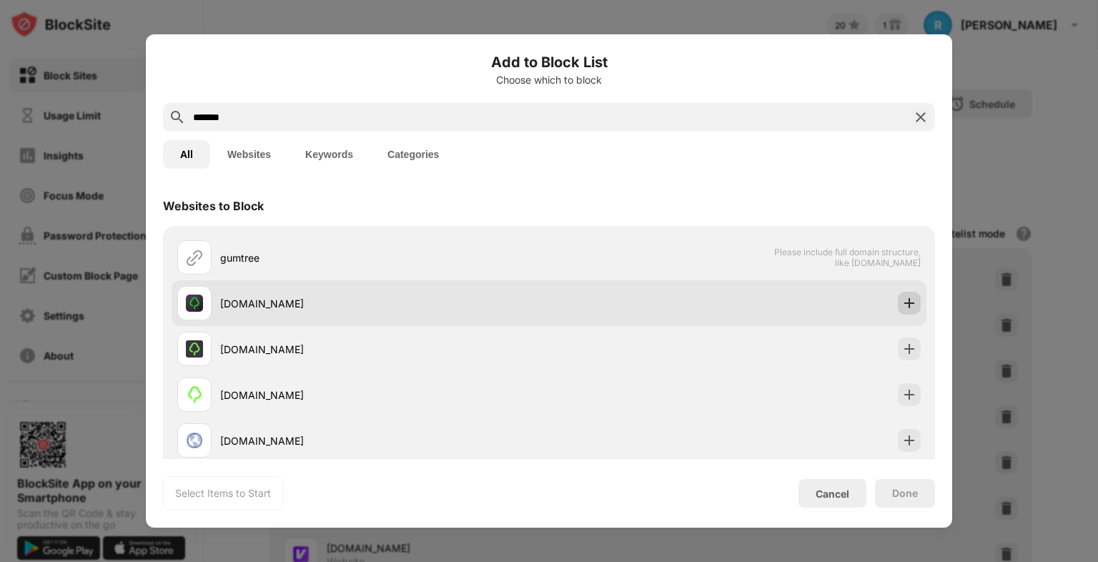
type input "*******"
click at [903, 310] on div at bounding box center [909, 303] width 23 height 23
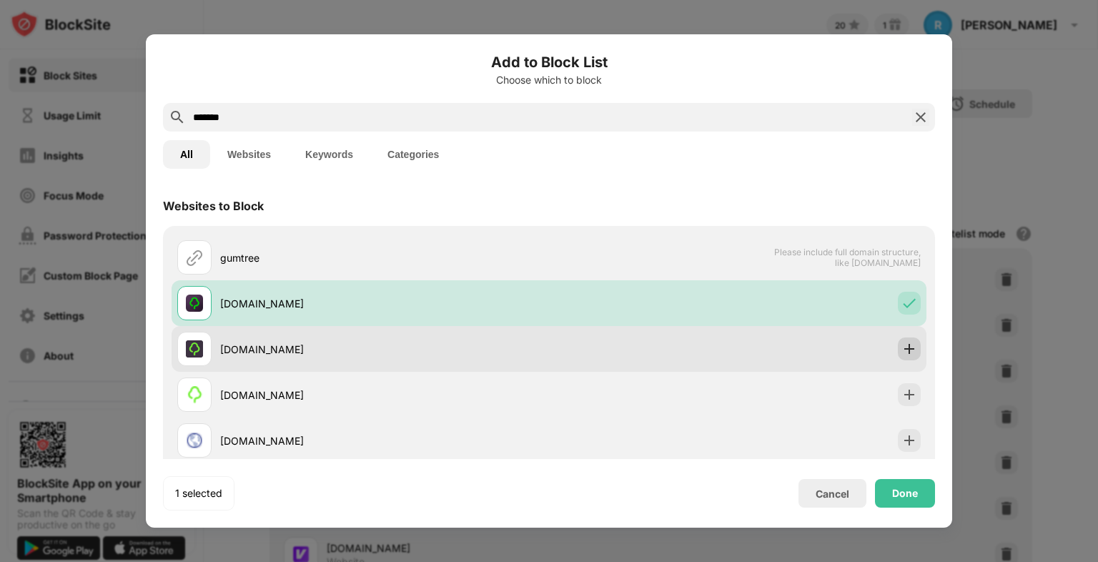
click at [902, 351] on img at bounding box center [909, 349] width 14 height 14
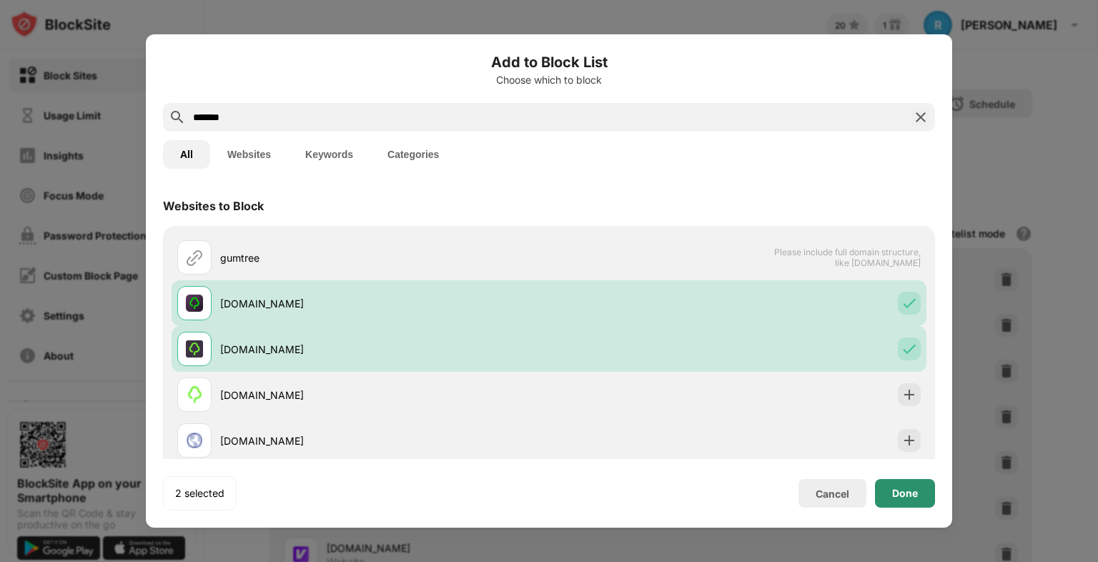
click at [915, 495] on div "Done" at bounding box center [905, 493] width 26 height 11
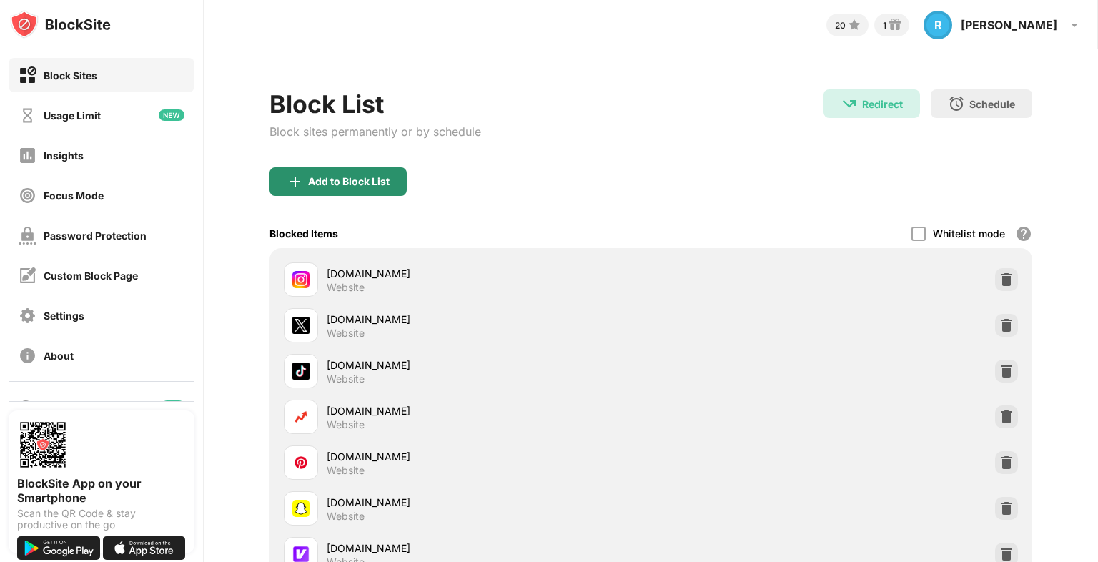
click at [317, 181] on div "Add to Block List" at bounding box center [348, 181] width 81 height 11
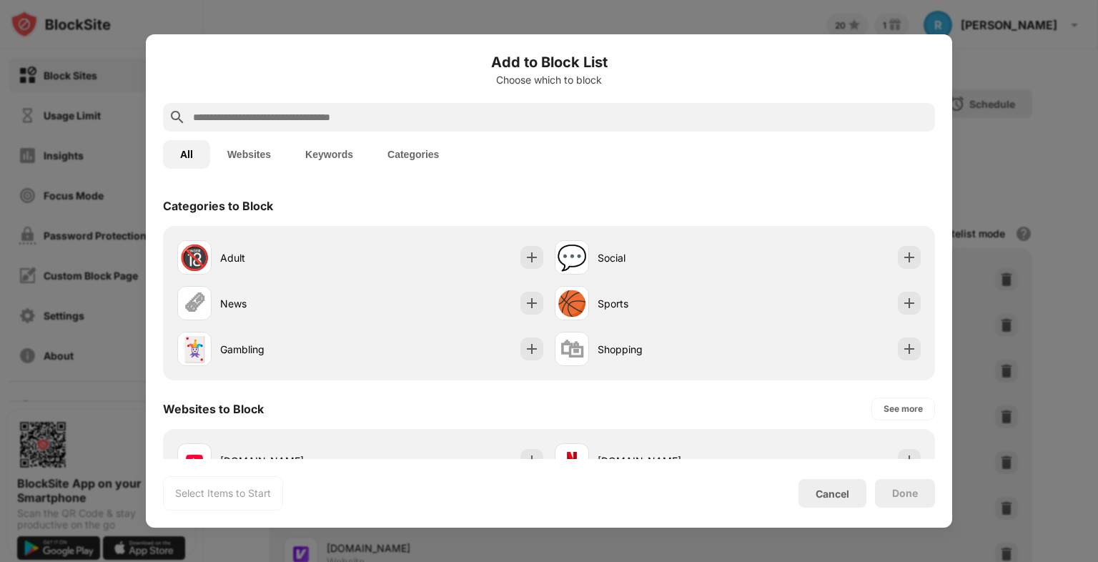
click at [249, 117] on input "text" at bounding box center [561, 117] width 738 height 17
paste input "**********"
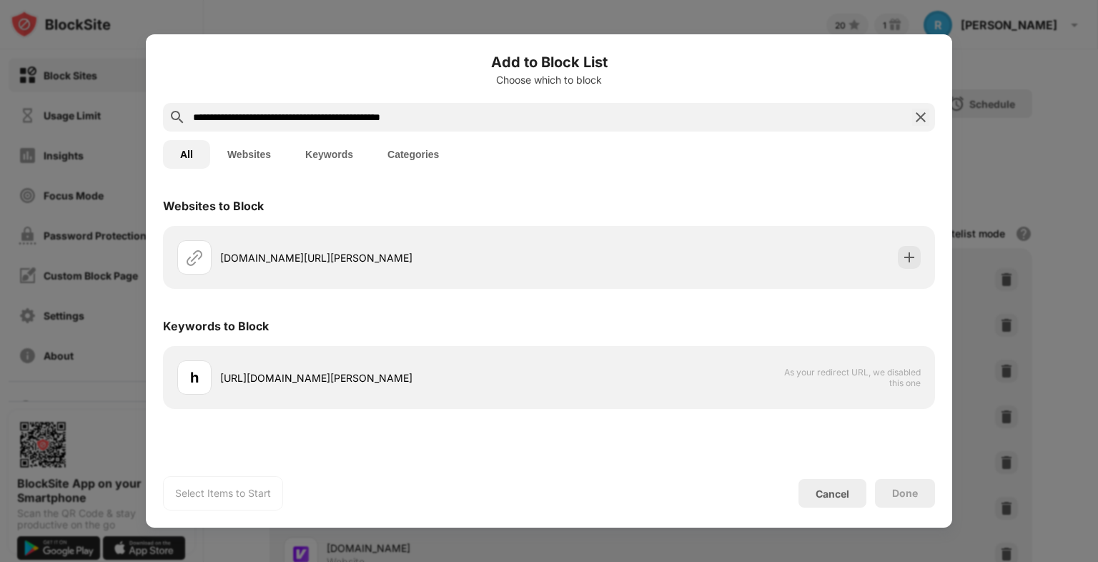
drag, startPoint x: 308, startPoint y: 113, endPoint x: 636, endPoint y: 112, distance: 327.4
click at [636, 112] on input "**********" at bounding box center [549, 117] width 715 height 17
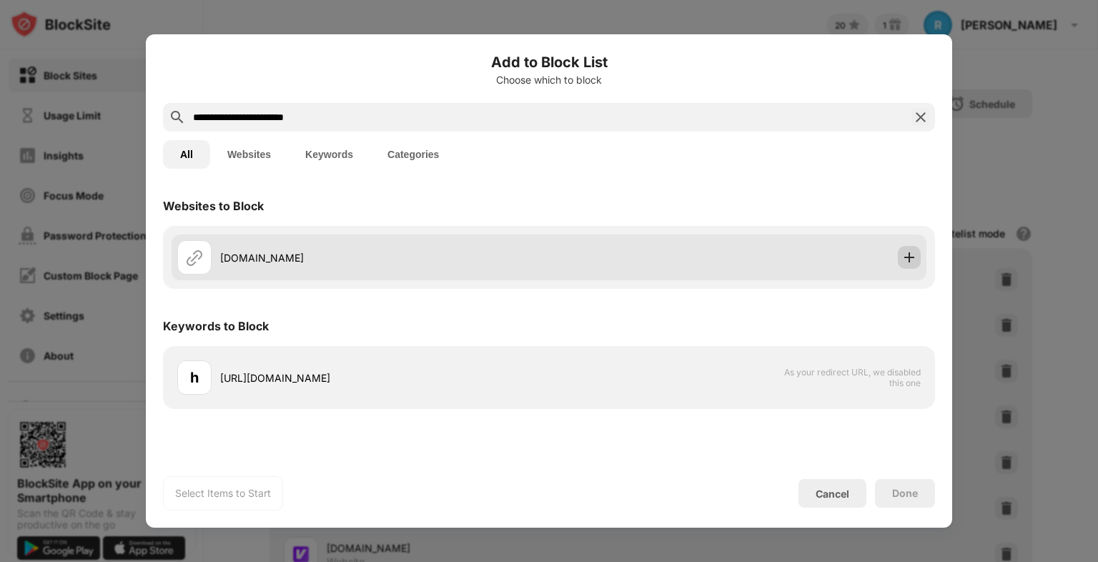
type input "**********"
click at [909, 257] on img at bounding box center [909, 257] width 14 height 14
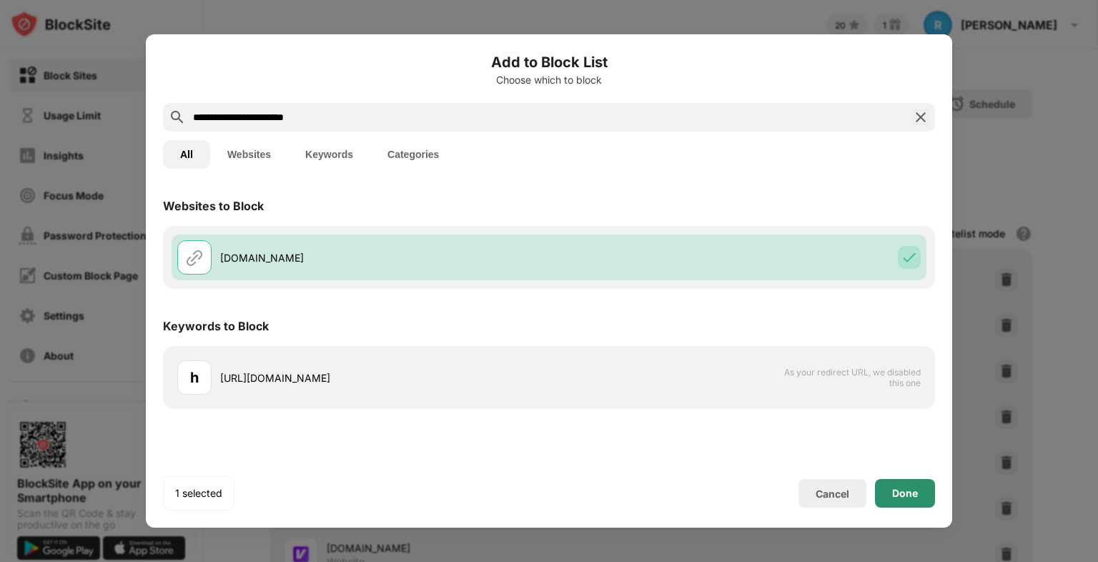
click at [911, 499] on div "Done" at bounding box center [905, 493] width 60 height 29
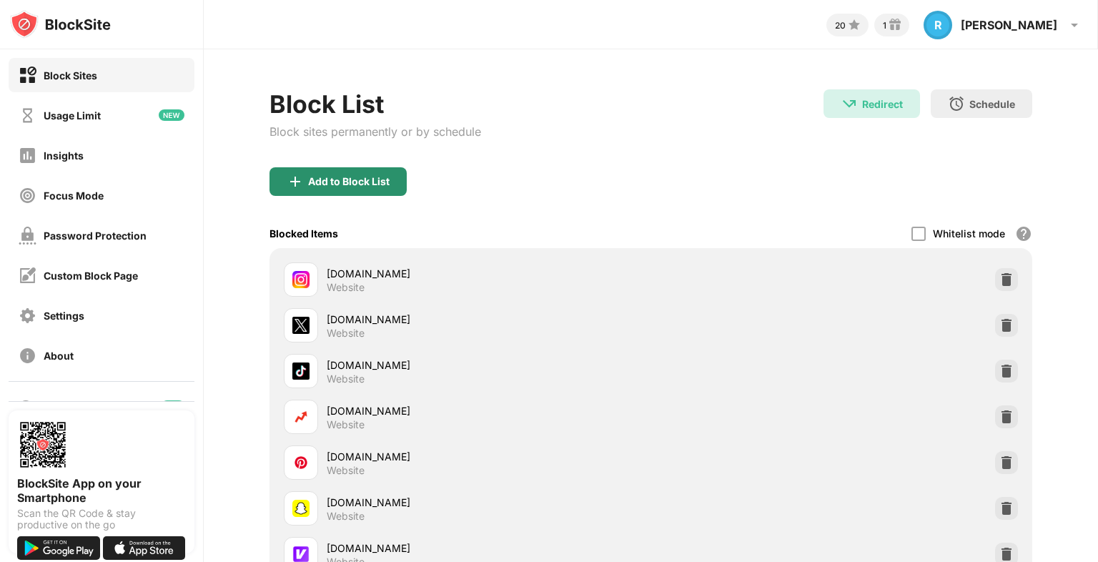
click at [321, 185] on div "Add to Block List" at bounding box center [348, 181] width 81 height 11
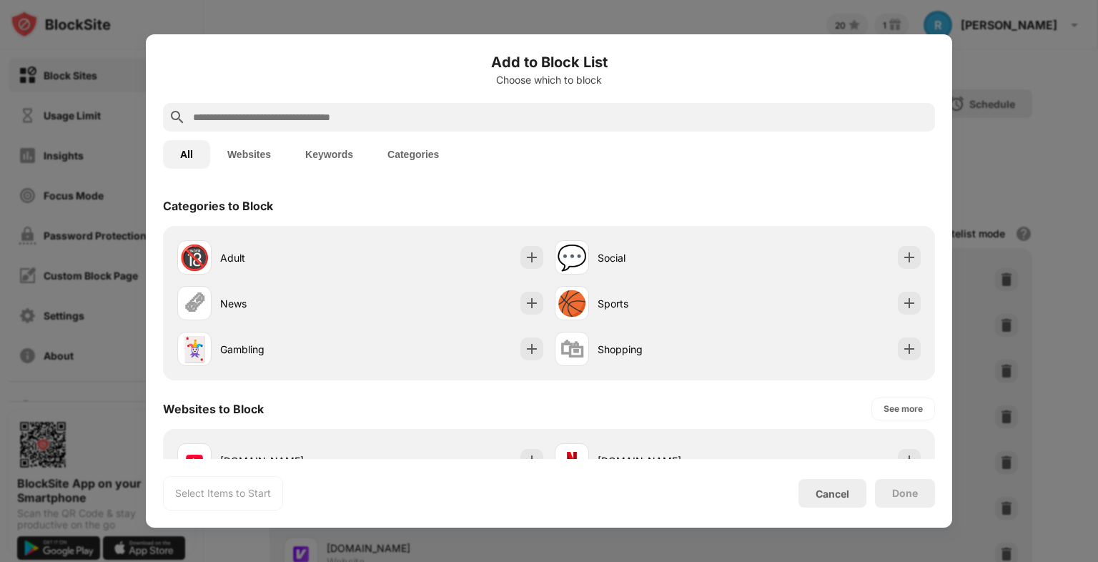
click at [236, 114] on input "text" at bounding box center [561, 117] width 738 height 17
paste input "**********"
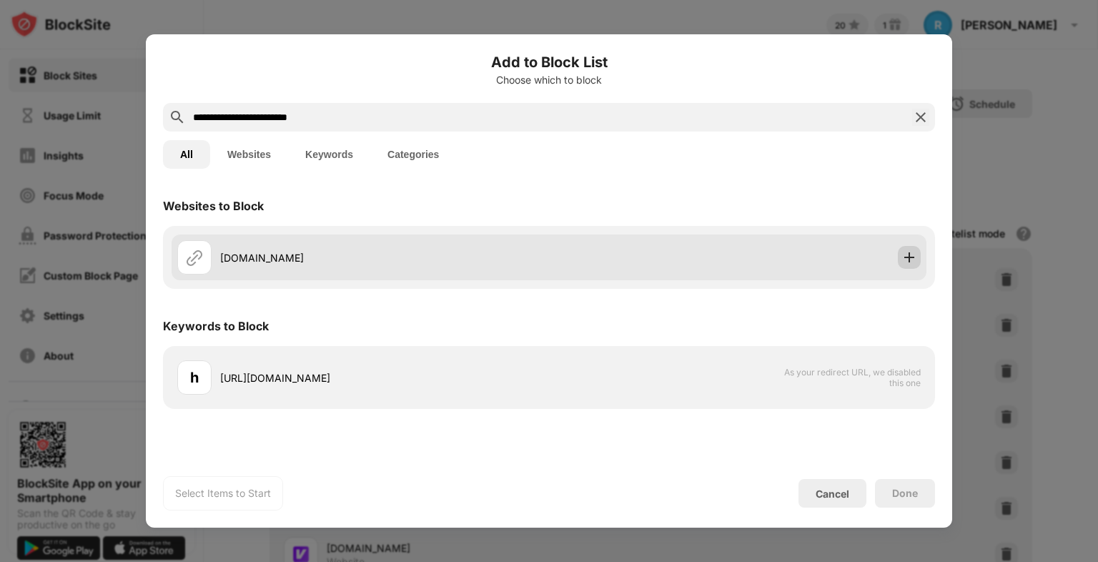
click at [908, 259] on img at bounding box center [909, 257] width 14 height 14
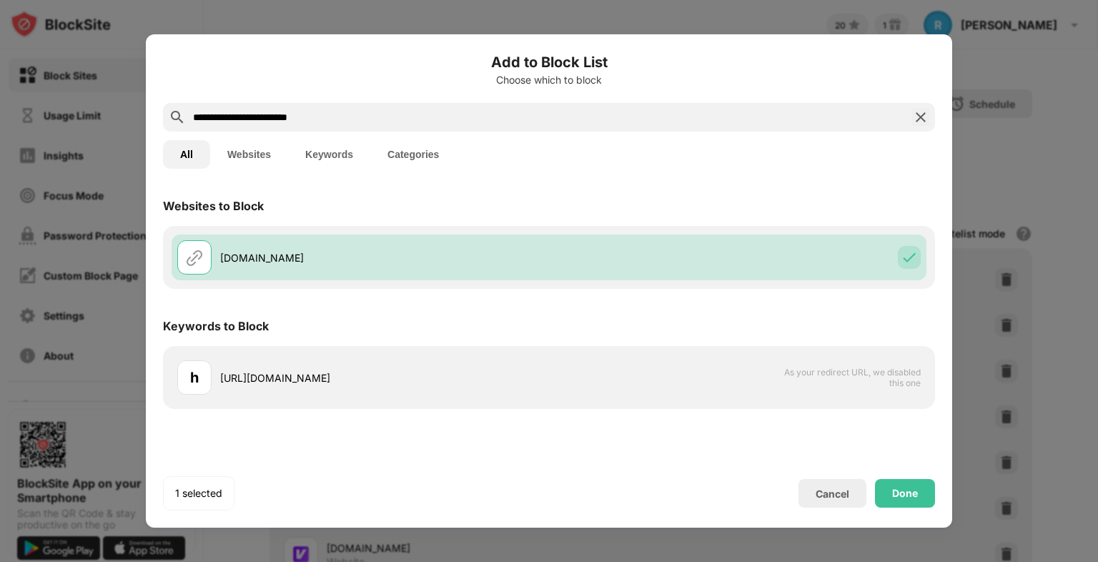
drag, startPoint x: 354, startPoint y: 118, endPoint x: 96, endPoint y: 139, distance: 259.0
click at [21, 561] on div "**********" at bounding box center [549, 562] width 1098 height 0
paste input "text"
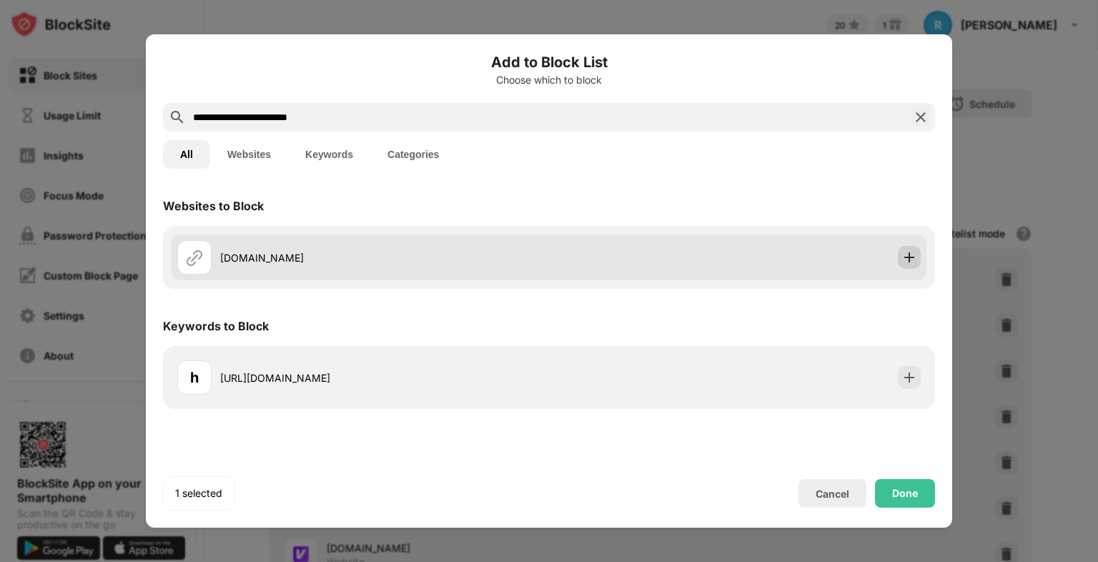
click at [919, 262] on div at bounding box center [909, 257] width 23 height 23
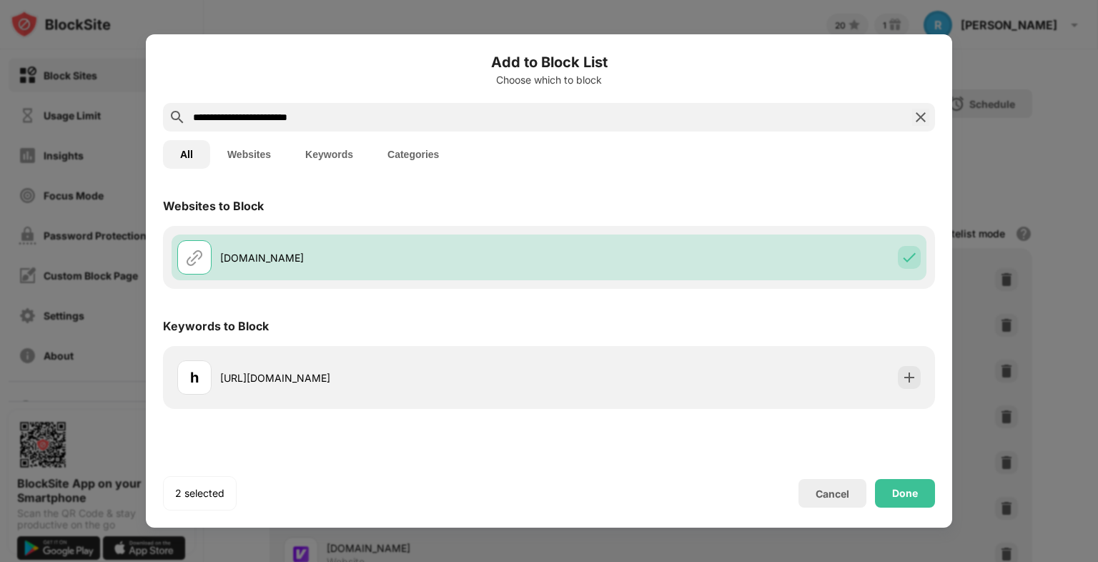
drag, startPoint x: 242, startPoint y: 117, endPoint x: 235, endPoint y: 135, distance: 19.2
click at [0, 119] on html "**********" at bounding box center [549, 281] width 1098 height 562
paste input "text"
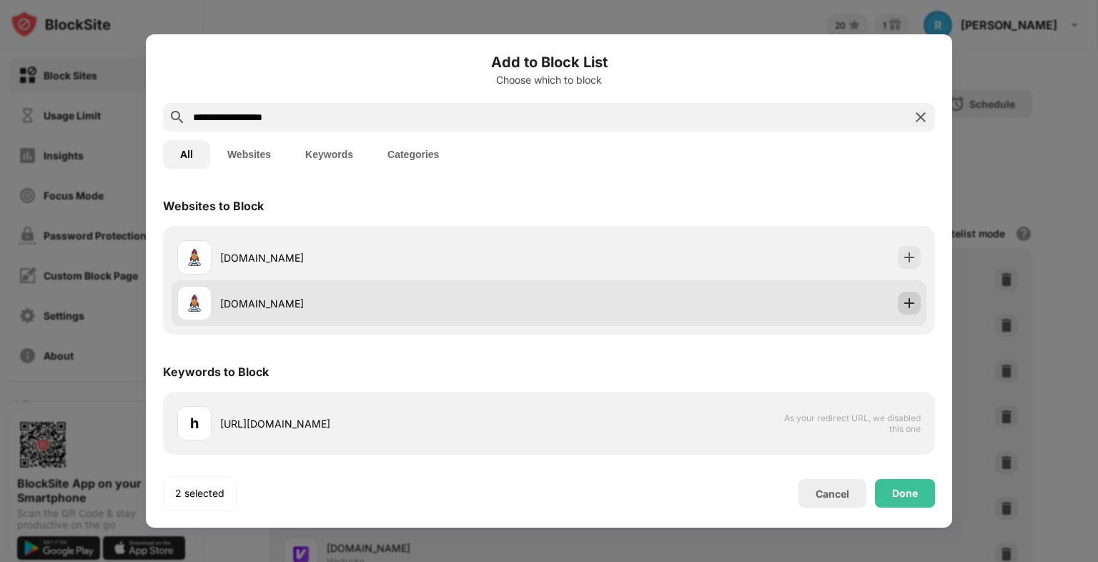
click at [911, 298] on img at bounding box center [909, 303] width 14 height 14
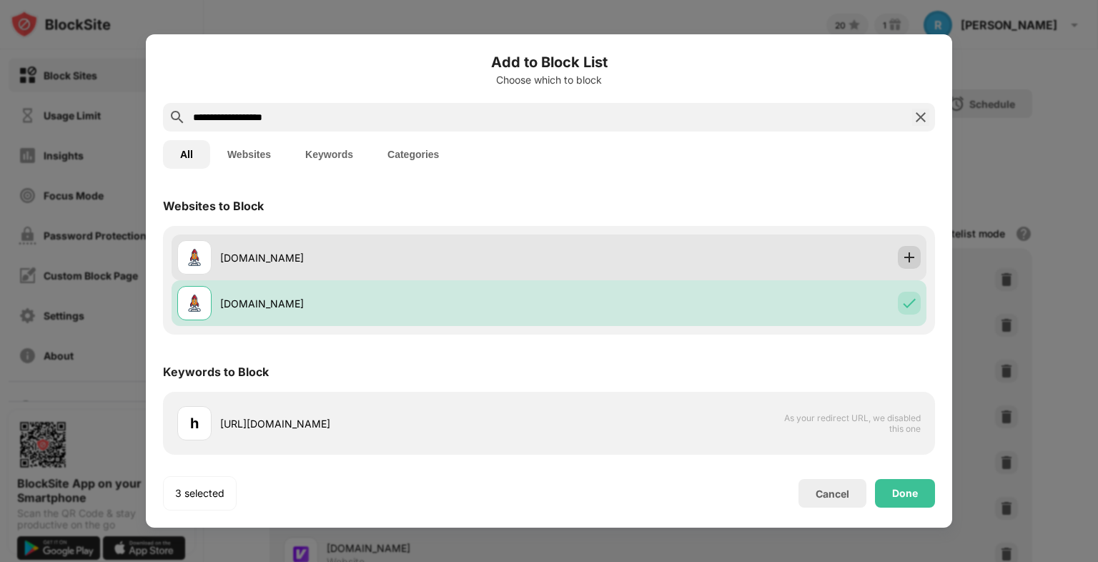
click at [909, 253] on img at bounding box center [909, 257] width 14 height 14
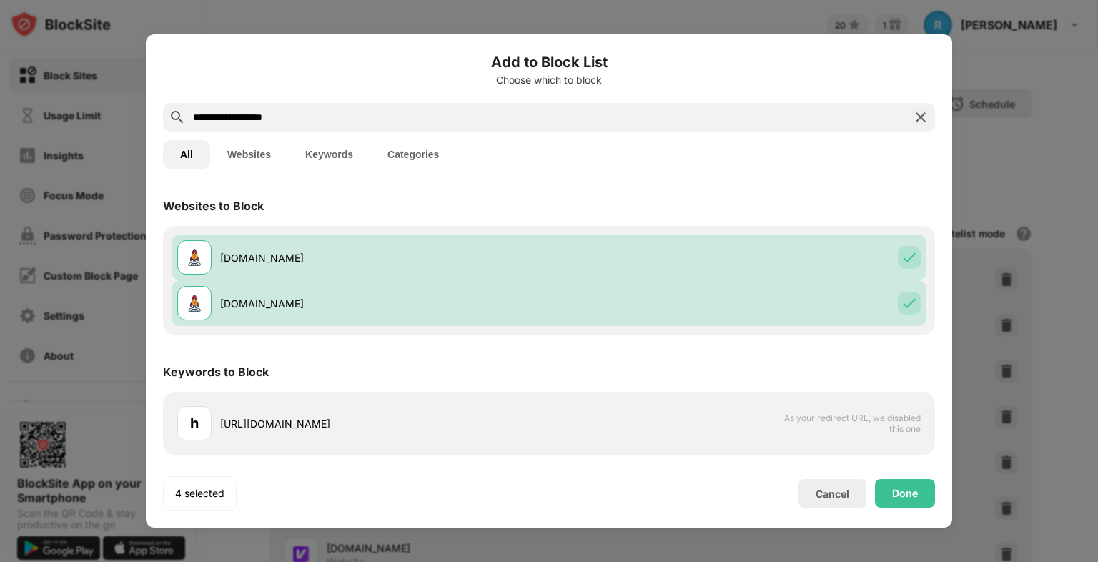
drag, startPoint x: 219, startPoint y: 122, endPoint x: -6, endPoint y: 121, distance: 225.2
click at [0, 121] on html "**********" at bounding box center [549, 281] width 1098 height 562
paste input "**********"
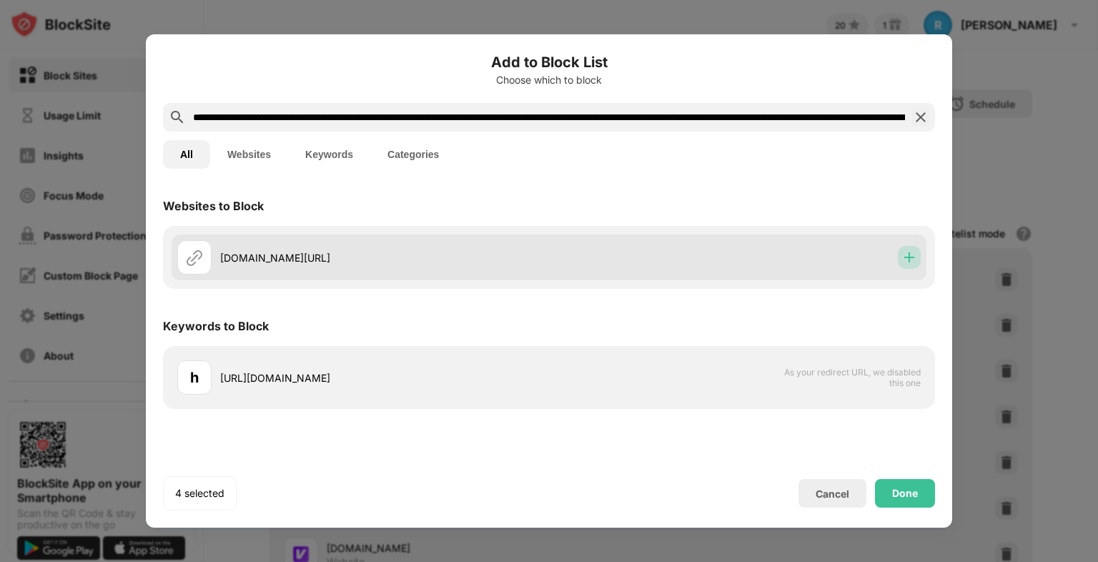
click at [913, 254] on img at bounding box center [909, 257] width 14 height 14
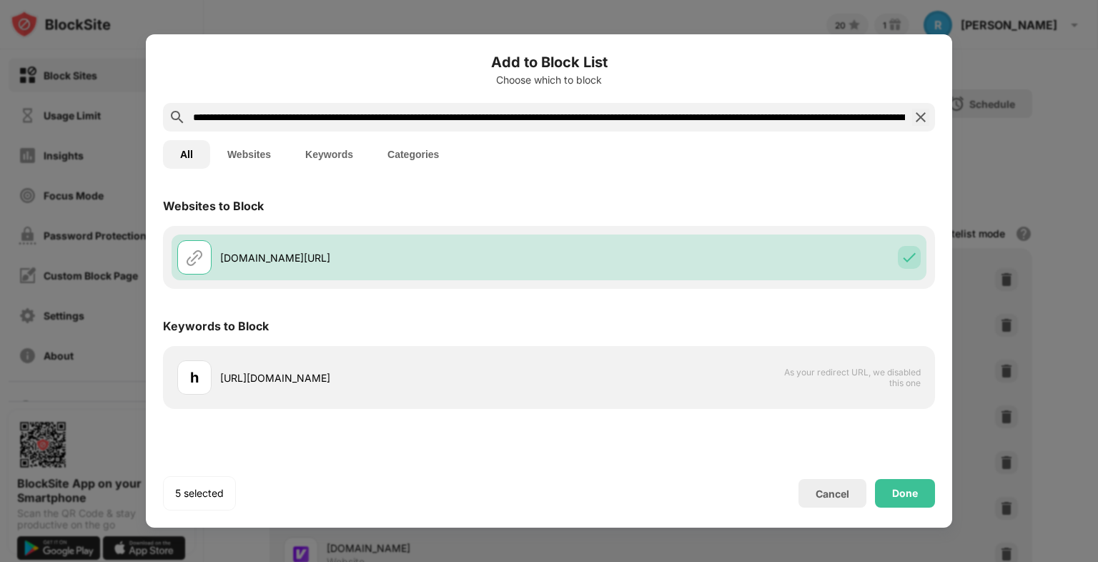
click at [332, 113] on input "**********" at bounding box center [549, 117] width 715 height 17
paste input "text"
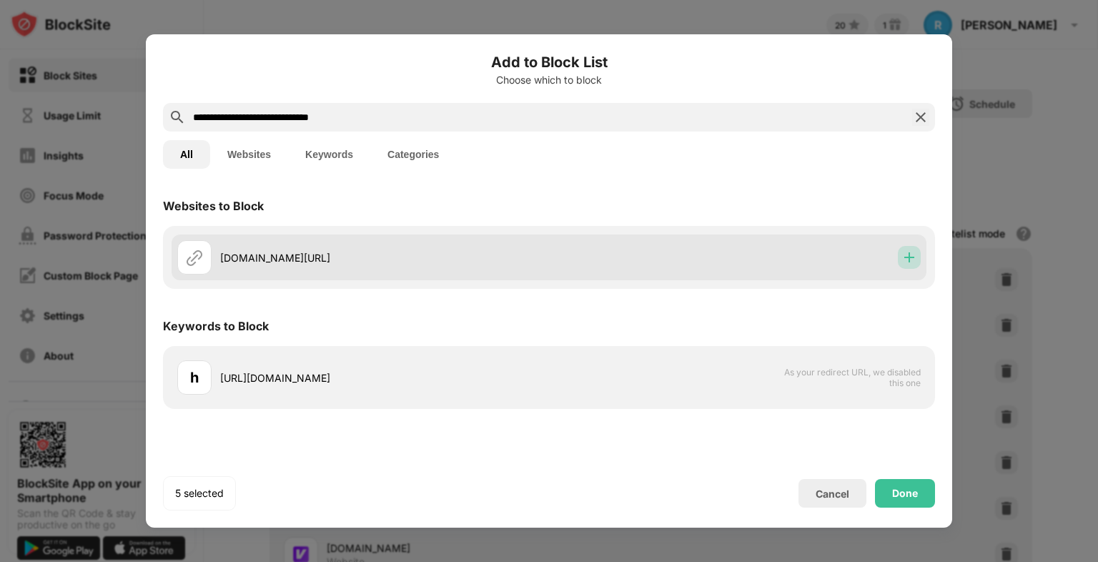
click at [912, 259] on img at bounding box center [909, 257] width 14 height 14
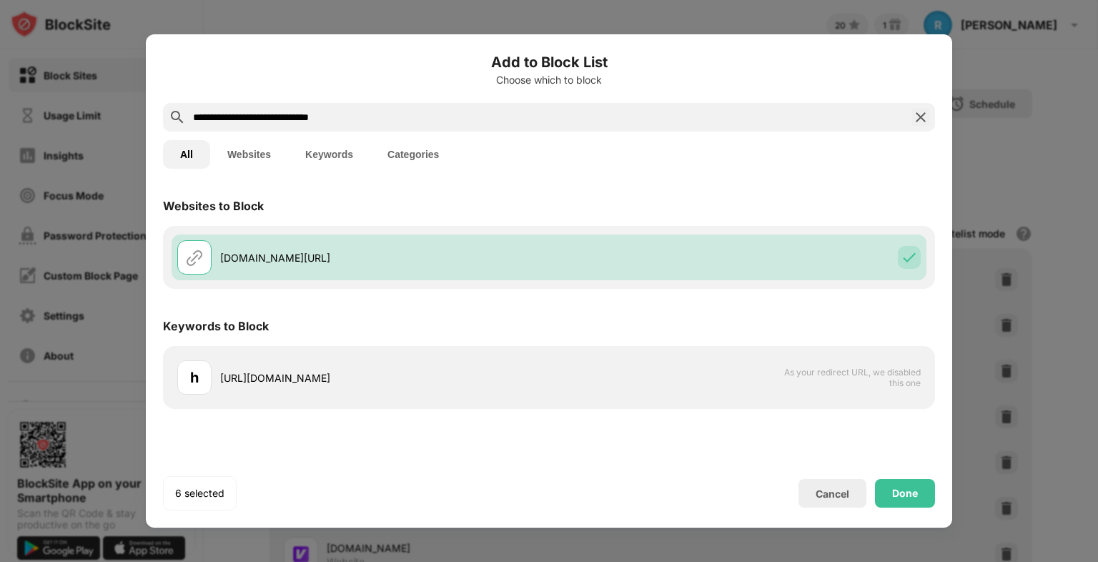
drag, startPoint x: 121, startPoint y: 111, endPoint x: 231, endPoint y: 138, distance: 113.4
click at [0, 134] on html "**********" at bounding box center [549, 281] width 1098 height 562
paste input "*******"
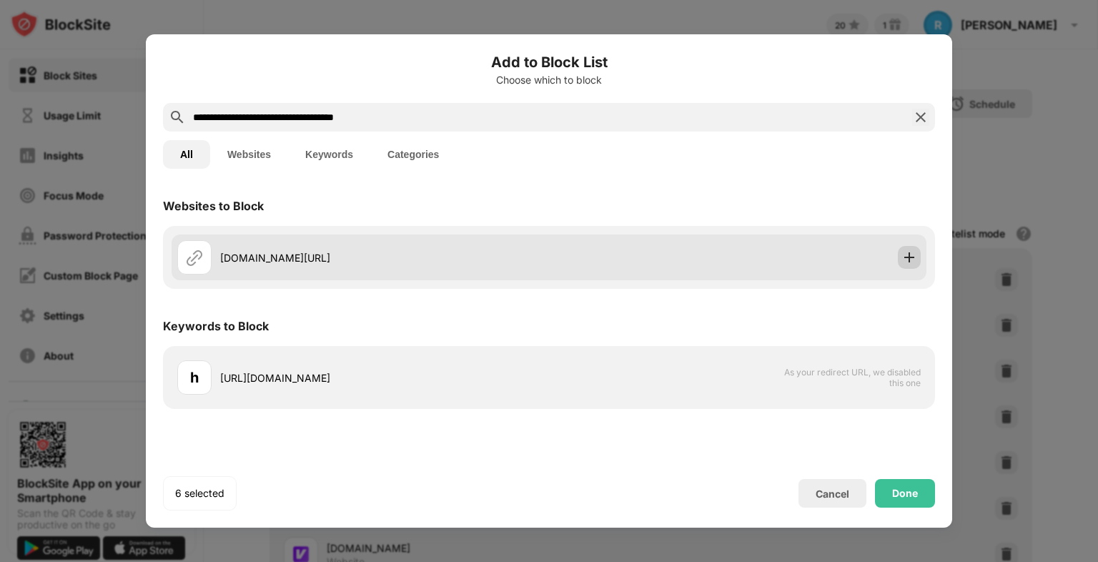
type input "**********"
click at [911, 258] on img at bounding box center [909, 257] width 14 height 14
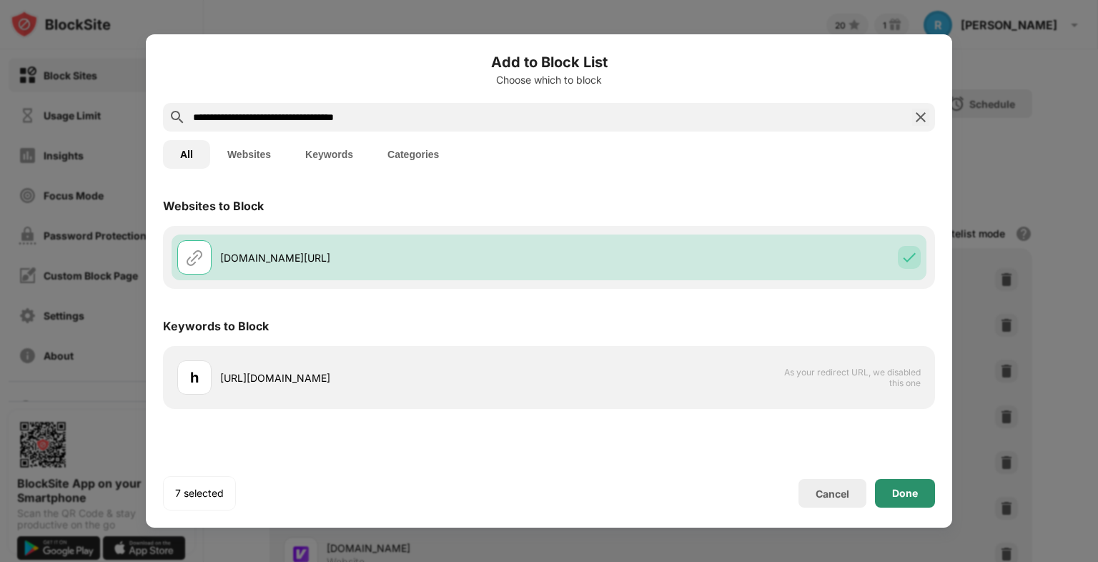
click at [921, 490] on div "Done" at bounding box center [905, 493] width 60 height 29
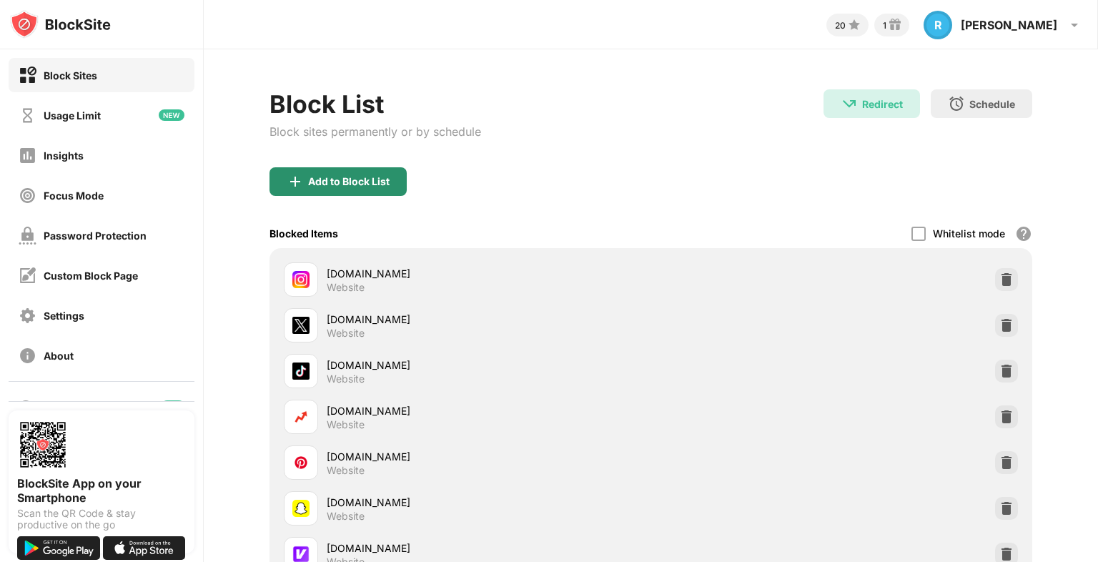
click at [357, 187] on div "Add to Block List" at bounding box center [338, 181] width 137 height 29
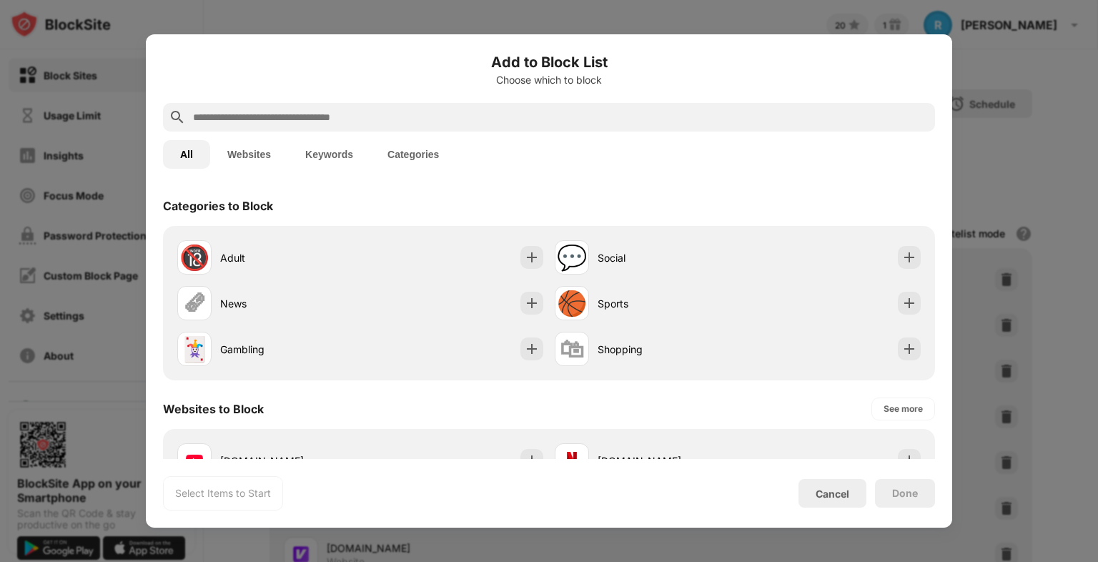
click at [259, 117] on input "text" at bounding box center [561, 117] width 738 height 17
paste input "**********"
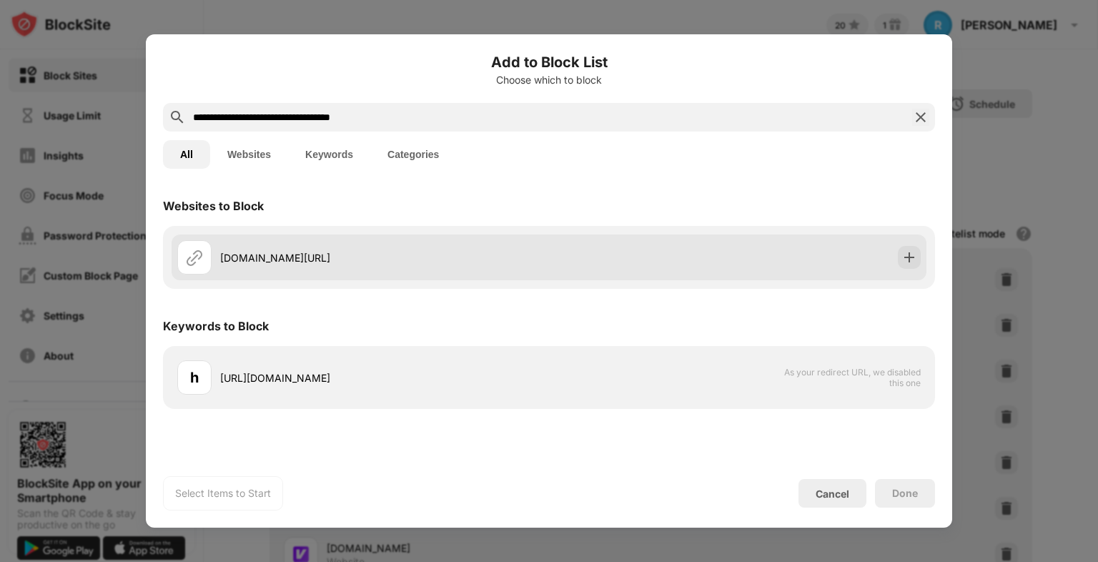
type input "**********"
click at [901, 255] on div at bounding box center [909, 257] width 23 height 23
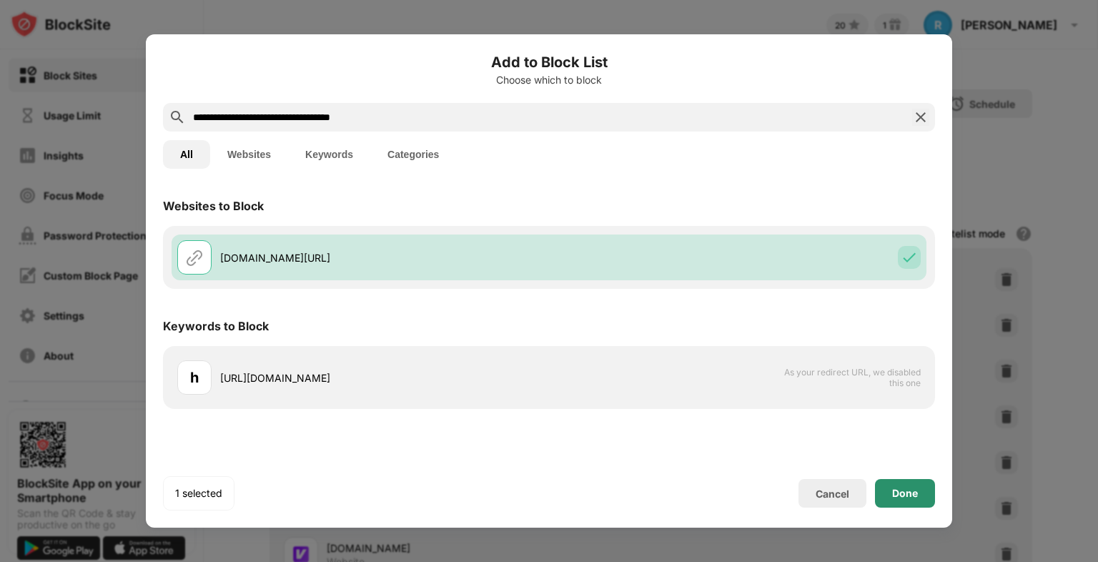
click at [915, 505] on div "Done" at bounding box center [905, 493] width 60 height 29
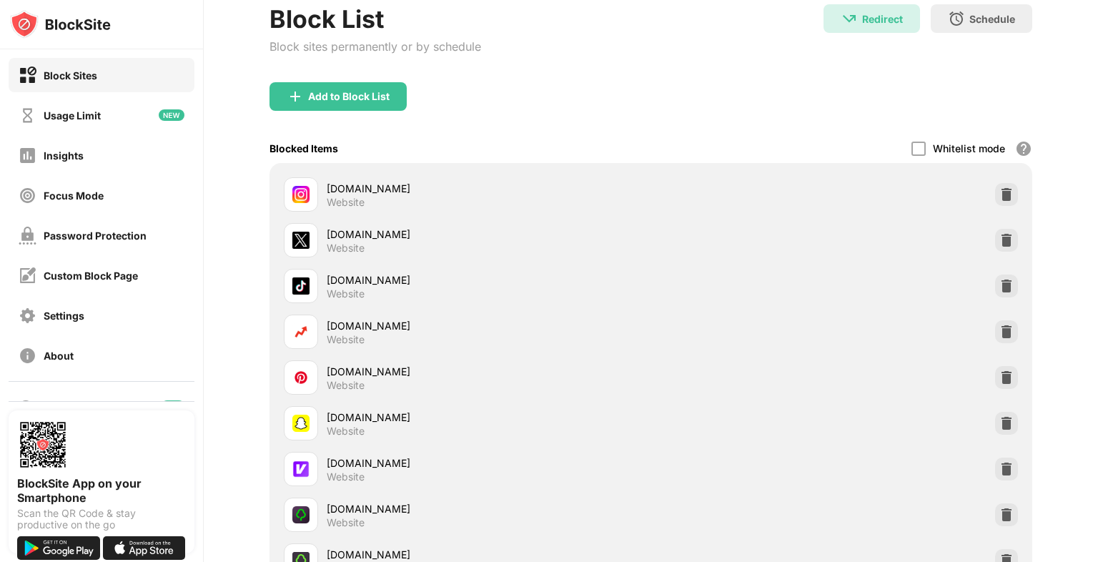
scroll to position [51, 0]
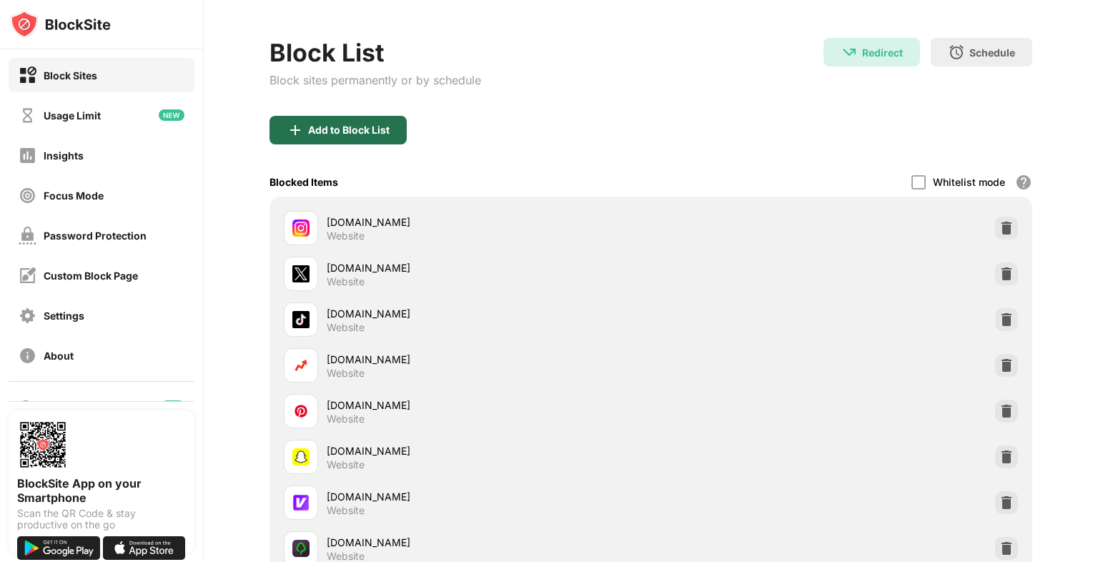
click at [353, 140] on div "Add to Block List" at bounding box center [338, 130] width 137 height 29
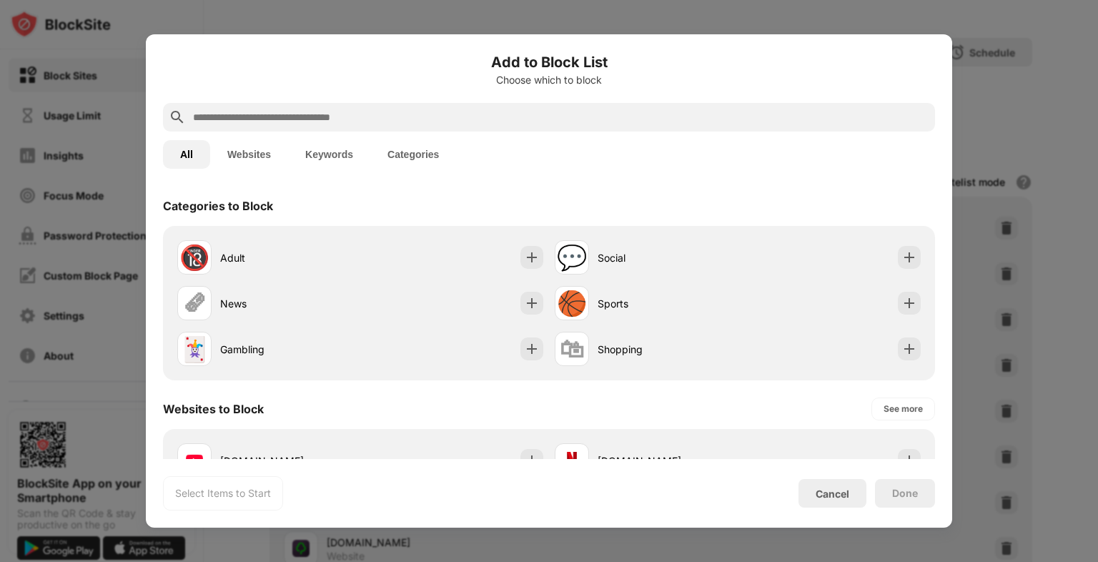
click at [312, 123] on input "text" at bounding box center [561, 117] width 738 height 17
paste input "**********"
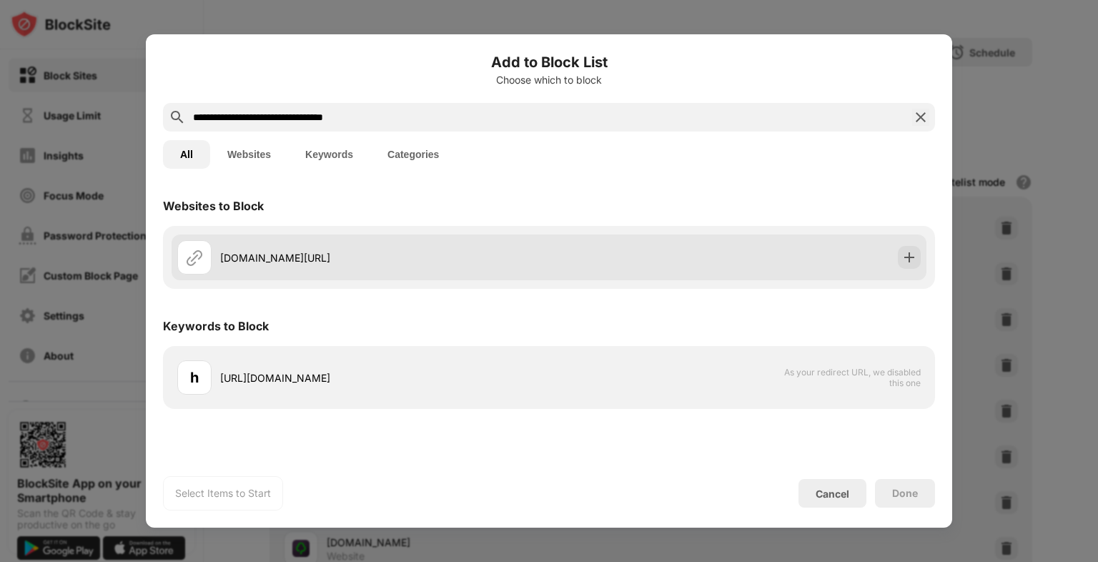
type input "**********"
click at [906, 257] on img at bounding box center [909, 257] width 14 height 14
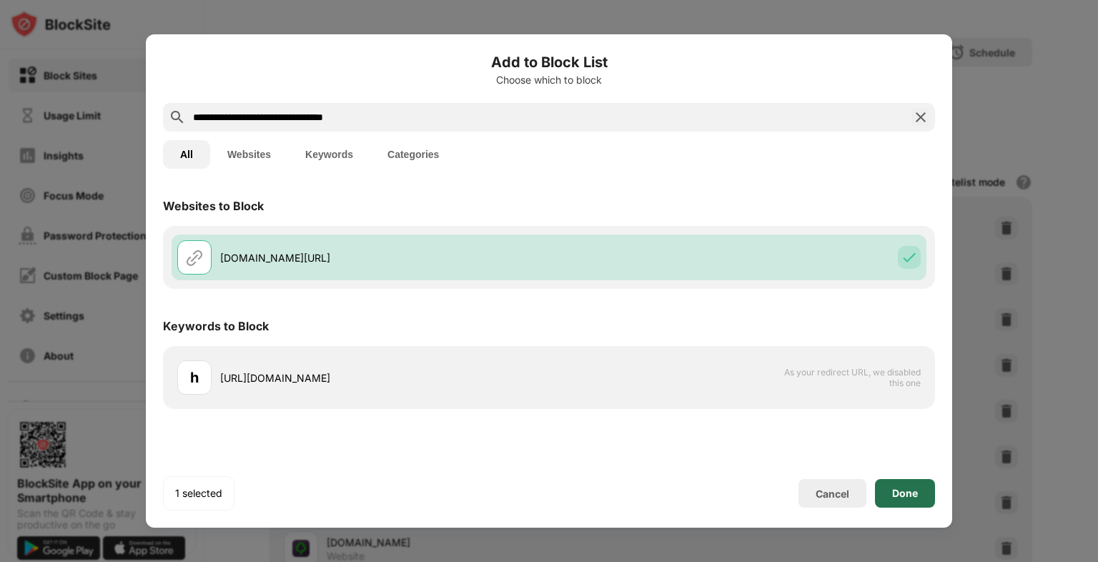
click at [906, 496] on div "Done" at bounding box center [905, 493] width 26 height 11
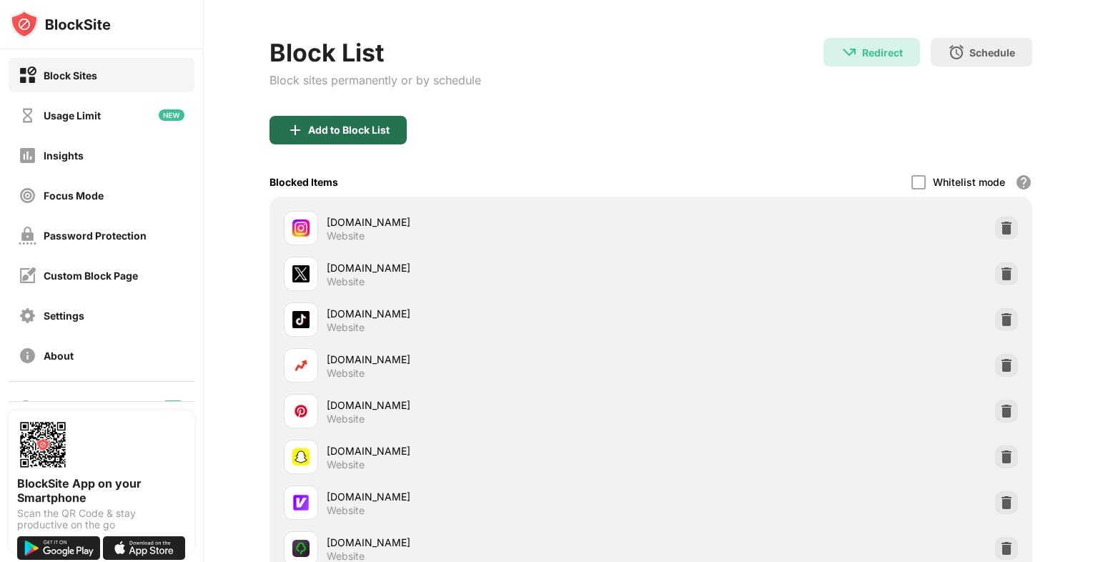
click at [335, 131] on div "Add to Block List" at bounding box center [348, 129] width 81 height 11
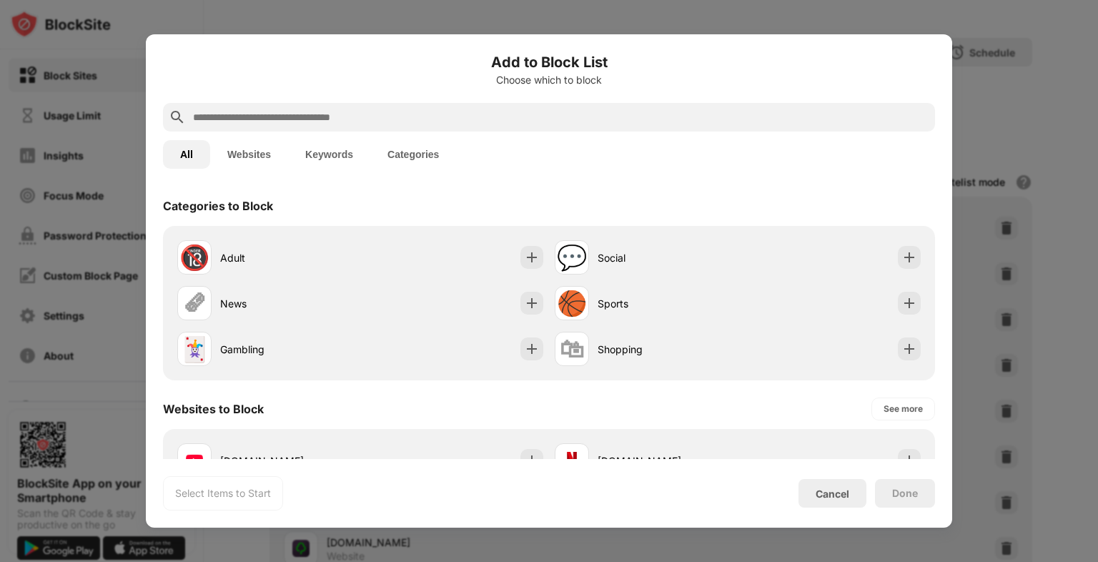
click at [326, 124] on input "text" at bounding box center [561, 117] width 738 height 17
paste input "**********"
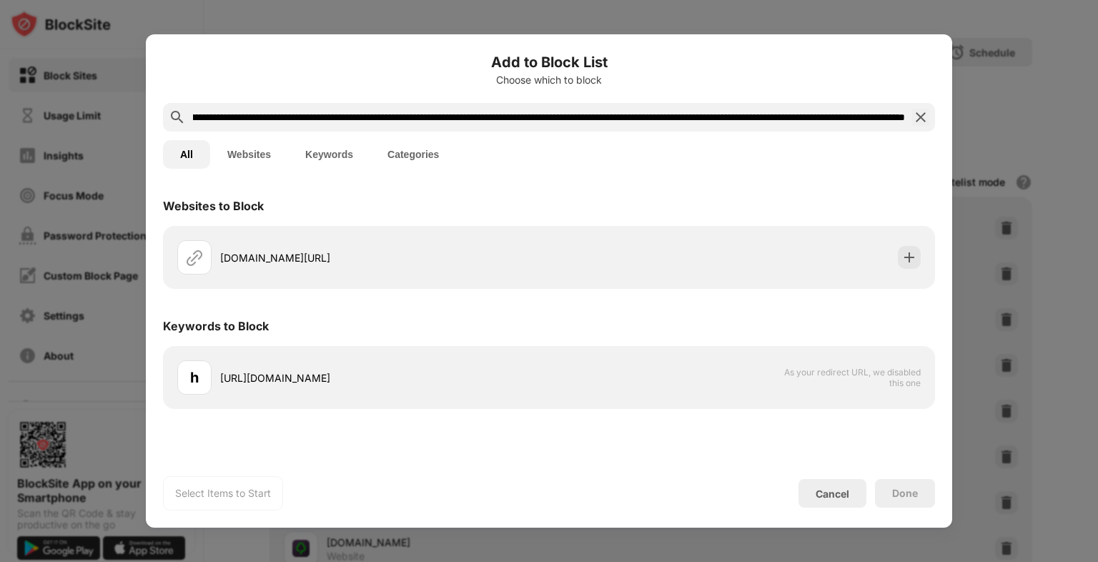
scroll to position [0, 710]
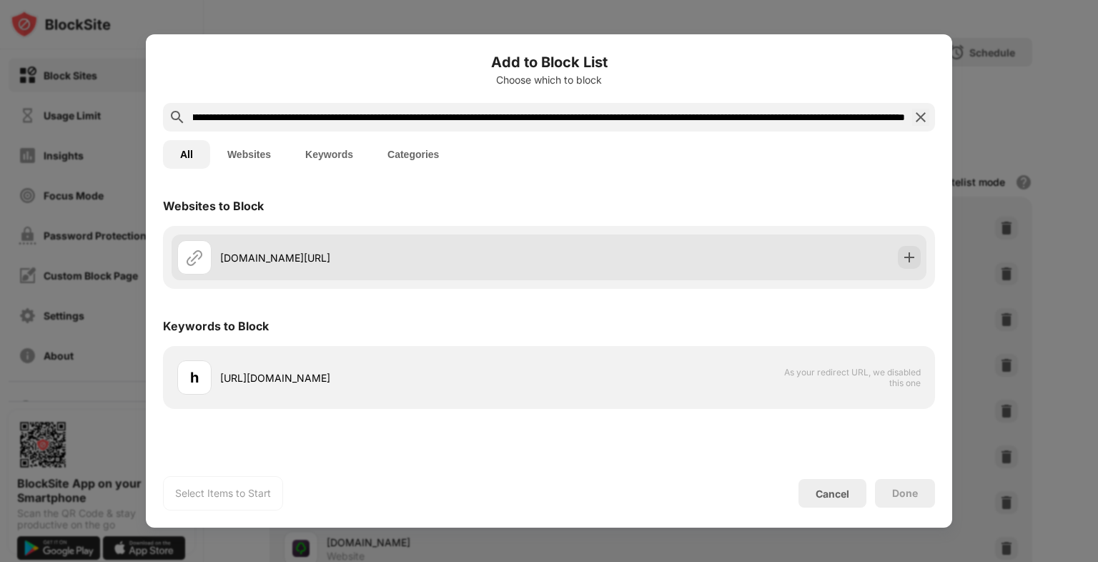
click at [912, 258] on img at bounding box center [909, 257] width 14 height 14
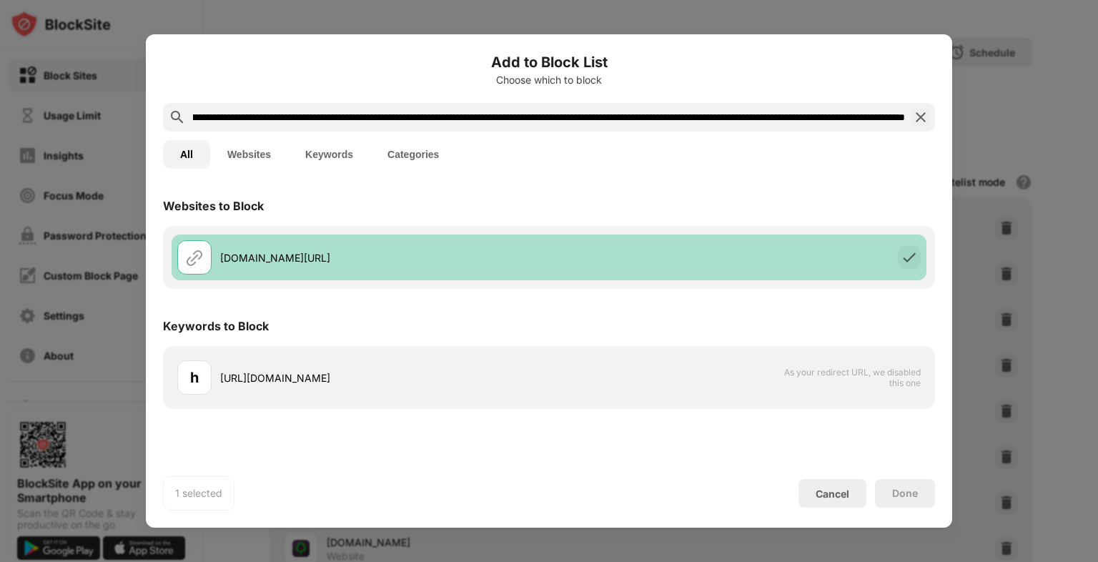
scroll to position [0, 0]
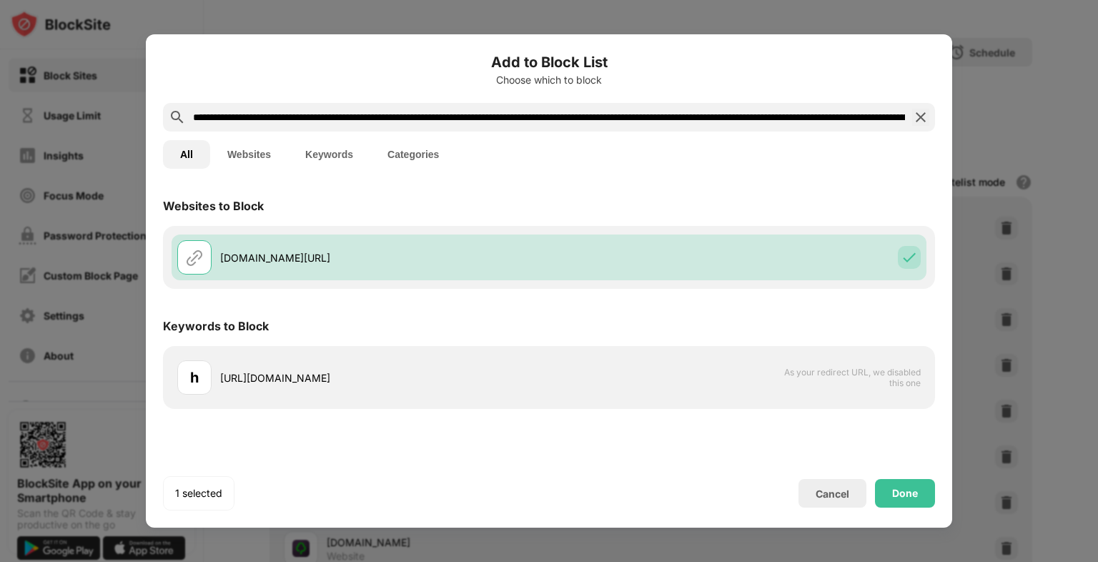
click at [298, 114] on input "**********" at bounding box center [549, 117] width 715 height 17
paste input "text"
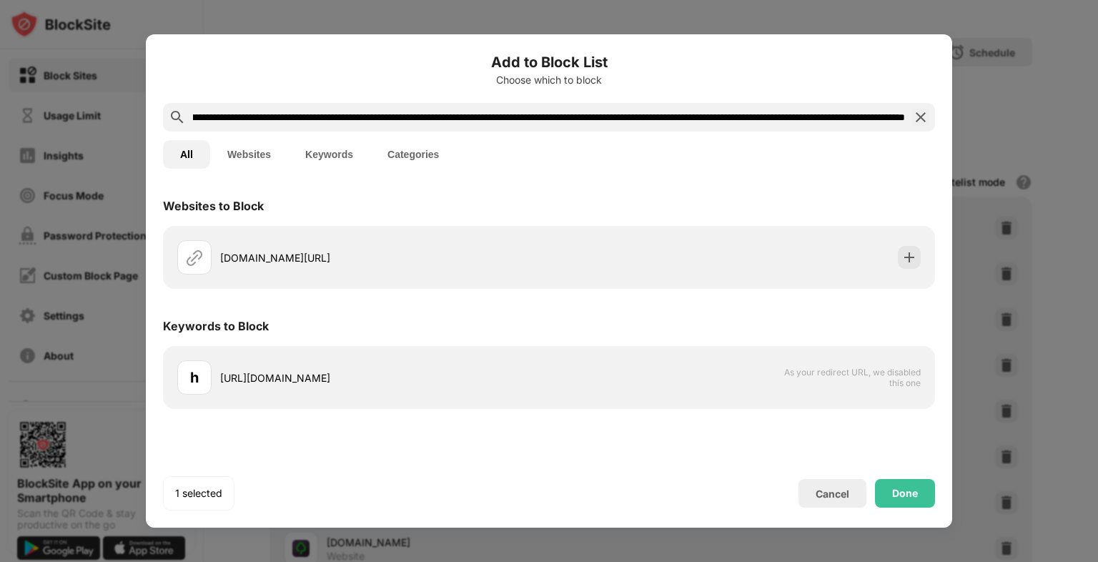
scroll to position [0, 683]
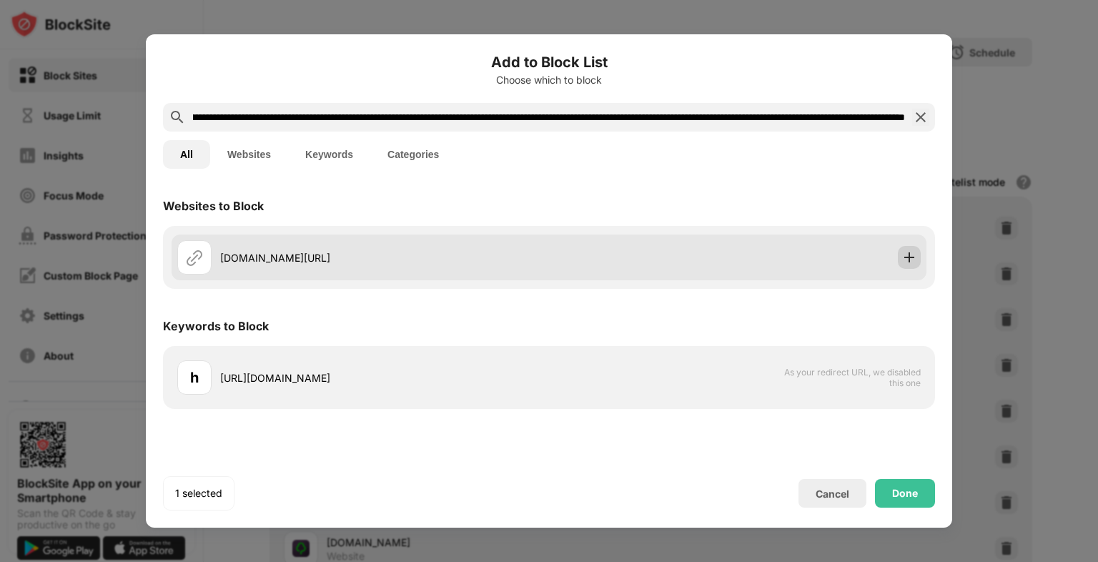
type input "**********"
click at [908, 259] on img at bounding box center [909, 257] width 14 height 14
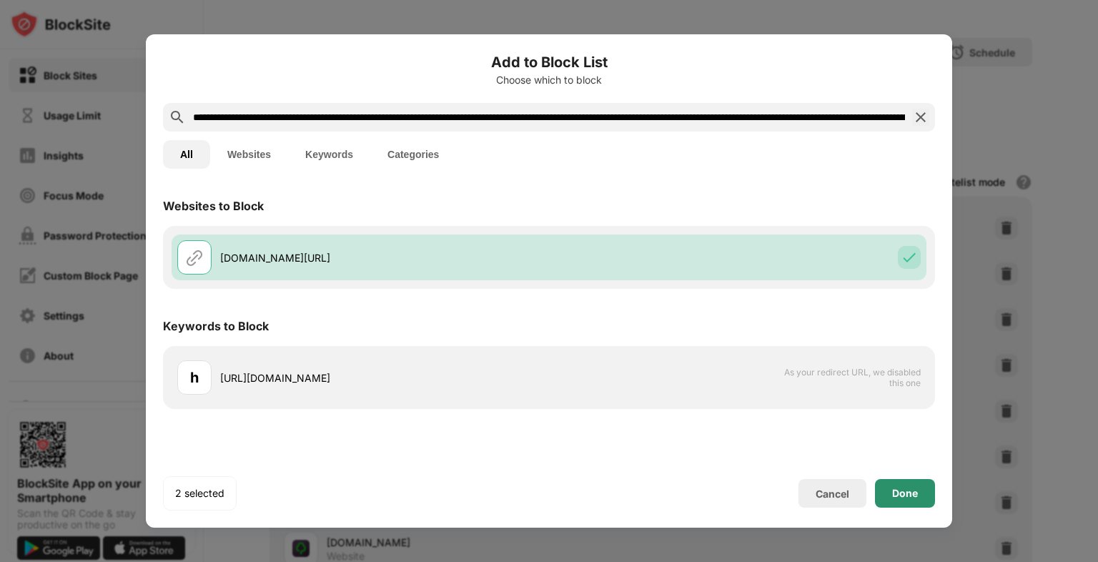
click at [923, 490] on div "Done" at bounding box center [905, 493] width 60 height 29
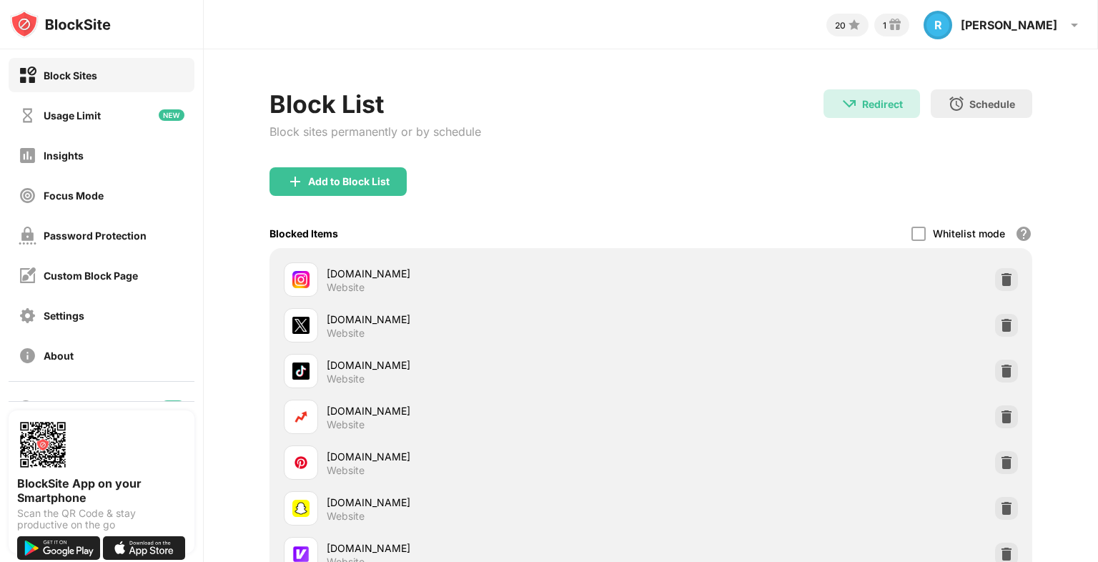
click at [57, 70] on div "Block Sites" at bounding box center [71, 75] width 54 height 12
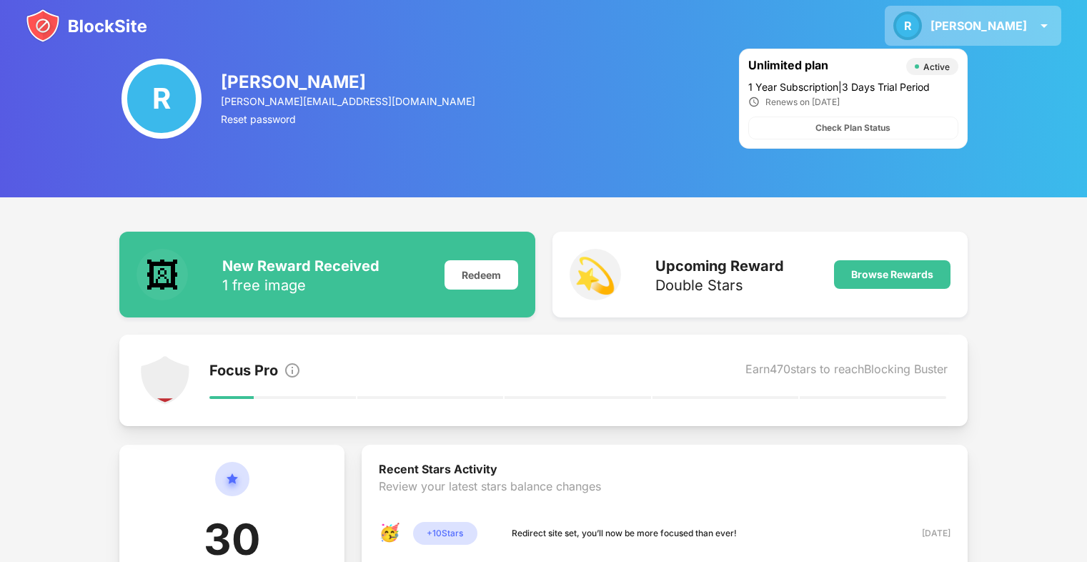
click at [1039, 34] on div "R Rae R Rae View Account Insights Rewards Settings Support Log Out" at bounding box center [973, 26] width 177 height 40
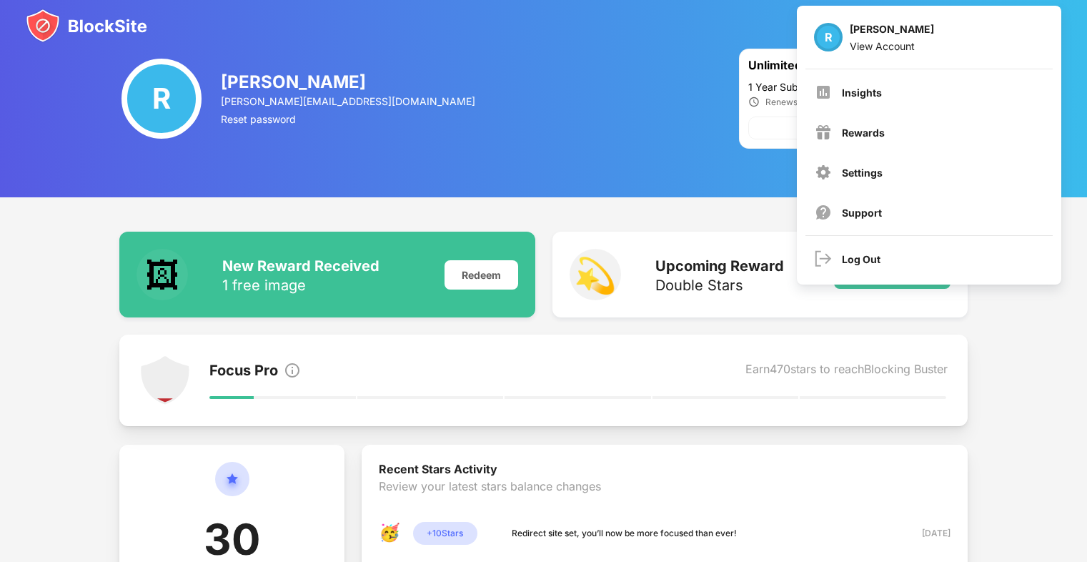
click at [1031, 409] on div "🖼 New Reward Received 1 free image Redeem 💫 Upcoming Reward Double Stars Browse…" at bounding box center [543, 511] width 1087 height 628
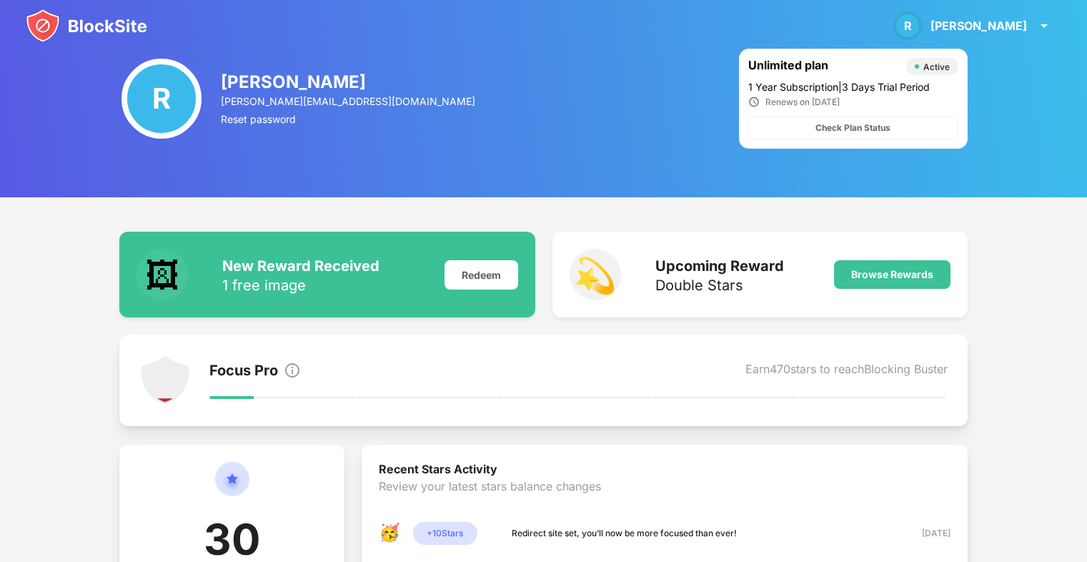
click at [174, 117] on div "R" at bounding box center [162, 99] width 80 height 80
click at [112, 26] on img at bounding box center [87, 26] width 122 height 34
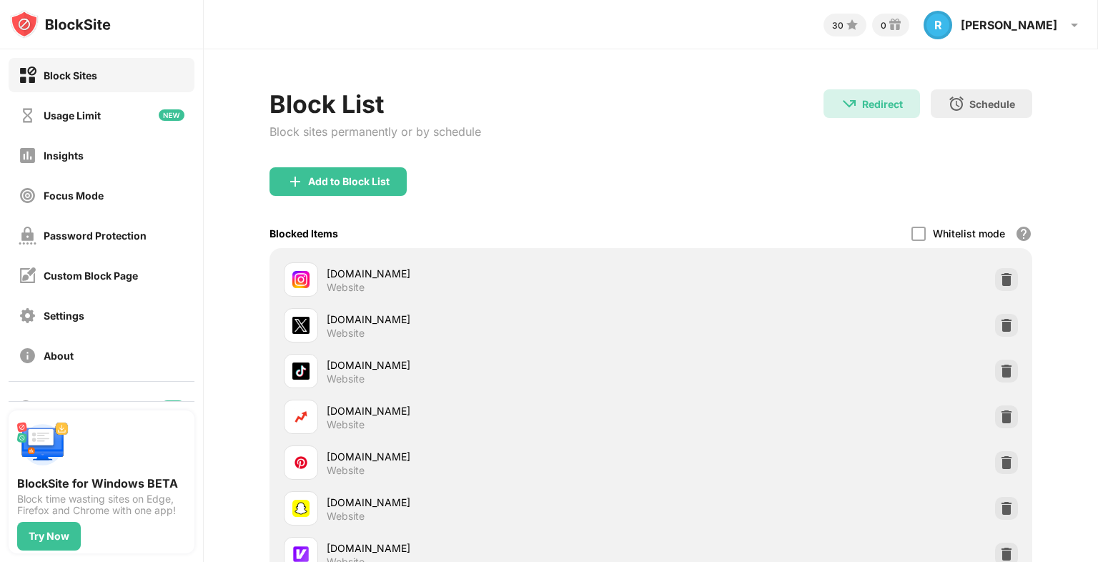
click at [337, 199] on div "Add to Block List" at bounding box center [651, 192] width 763 height 51
click at [337, 184] on div "Add to Block List" at bounding box center [348, 181] width 81 height 11
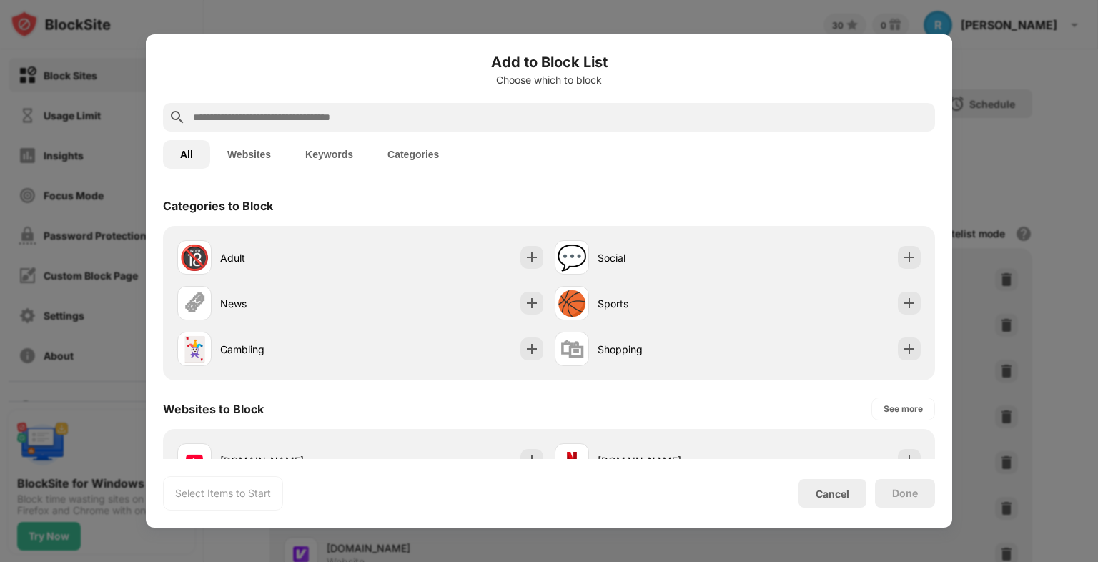
click at [275, 119] on input "text" at bounding box center [561, 117] width 738 height 17
paste input "**********"
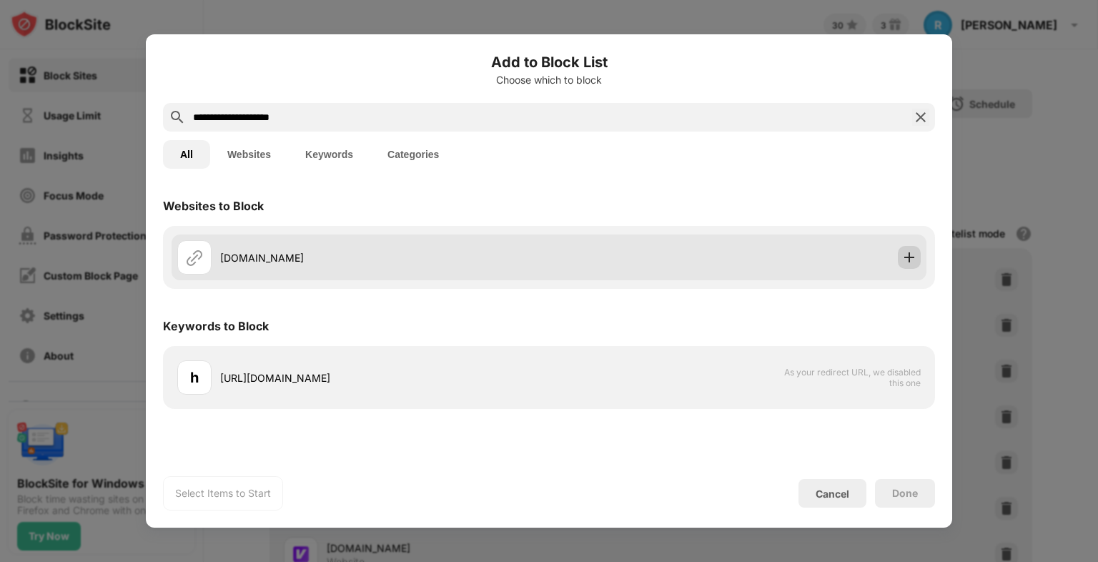
type input "**********"
click at [906, 254] on img at bounding box center [909, 257] width 14 height 14
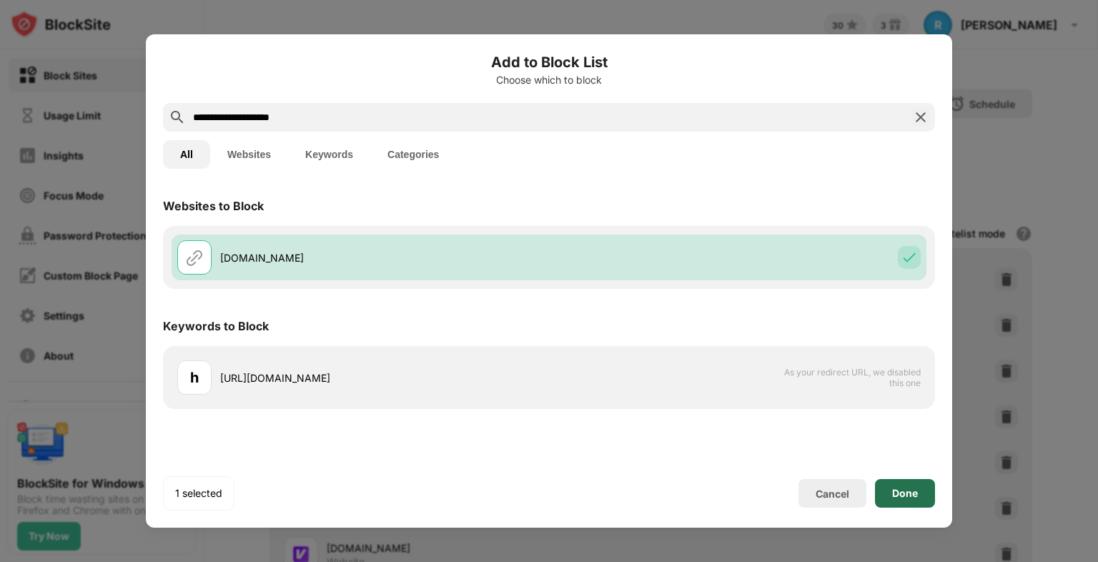
click at [917, 498] on div "Done" at bounding box center [905, 493] width 26 height 11
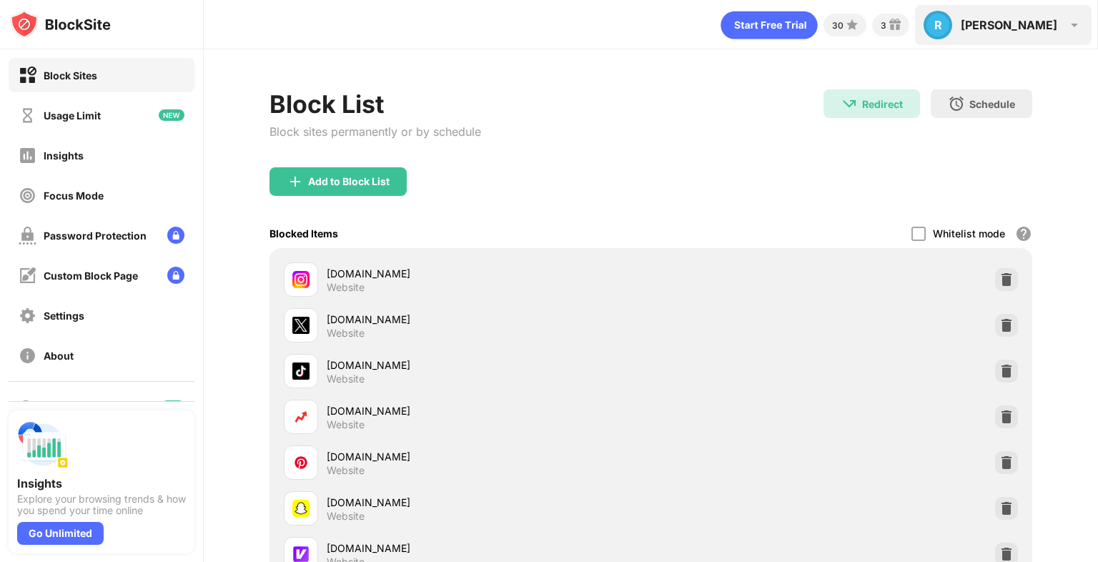
click at [1054, 32] on div "R Rae R Rae View Account Insights Premium Rewards Settings Support Log Out" at bounding box center [1003, 25] width 177 height 40
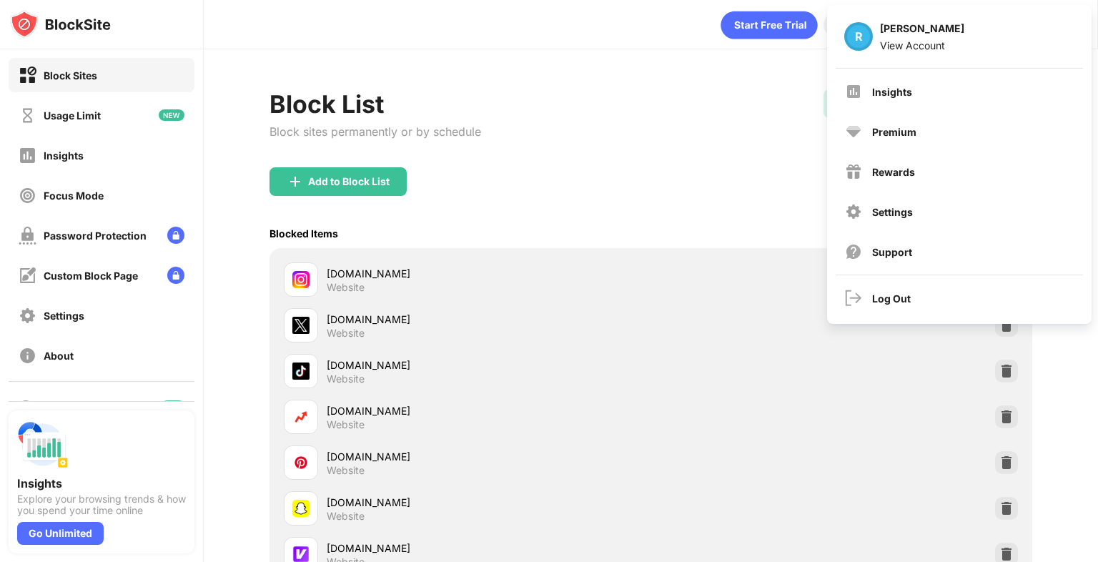
click at [470, 111] on div "Block List" at bounding box center [376, 103] width 212 height 29
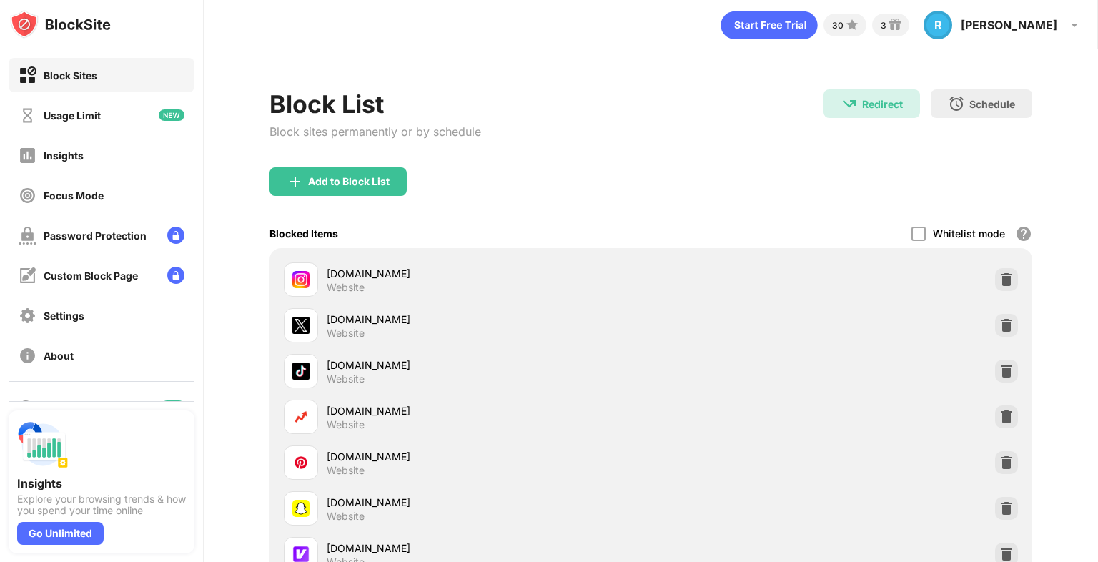
drag, startPoint x: 312, startPoint y: 131, endPoint x: 450, endPoint y: 131, distance: 138.0
click at [450, 131] on div "Block sites permanently or by schedule" at bounding box center [376, 131] width 212 height 14
